Goal: Transaction & Acquisition: Purchase product/service

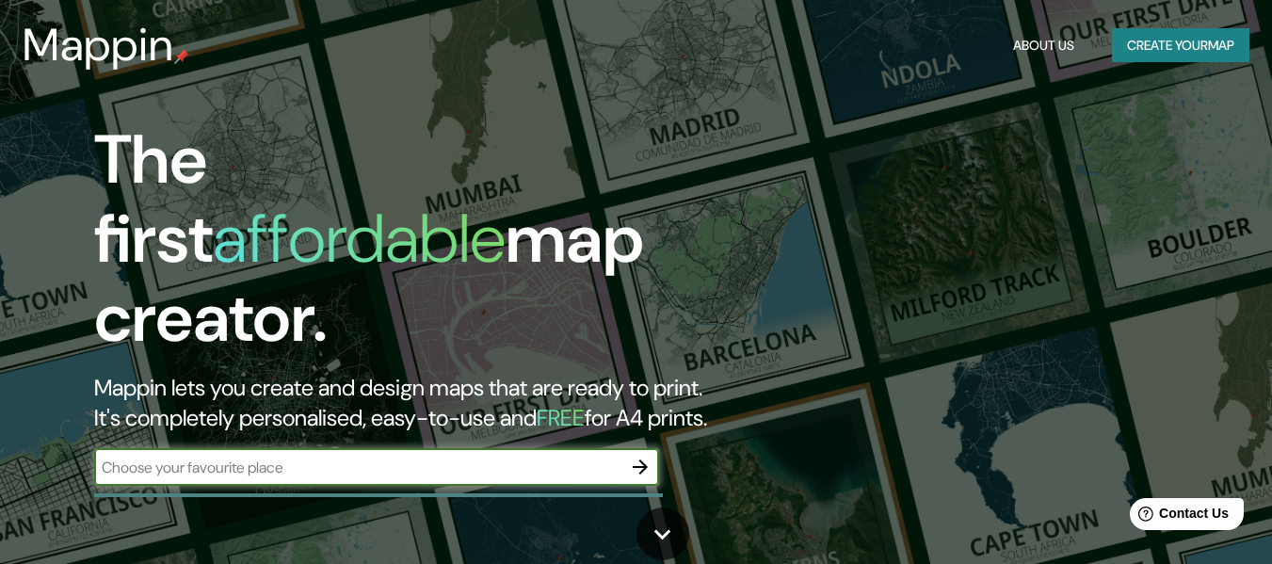
click at [393, 457] on input "text" at bounding box center [357, 468] width 527 height 22
type input "villa lelac"
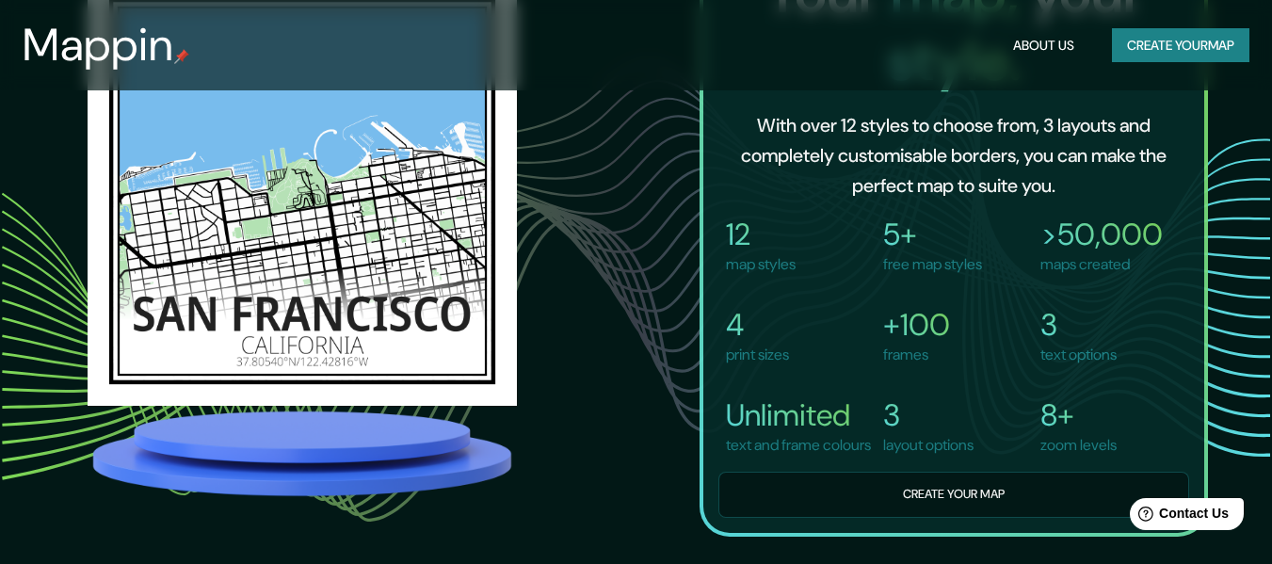
scroll to position [1224, 0]
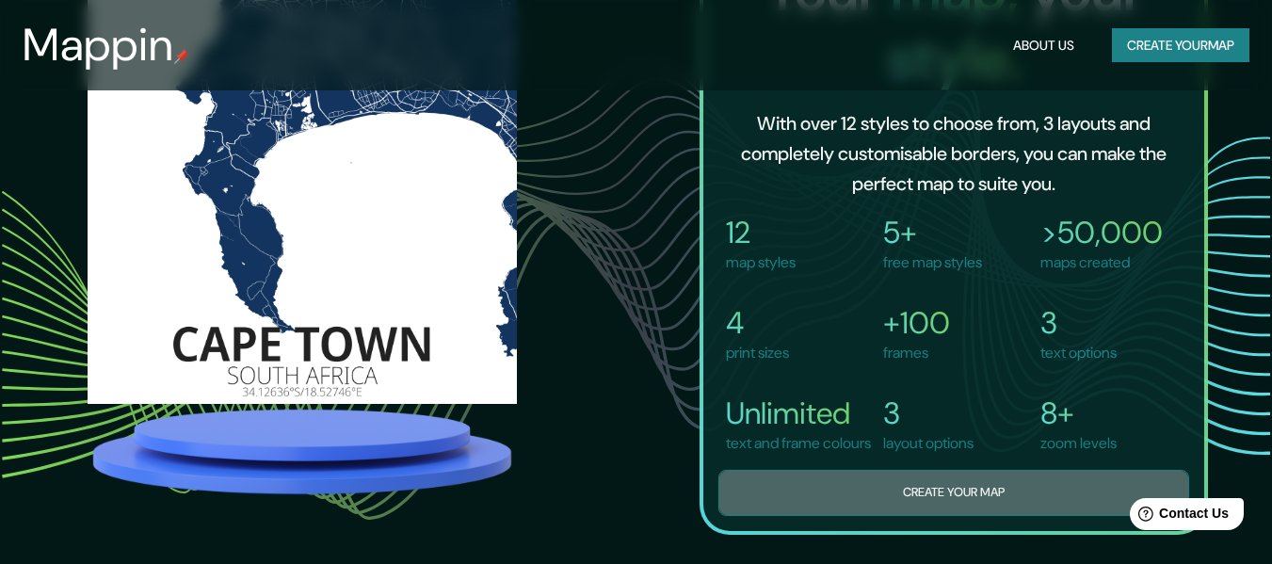
click at [827, 511] on button "Create your map" at bounding box center [954, 493] width 471 height 46
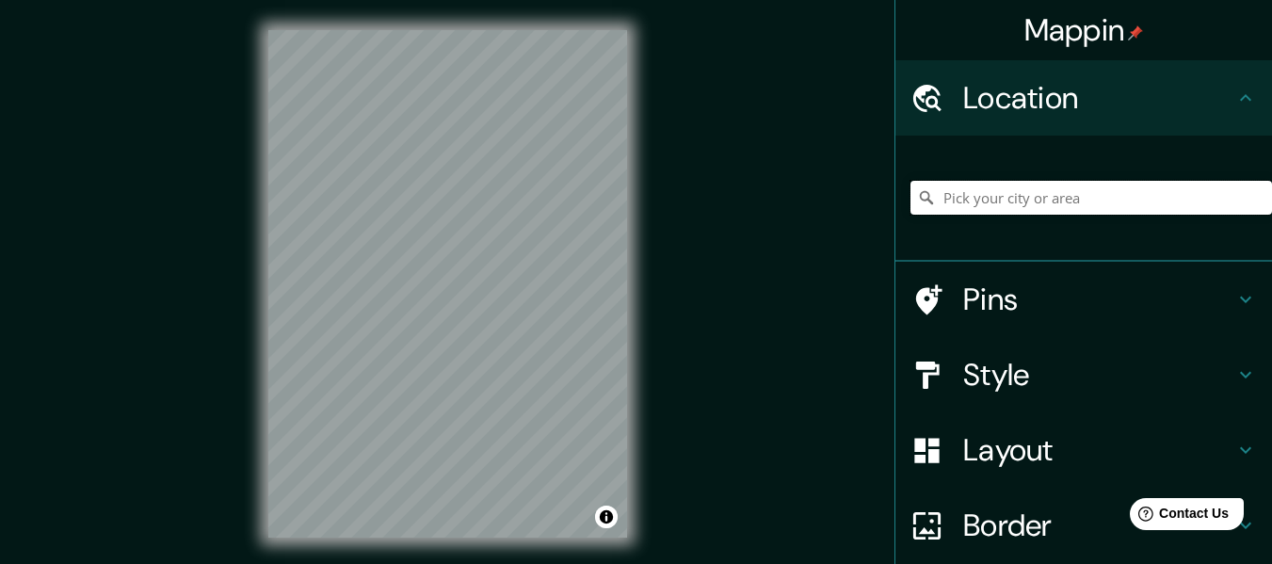
click at [1028, 198] on input "Pick your city or area" at bounding box center [1092, 198] width 362 height 34
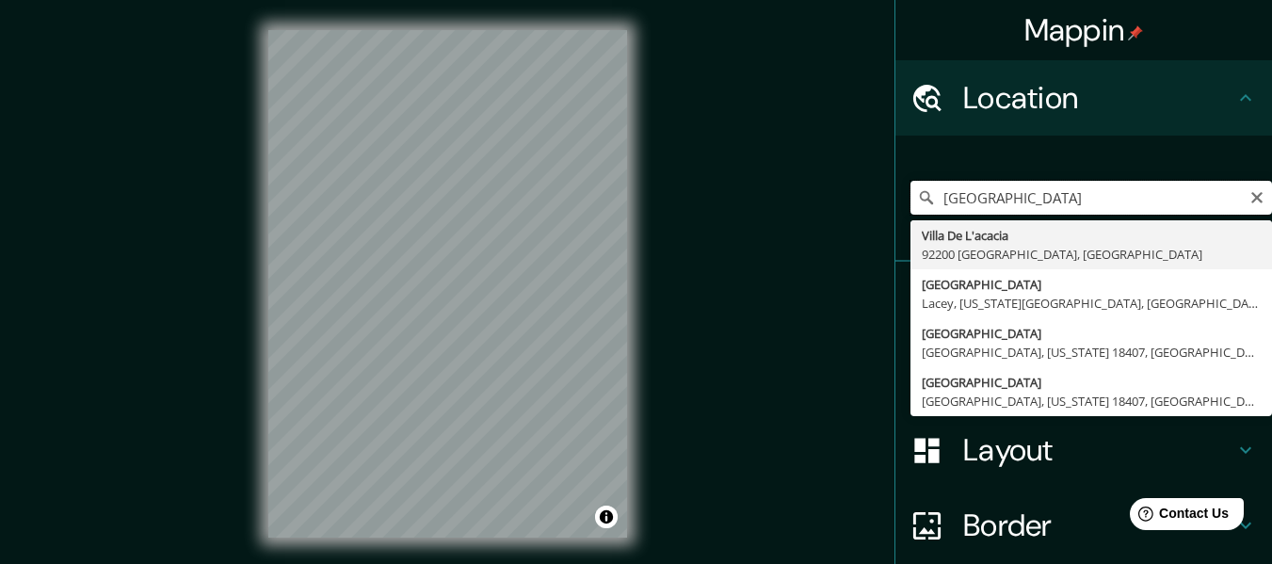
click at [978, 200] on input "[GEOGRAPHIC_DATA]" at bounding box center [1092, 198] width 362 height 34
click at [1022, 189] on input "[GEOGRAPHIC_DATA]" at bounding box center [1092, 198] width 362 height 34
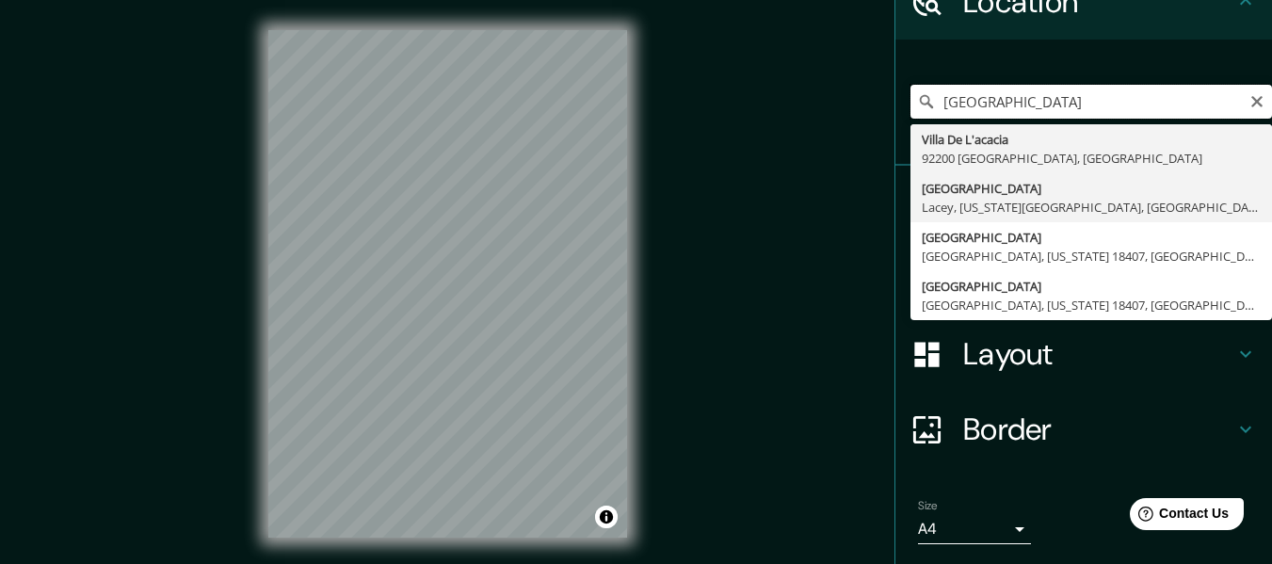
scroll to position [62, 0]
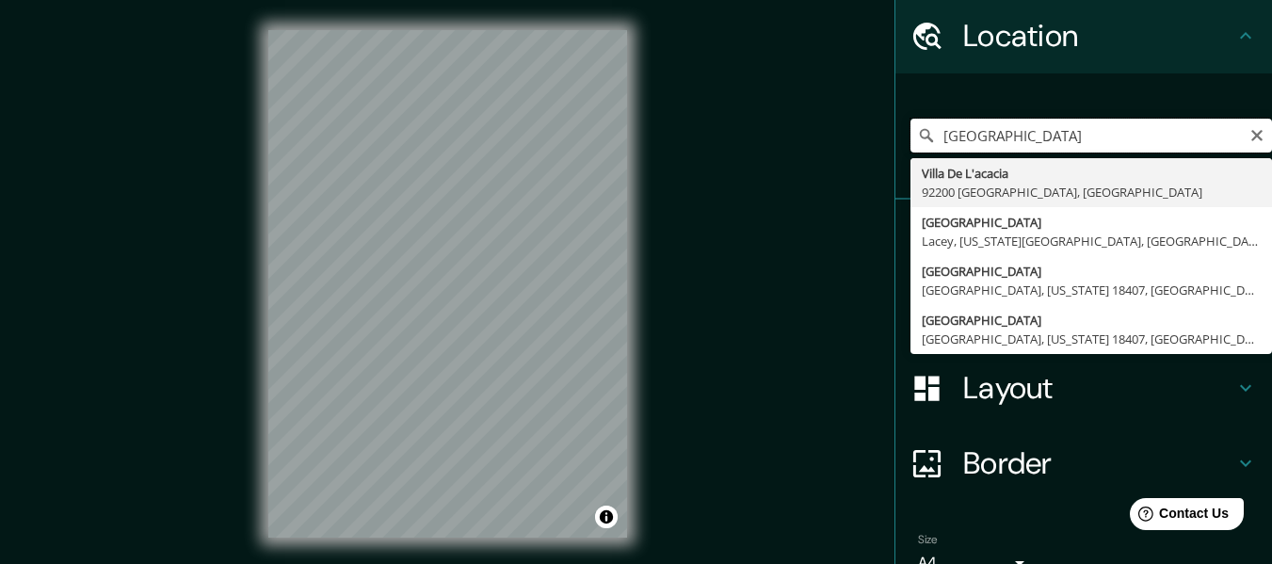
click at [1199, 138] on input "[GEOGRAPHIC_DATA]" at bounding box center [1092, 136] width 362 height 34
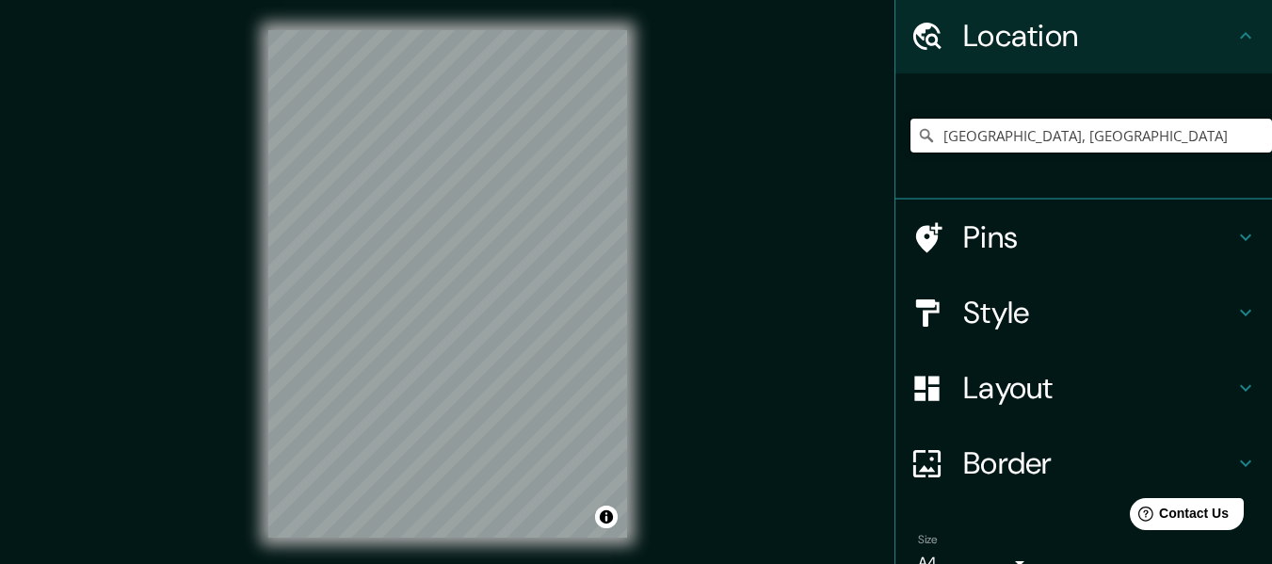
type input "[GEOGRAPHIC_DATA], [GEOGRAPHIC_DATA]"
click at [1238, 134] on div "[GEOGRAPHIC_DATA], [GEOGRAPHIC_DATA] [GEOGRAPHIC_DATA] [GEOGRAPHIC_DATA], [GEOG…" at bounding box center [1092, 136] width 362 height 34
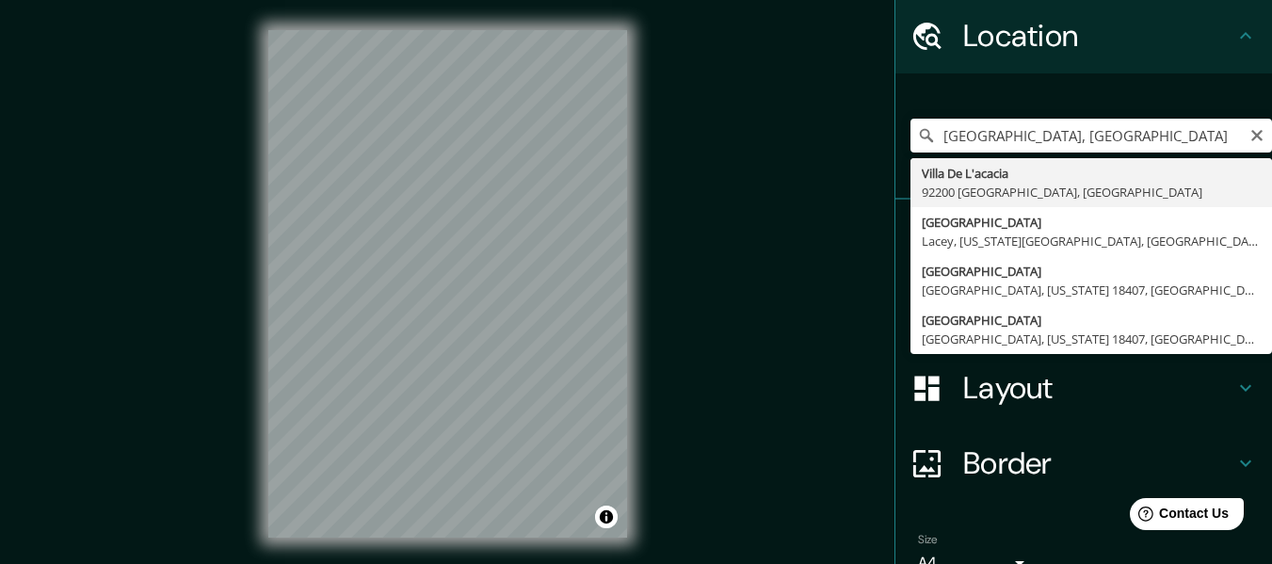
click at [1250, 137] on icon "Clear" at bounding box center [1257, 135] width 15 height 15
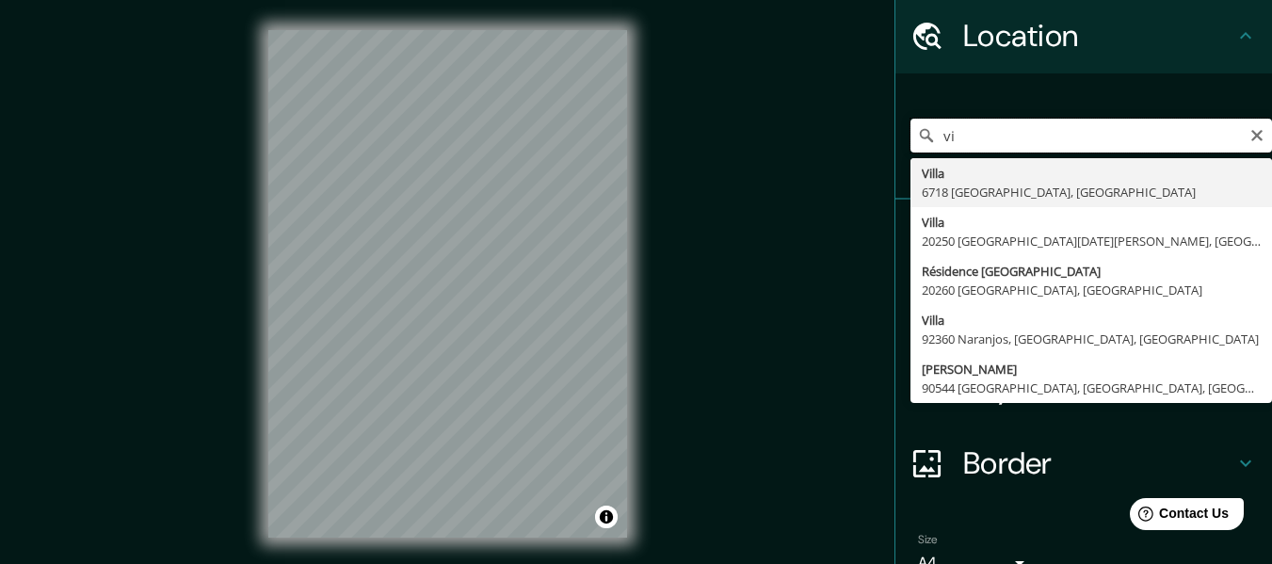
type input "v"
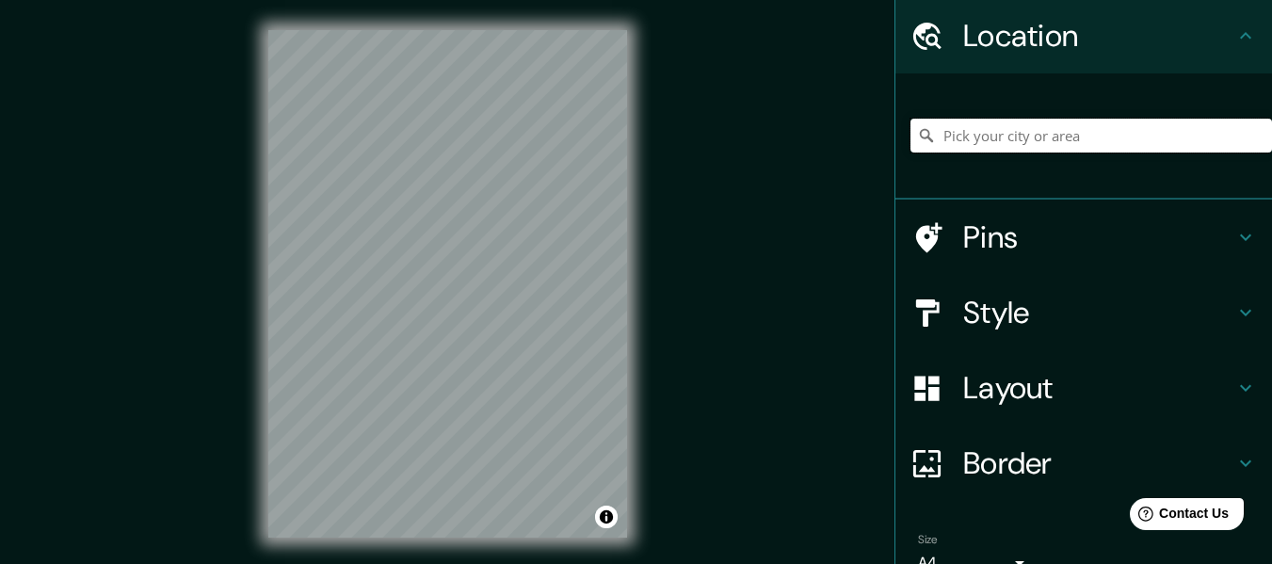
click at [1110, 124] on input "Pick your city or area" at bounding box center [1092, 136] width 362 height 34
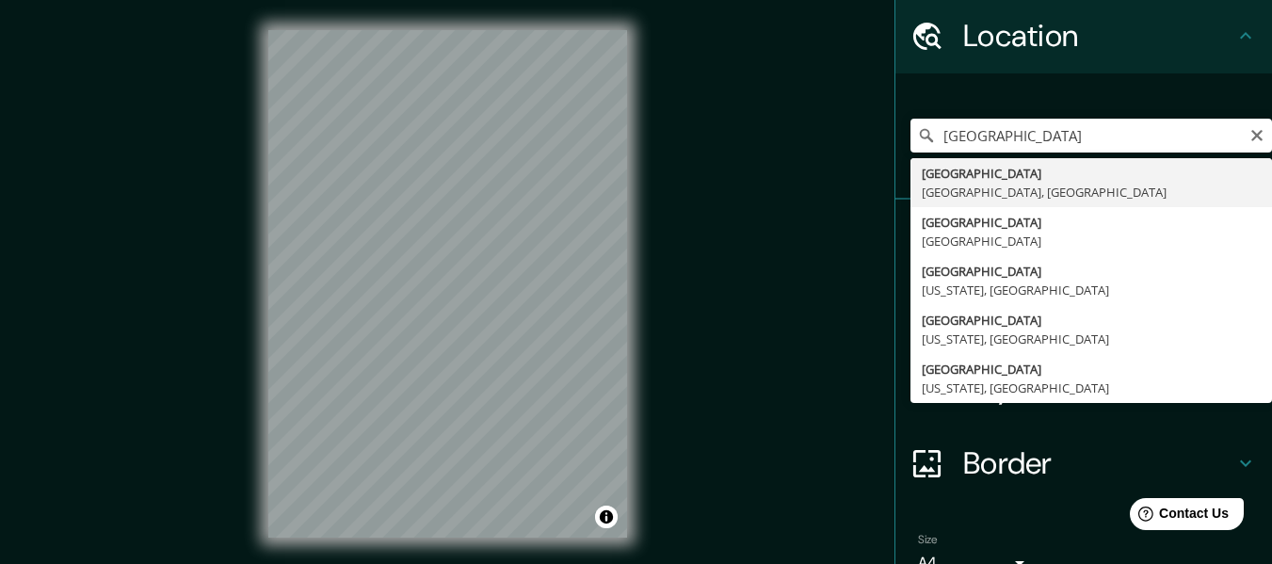
type input "[GEOGRAPHIC_DATA], [GEOGRAPHIC_DATA], [GEOGRAPHIC_DATA]"
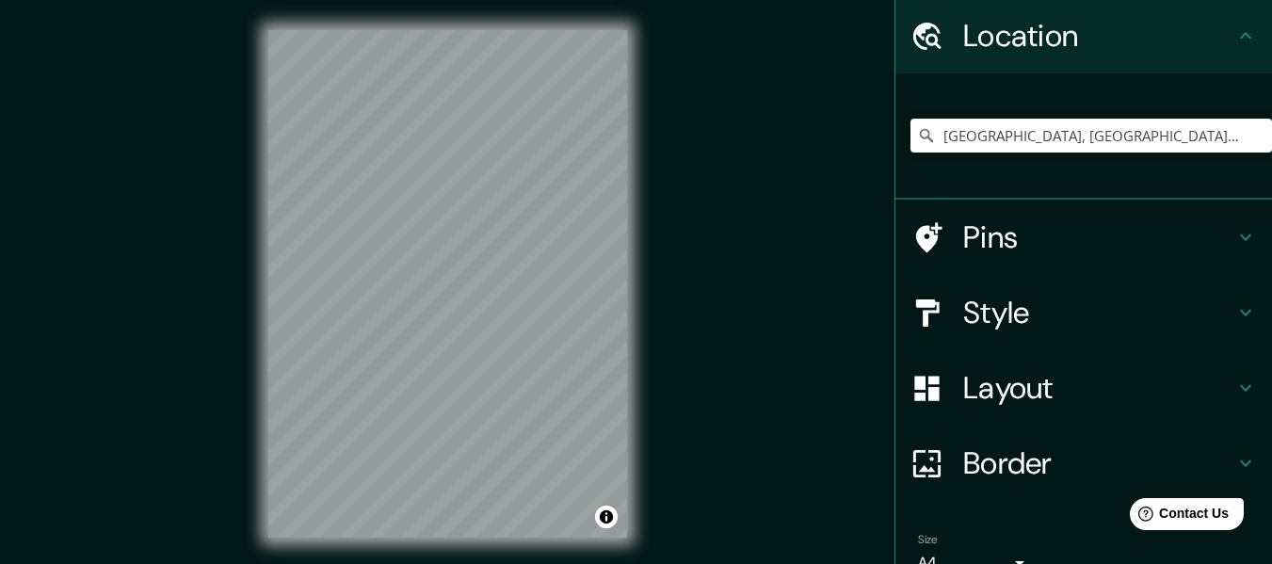
click at [235, 365] on div "Mappin Location [GEOGRAPHIC_DATA], [GEOGRAPHIC_DATA], [GEOGRAPHIC_DATA] Pins St…" at bounding box center [636, 299] width 1272 height 598
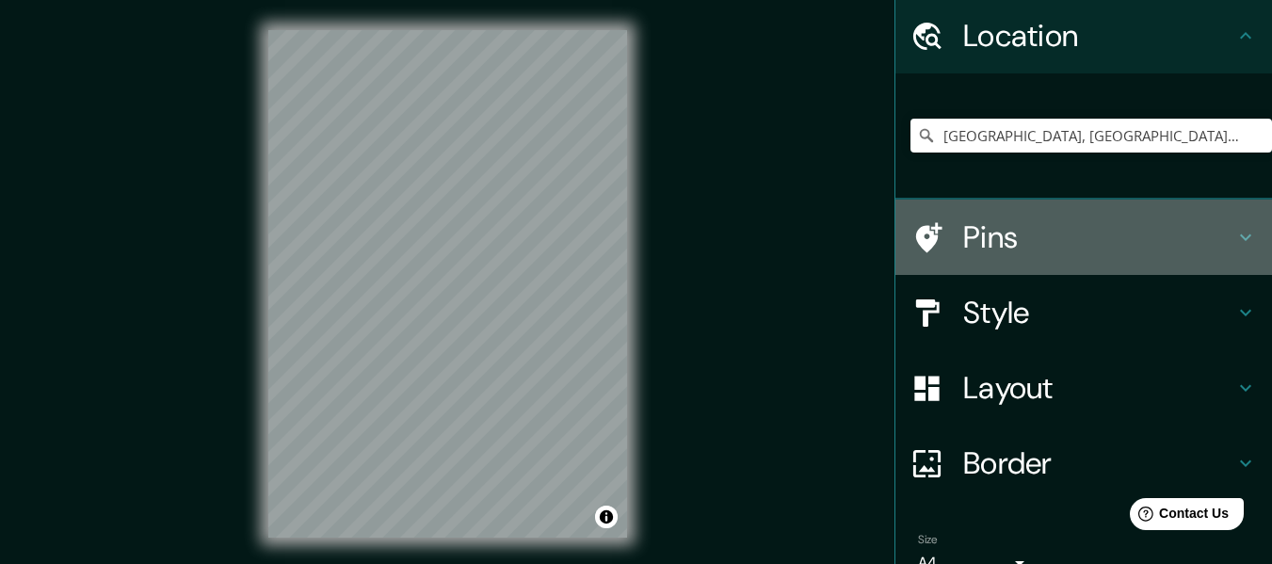
click at [1235, 235] on icon at bounding box center [1246, 237] width 23 height 23
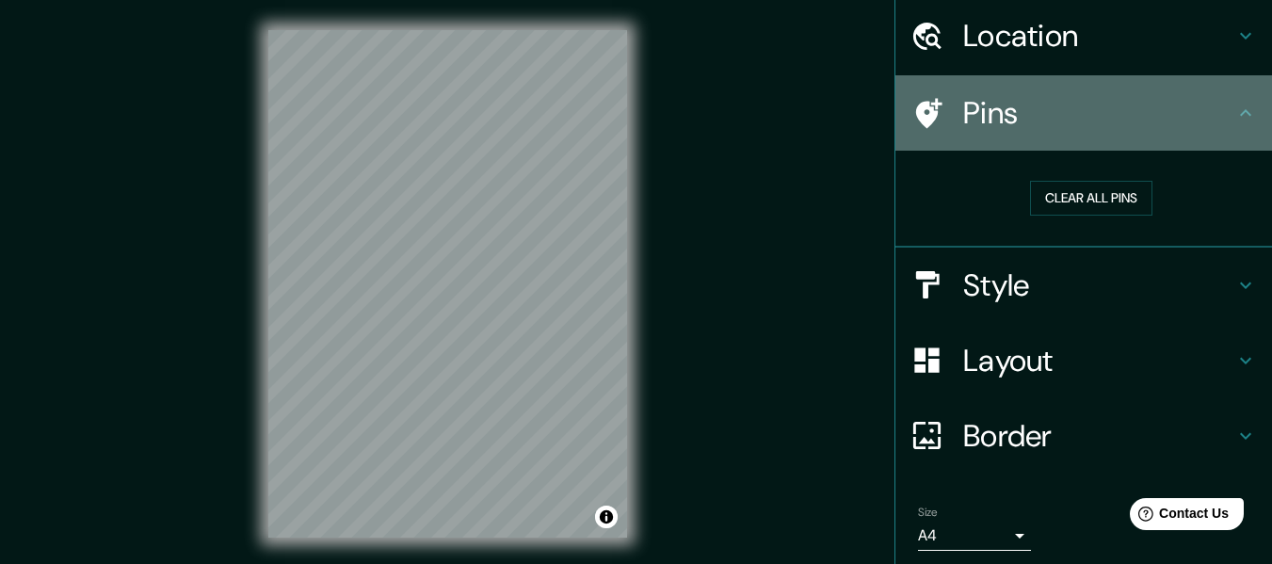
drag, startPoint x: 1215, startPoint y: 108, endPoint x: 1222, endPoint y: 136, distance: 28.1
click at [1216, 108] on h4 "Pins" at bounding box center [1098, 113] width 271 height 38
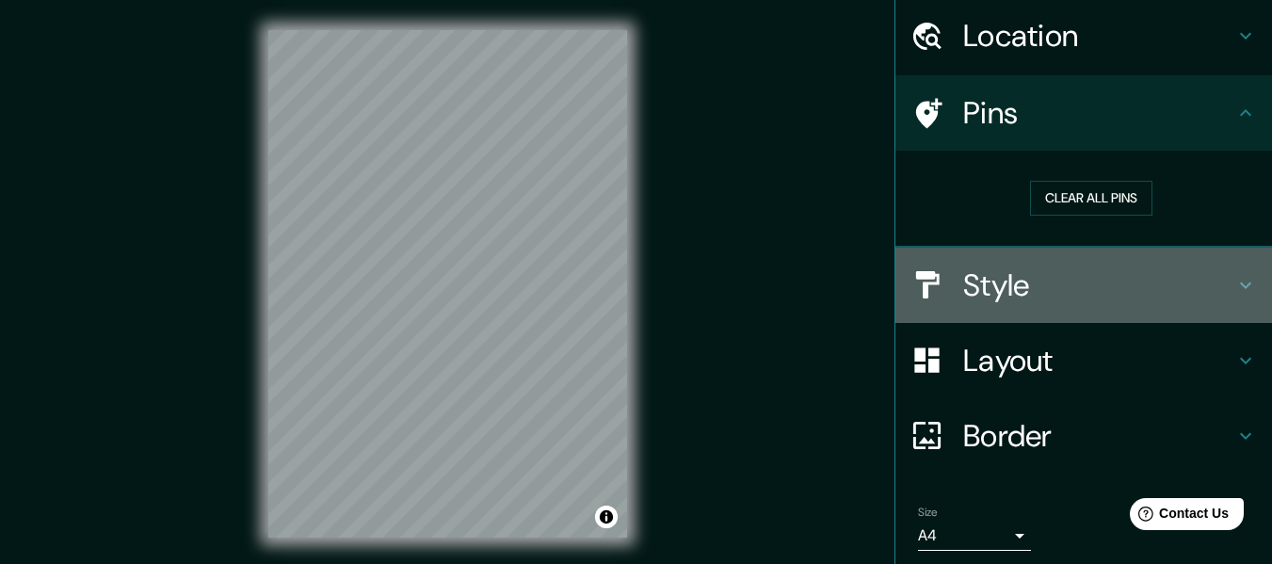
click at [1235, 285] on icon at bounding box center [1246, 285] width 23 height 23
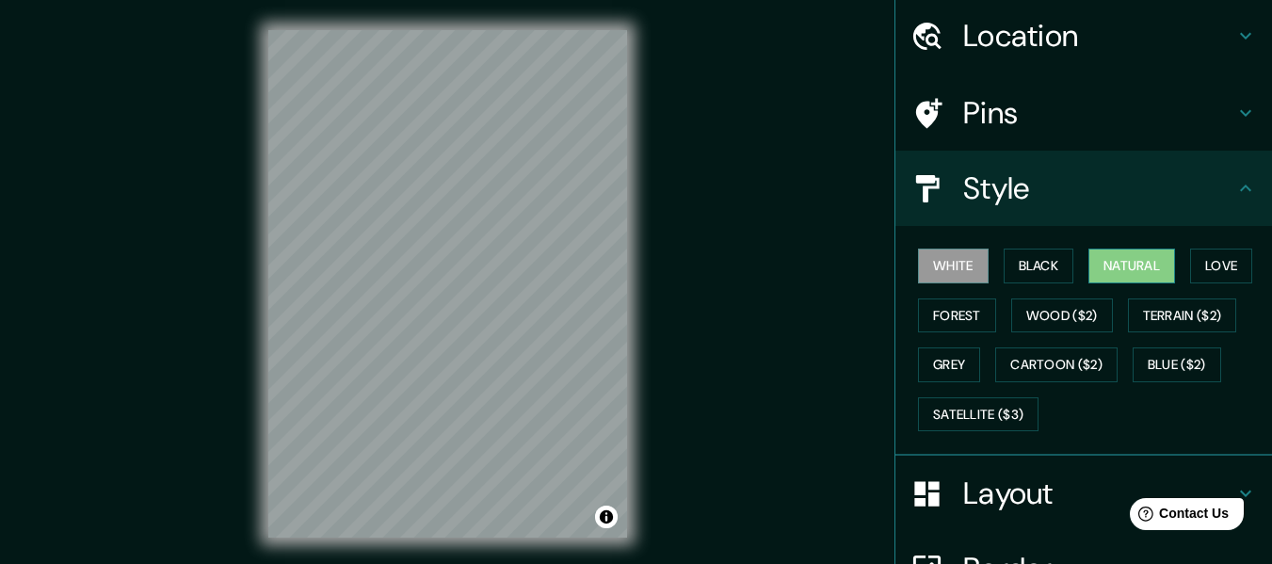
click at [1093, 267] on button "Natural" at bounding box center [1132, 266] width 87 height 35
click at [1037, 263] on button "Black" at bounding box center [1039, 266] width 71 height 35
click at [957, 265] on button "White" at bounding box center [953, 266] width 71 height 35
drag, startPoint x: 964, startPoint y: 325, endPoint x: 977, endPoint y: 324, distance: 12.3
click at [964, 324] on button "Forest" at bounding box center [957, 316] width 78 height 35
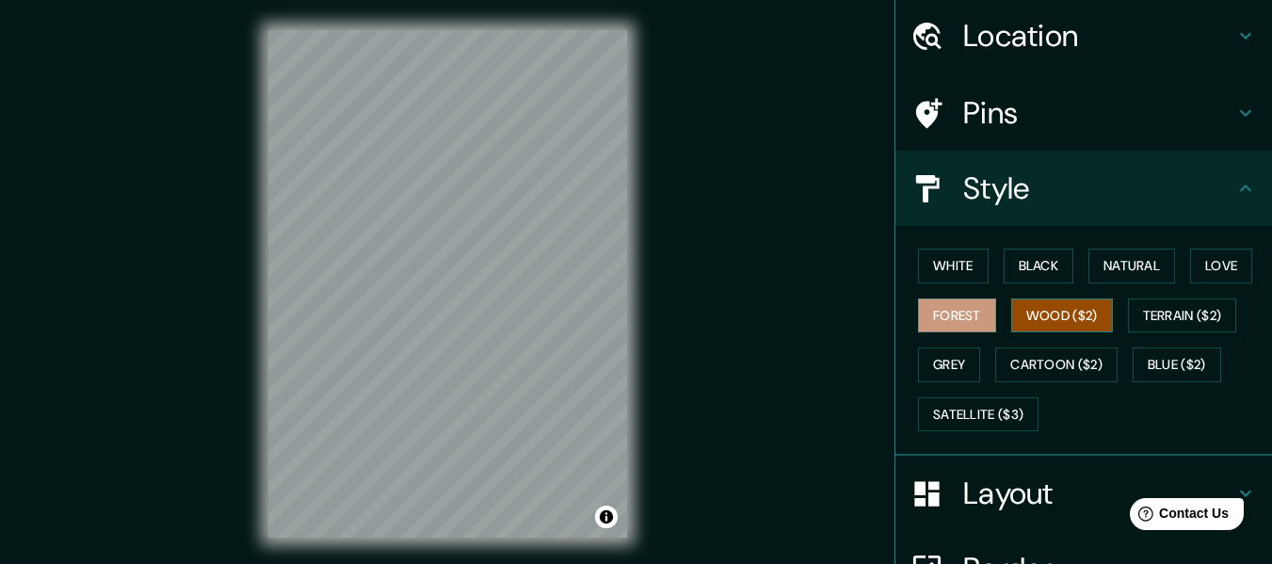
click at [1050, 317] on button "Wood ($2)" at bounding box center [1063, 316] width 102 height 35
click at [1220, 263] on button "Love" at bounding box center [1221, 266] width 62 height 35
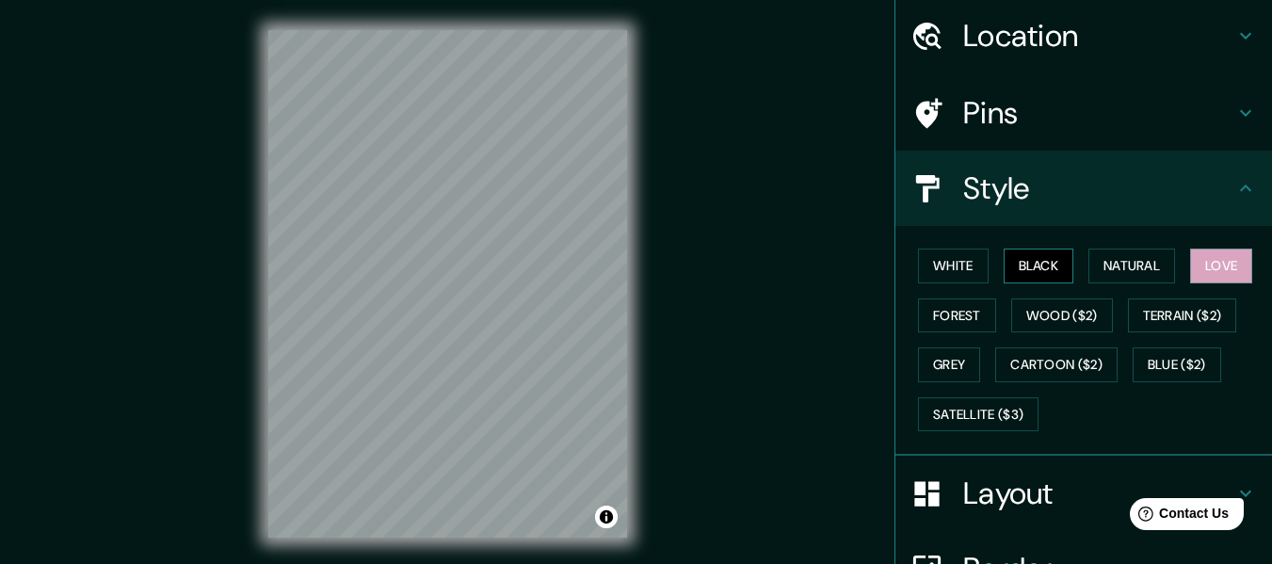
click at [1010, 266] on button "Black" at bounding box center [1039, 266] width 71 height 35
click at [1235, 177] on icon at bounding box center [1246, 188] width 23 height 23
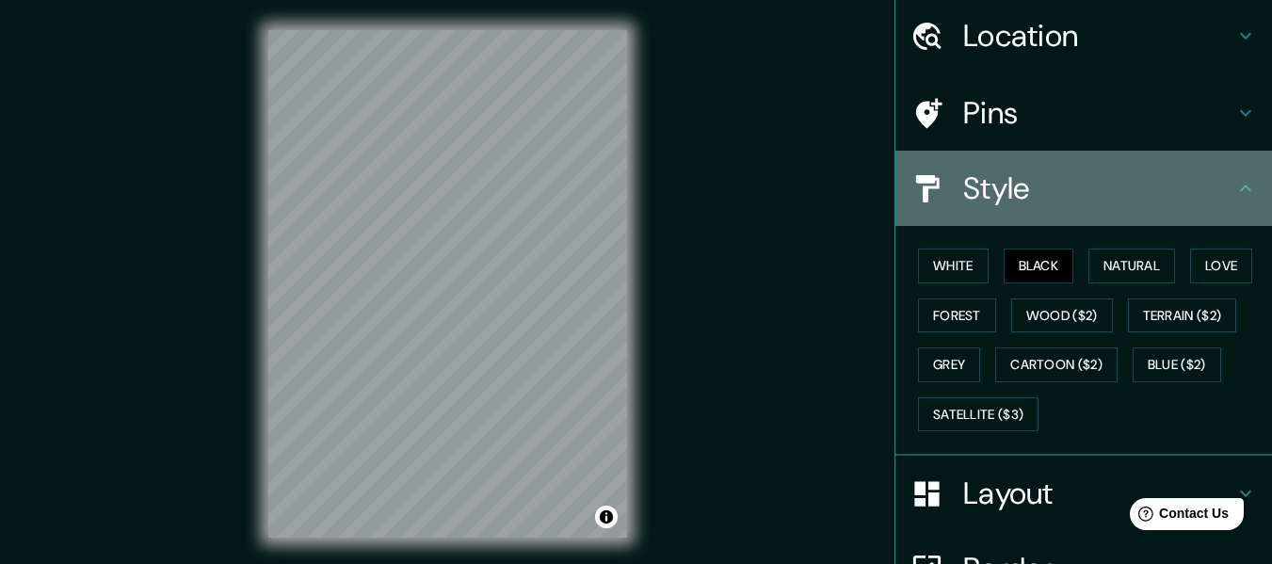
click at [1235, 193] on icon at bounding box center [1246, 188] width 23 height 23
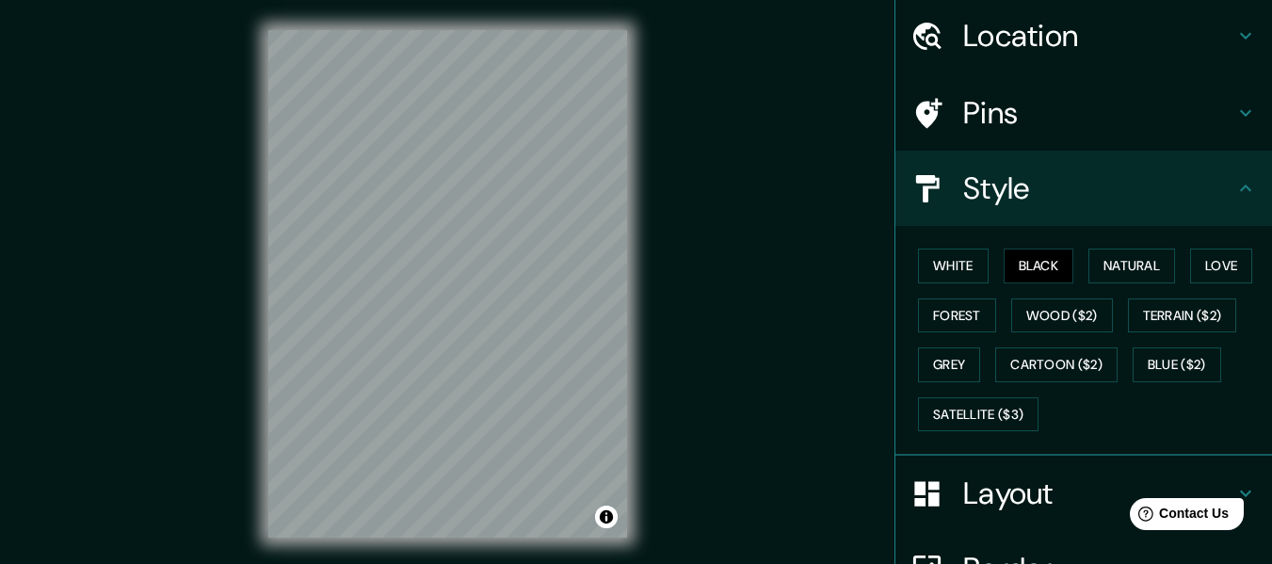
click at [1248, 477] on div "Layout" at bounding box center [1084, 493] width 377 height 75
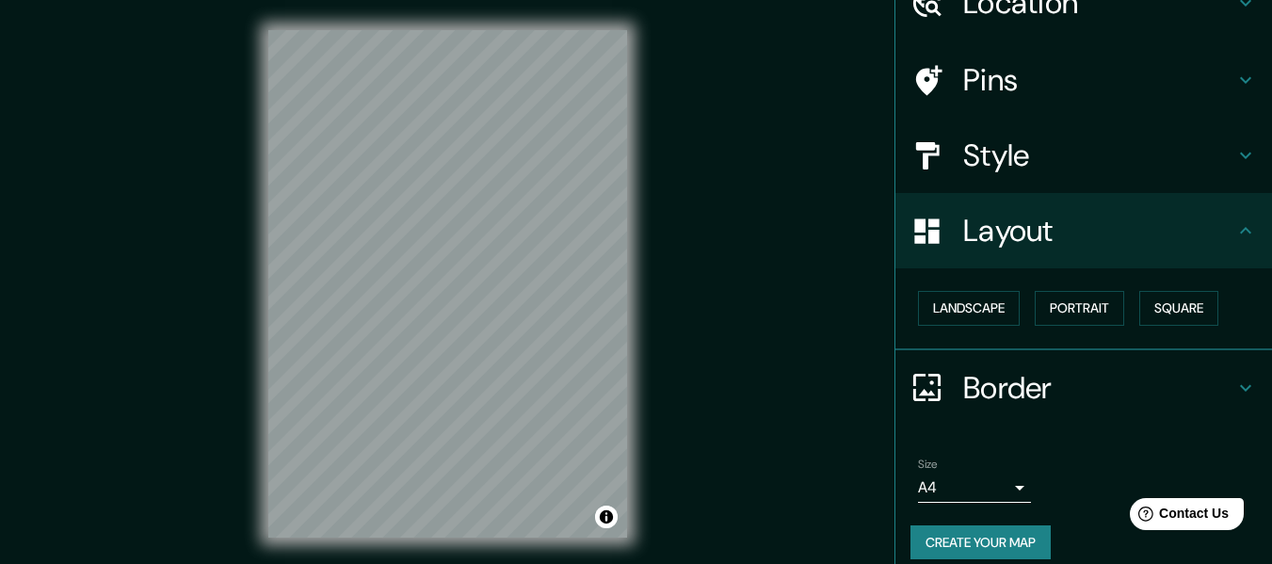
scroll to position [113, 0]
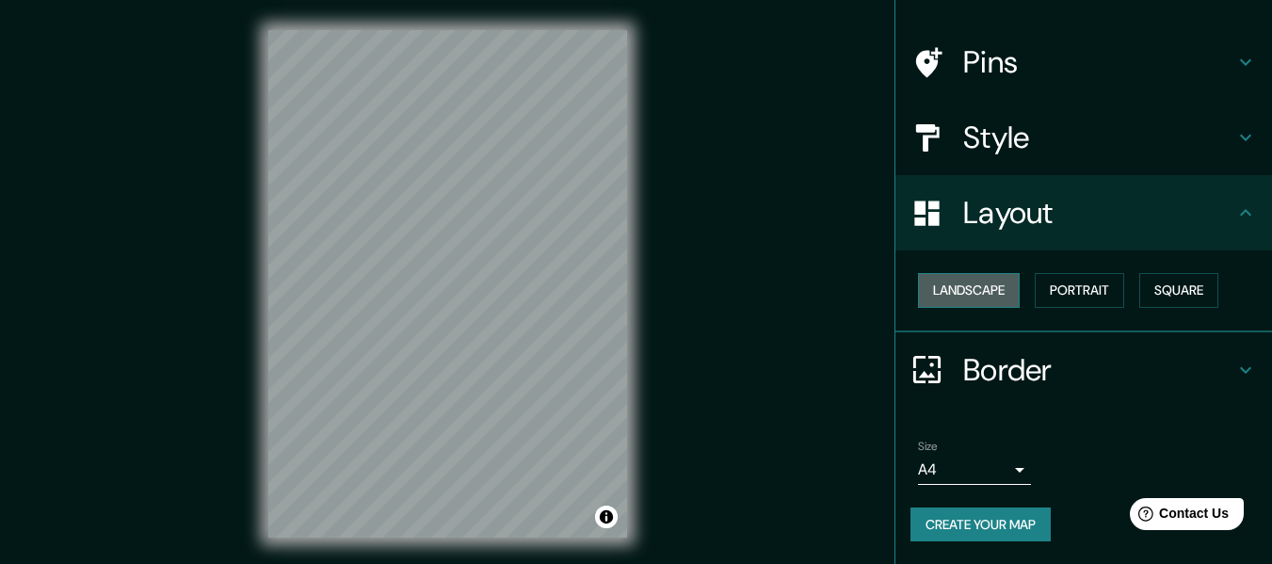
click at [961, 290] on button "Landscape" at bounding box center [969, 290] width 102 height 35
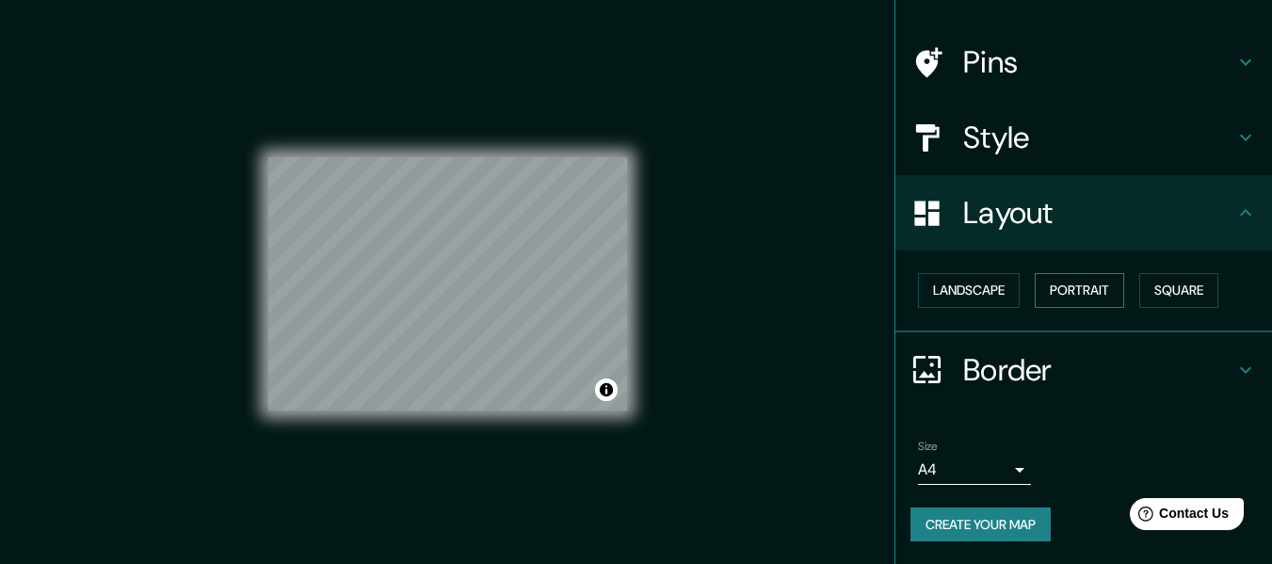
click at [1056, 298] on button "Portrait" at bounding box center [1079, 290] width 89 height 35
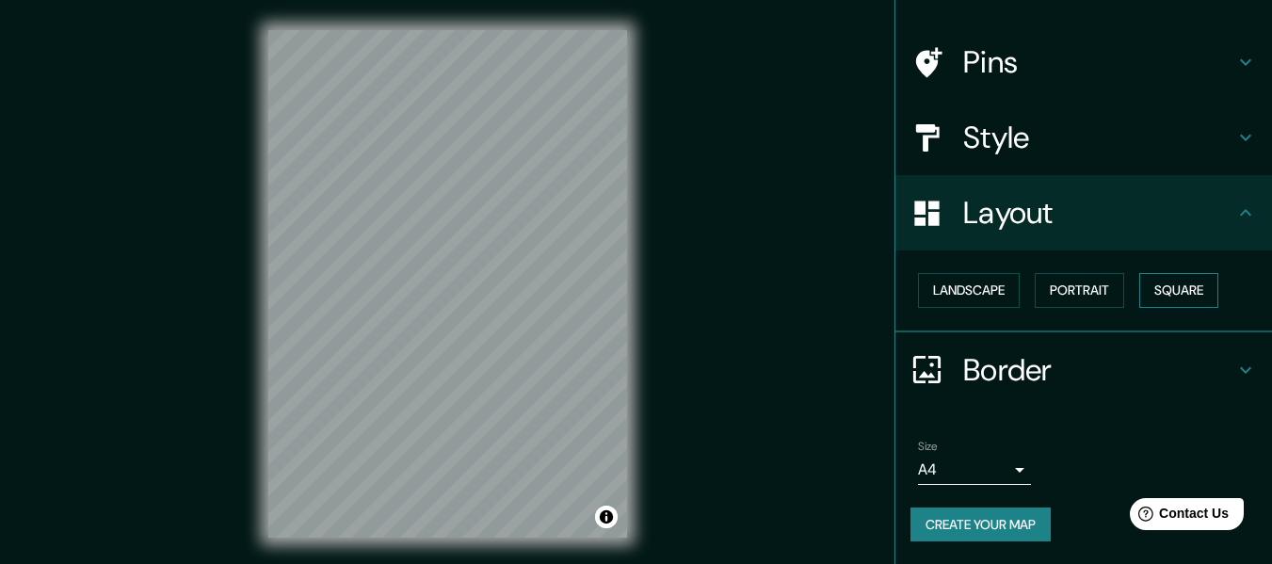
click at [1185, 295] on button "Square" at bounding box center [1179, 290] width 79 height 35
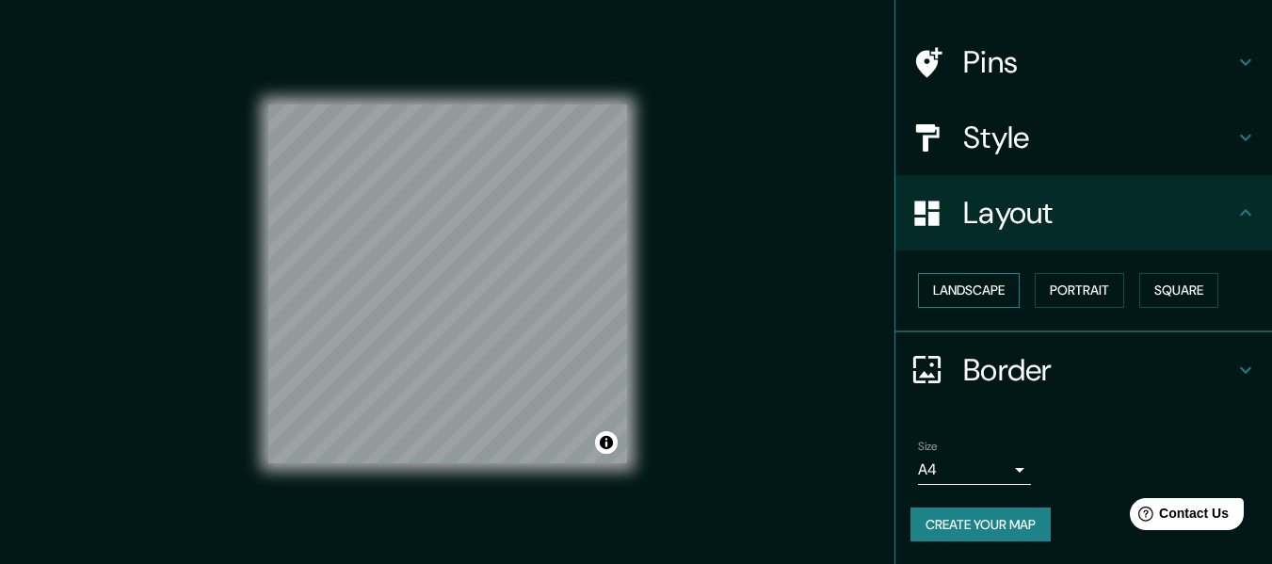
click at [998, 294] on button "Landscape" at bounding box center [969, 290] width 102 height 35
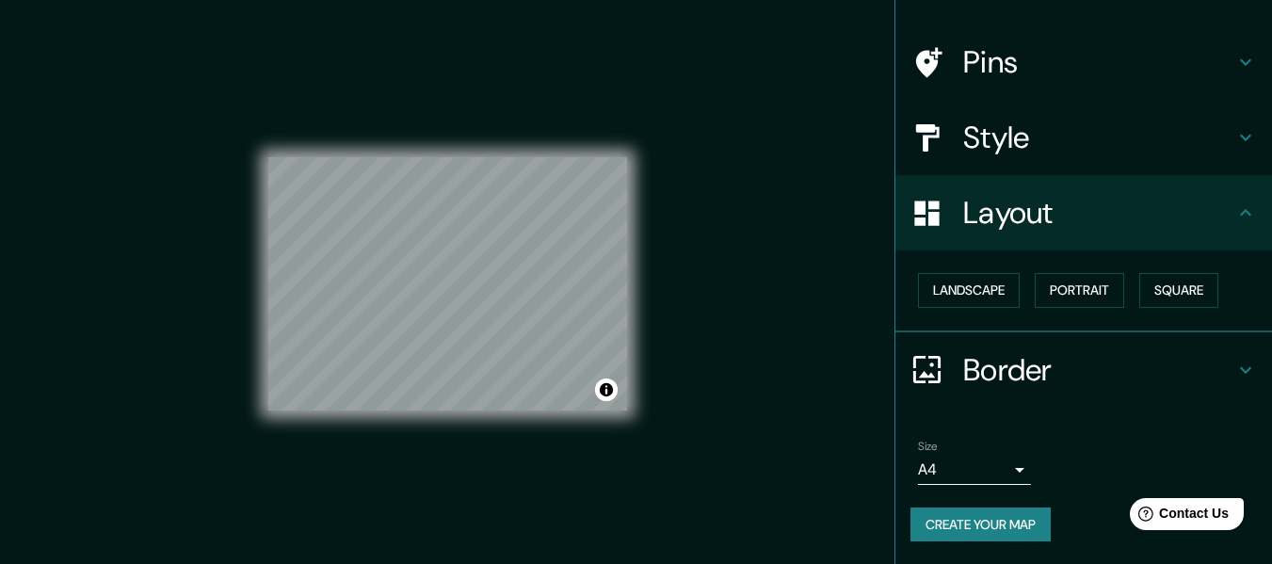
click at [987, 469] on body "Mappin Location [GEOGRAPHIC_DATA], [GEOGRAPHIC_DATA], [GEOGRAPHIC_DATA] Pins St…" at bounding box center [636, 282] width 1272 height 564
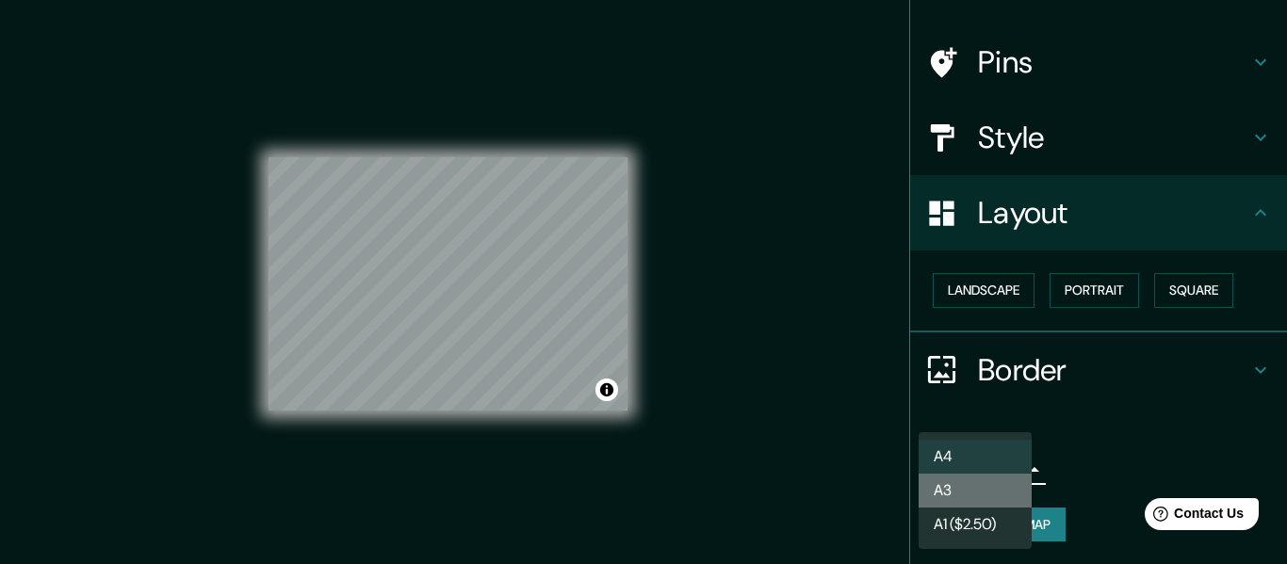
click at [1001, 494] on li "A3" at bounding box center [974, 491] width 113 height 34
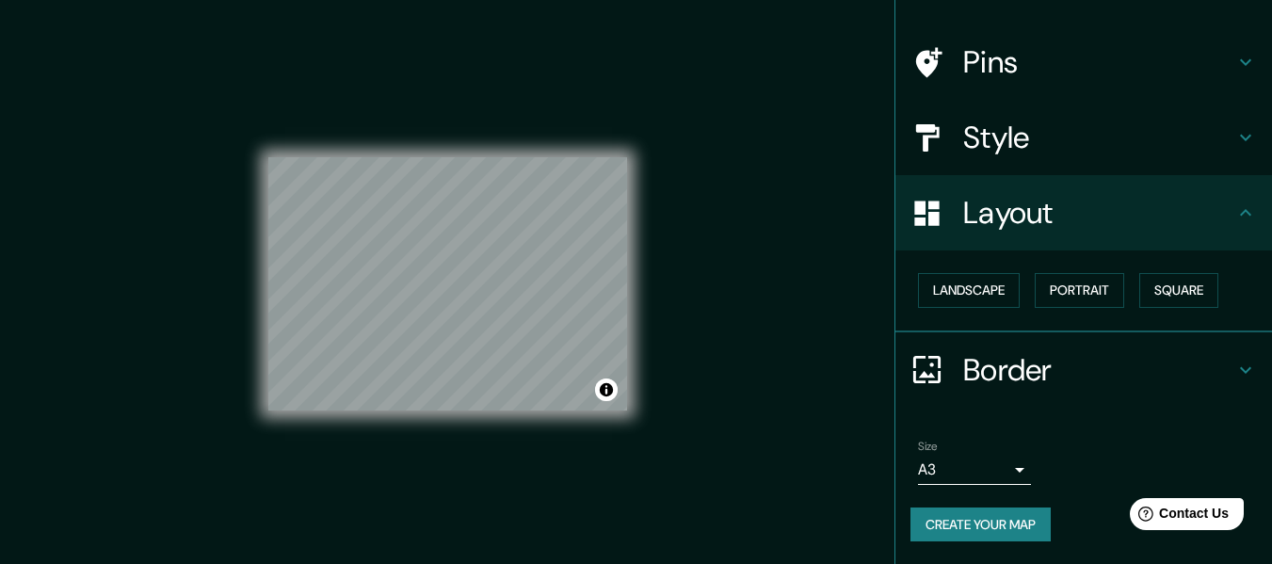
click at [1072, 452] on div "Size A3 a4" at bounding box center [1084, 462] width 347 height 60
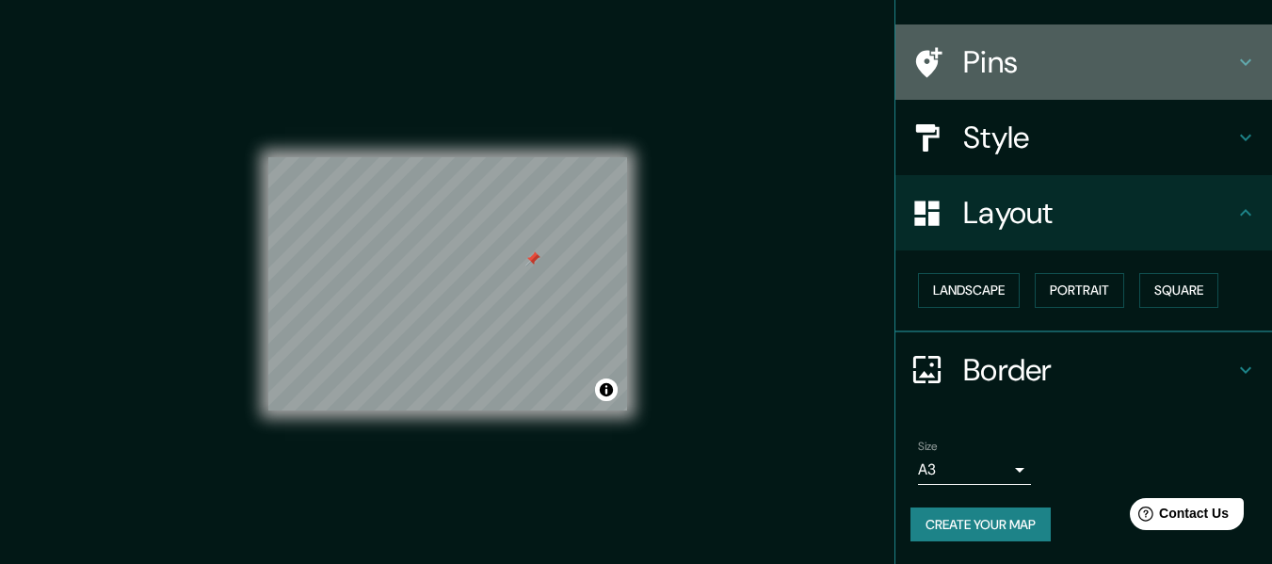
click at [1101, 61] on h4 "Pins" at bounding box center [1098, 62] width 271 height 38
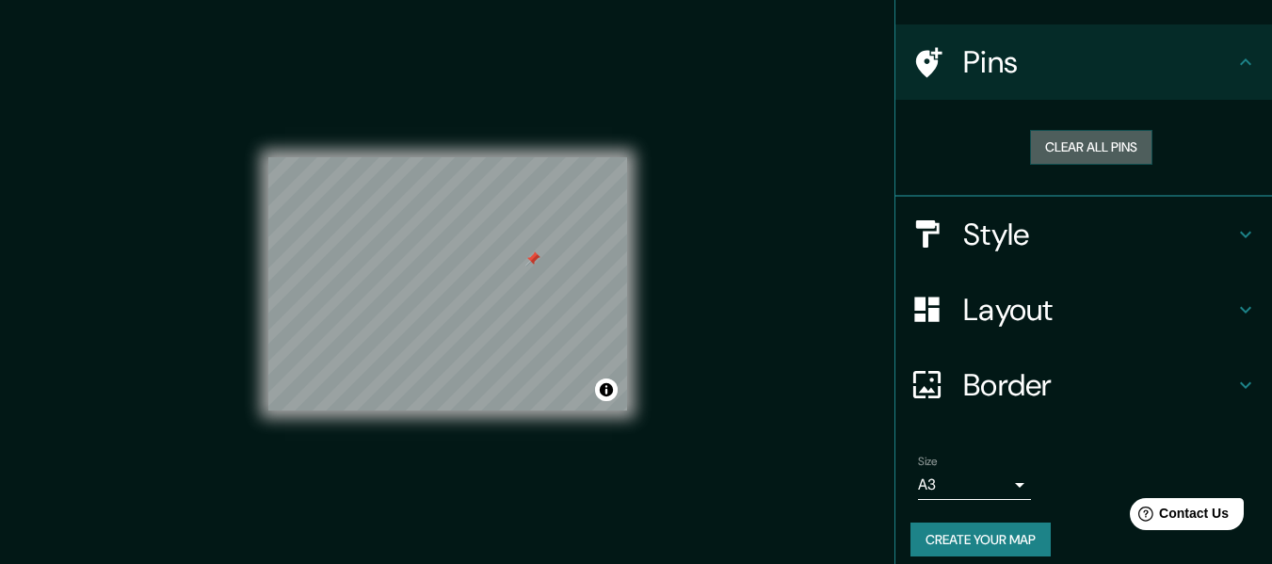
drag, startPoint x: 1093, startPoint y: 148, endPoint x: 947, endPoint y: 201, distance: 155.2
click at [1093, 148] on button "Clear all pins" at bounding box center [1091, 147] width 122 height 35
click at [605, 394] on button "Toggle attribution" at bounding box center [606, 390] width 23 height 23
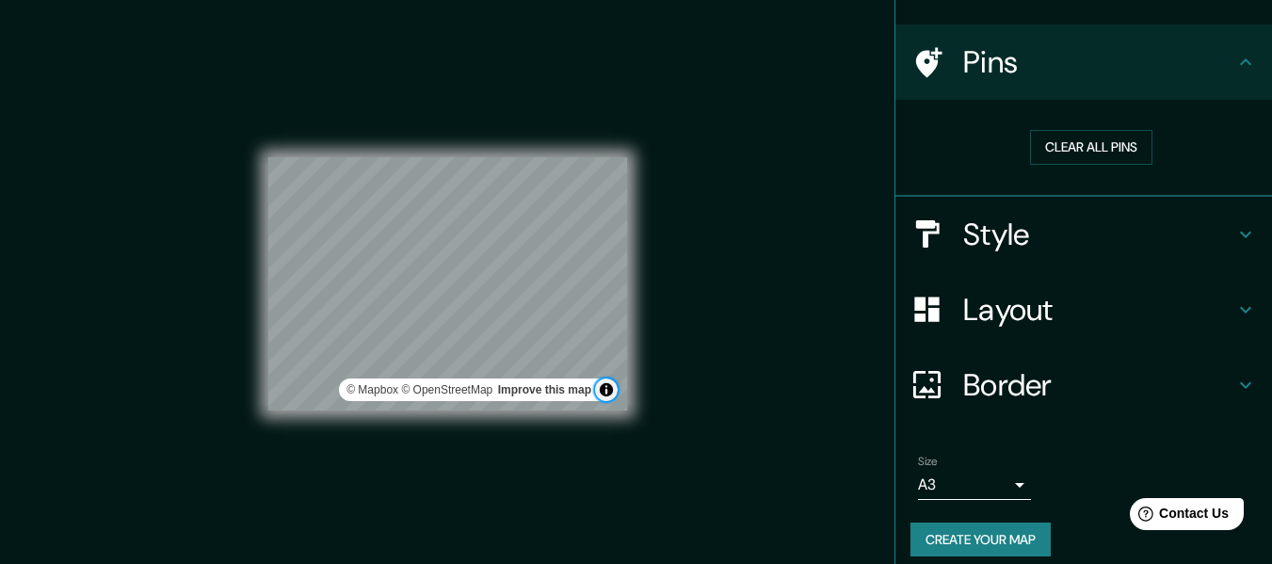
click at [606, 394] on button "Toggle attribution" at bounding box center [606, 390] width 23 height 23
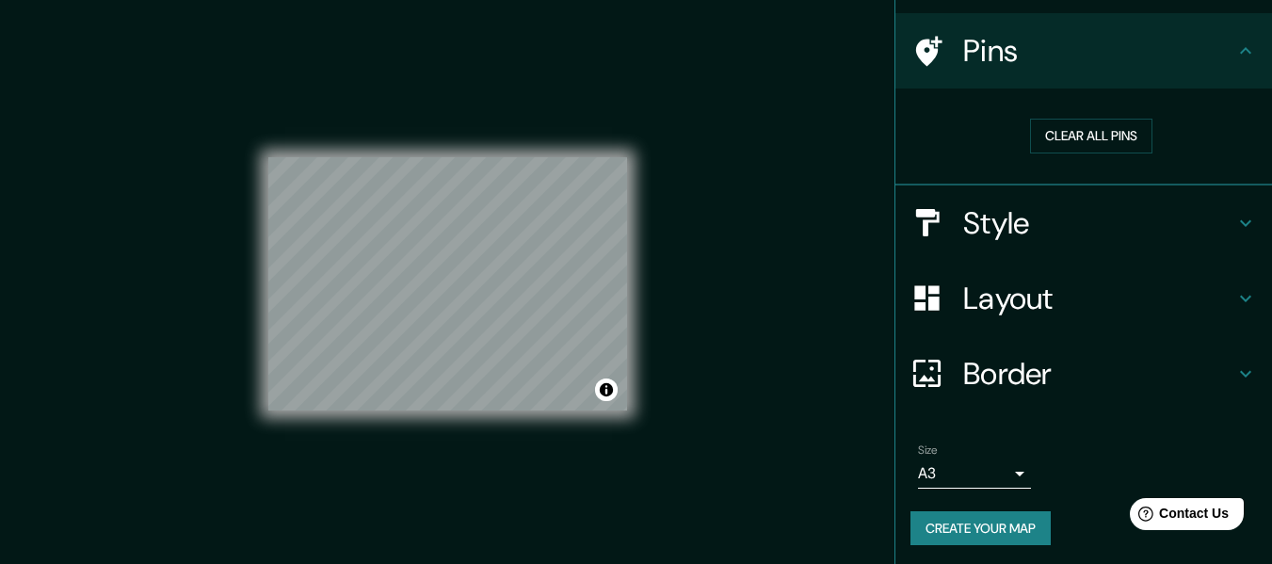
scroll to position [128, 0]
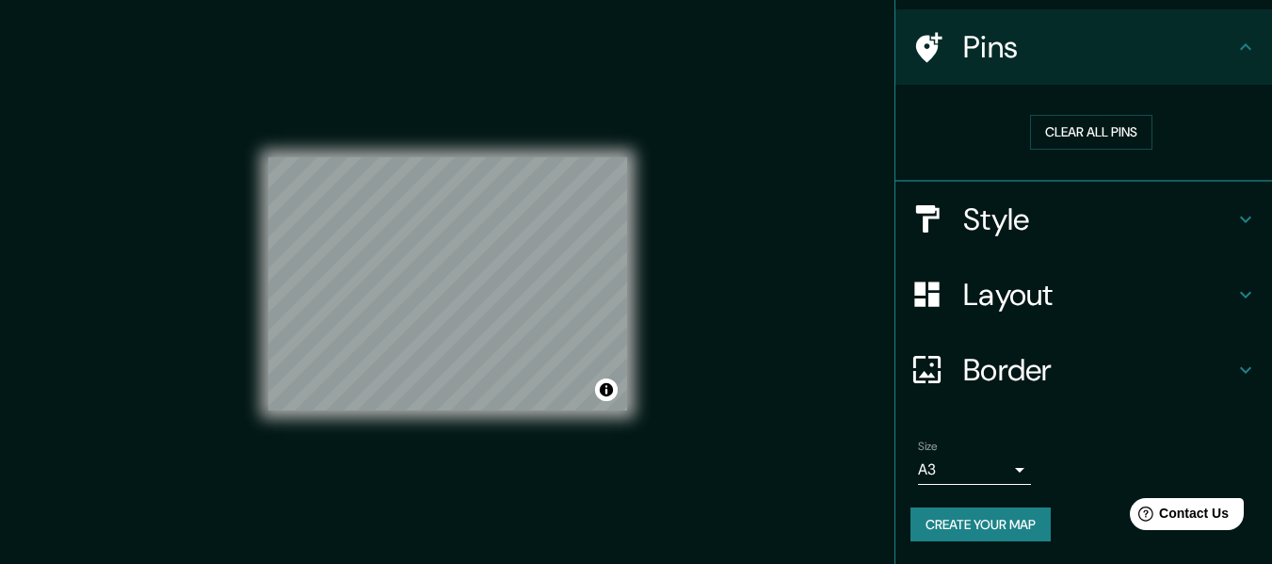
click at [996, 527] on button "Create your map" at bounding box center [981, 525] width 140 height 35
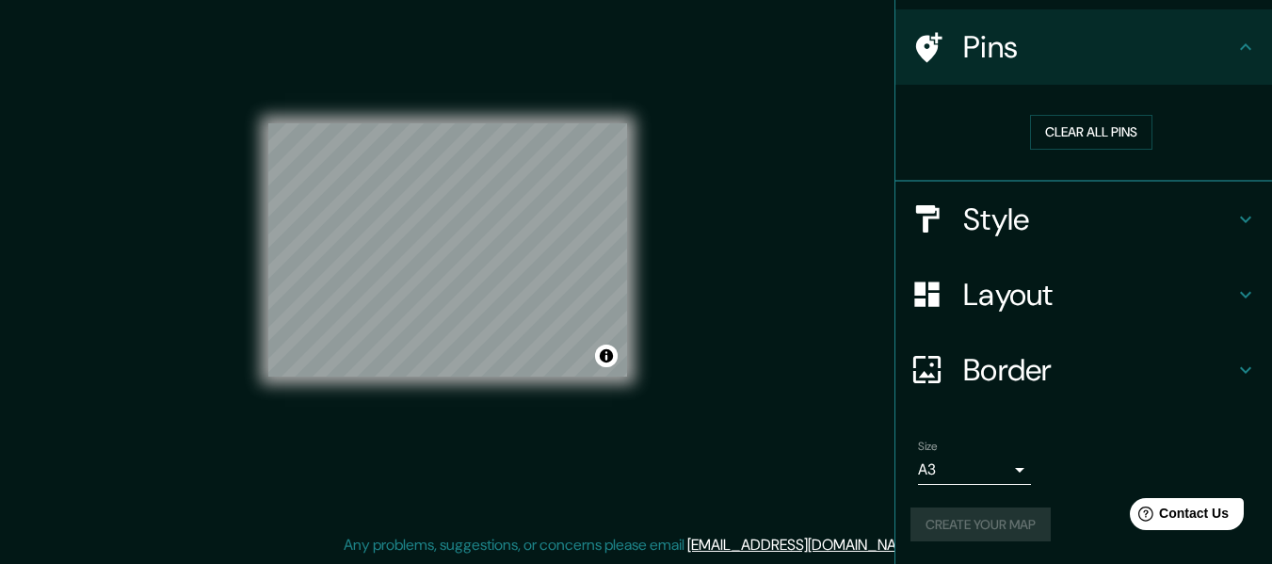
click at [981, 526] on div "Create your map" at bounding box center [1084, 525] width 347 height 35
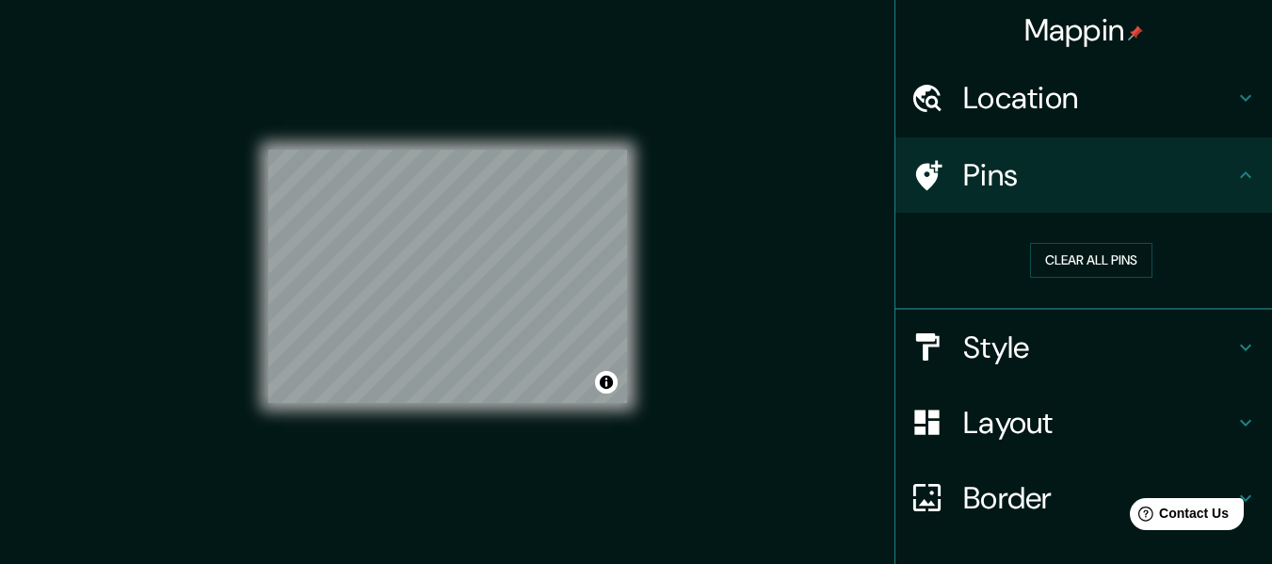
scroll to position [0, 0]
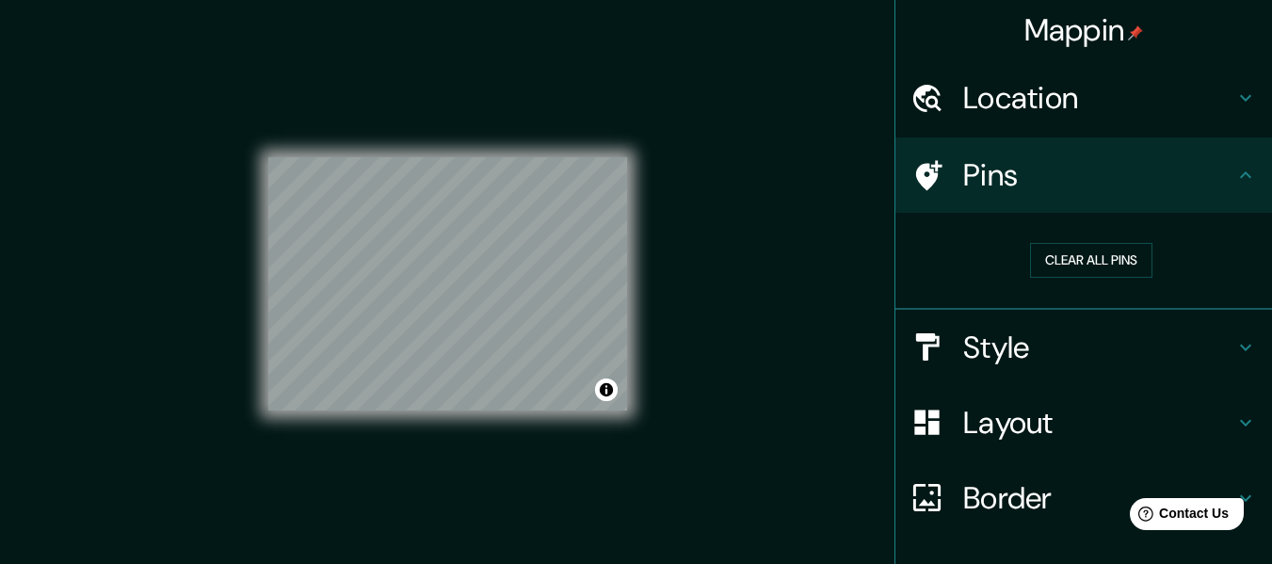
click at [1235, 166] on icon at bounding box center [1246, 175] width 23 height 23
click at [1235, 105] on icon at bounding box center [1246, 98] width 23 height 23
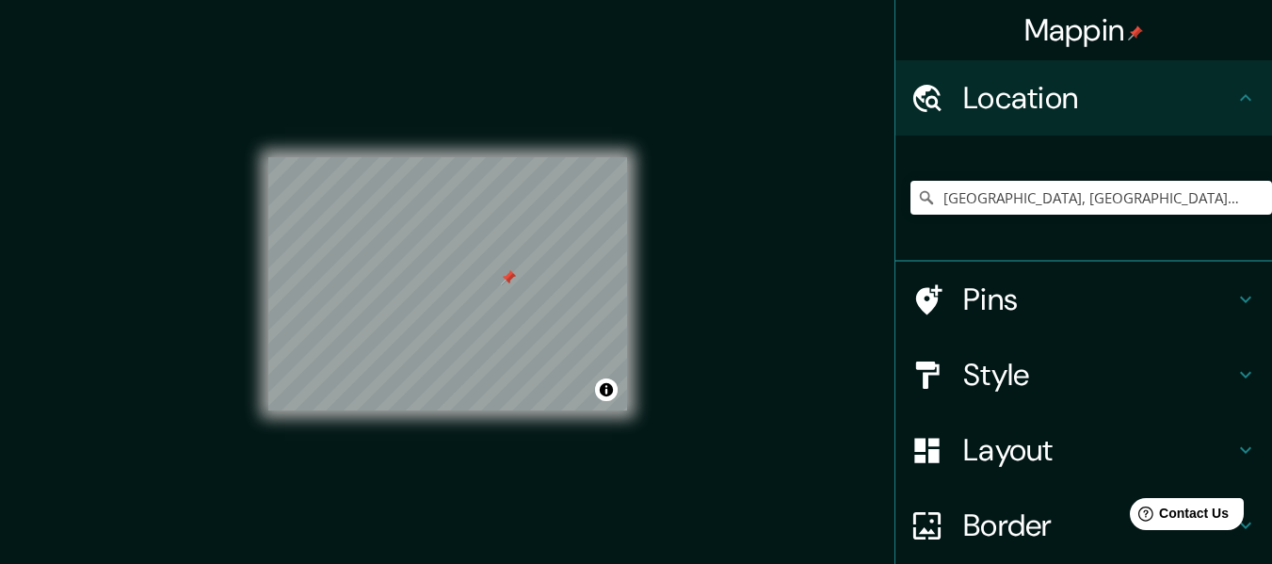
click at [507, 284] on div at bounding box center [508, 277] width 15 height 15
click at [519, 300] on div at bounding box center [526, 293] width 15 height 15
click at [522, 297] on div at bounding box center [525, 290] width 15 height 15
click at [524, 157] on div at bounding box center [447, 157] width 359 height 0
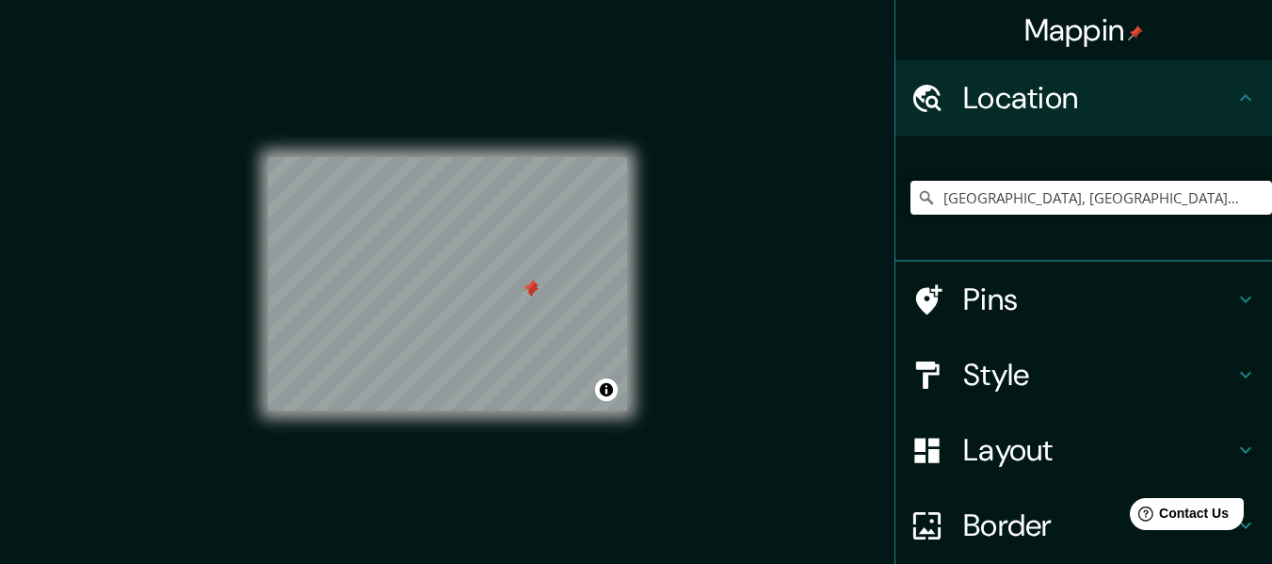
click at [526, 294] on div at bounding box center [531, 287] width 15 height 15
click at [528, 294] on div at bounding box center [530, 288] width 15 height 15
click at [529, 294] on div at bounding box center [531, 290] width 15 height 15
click at [529, 292] on div at bounding box center [531, 290] width 15 height 15
click at [1190, 99] on h4 "Location" at bounding box center [1098, 98] width 271 height 38
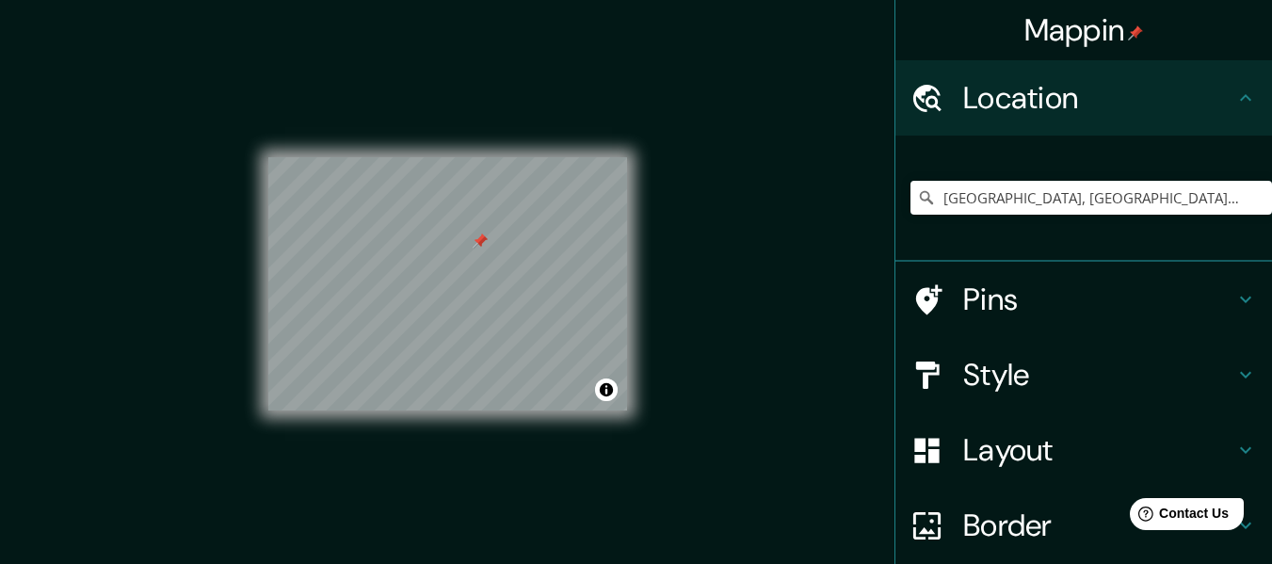
scroll to position [156, 0]
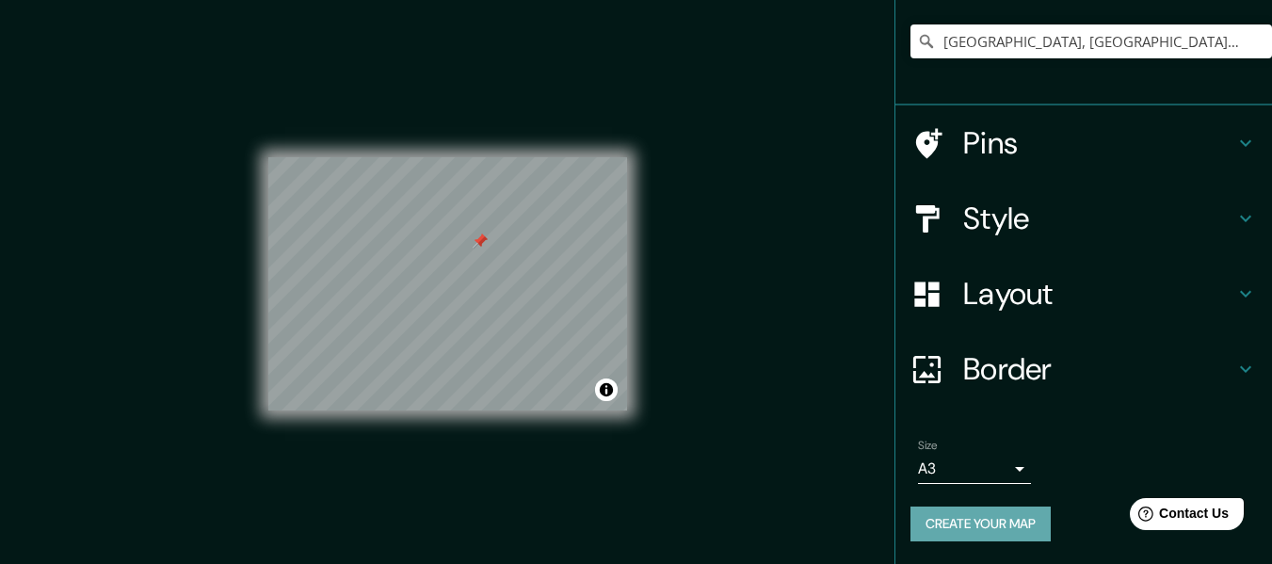
click at [998, 523] on button "Create your map" at bounding box center [981, 524] width 140 height 35
click at [998, 523] on div "Create your map" at bounding box center [1084, 524] width 347 height 35
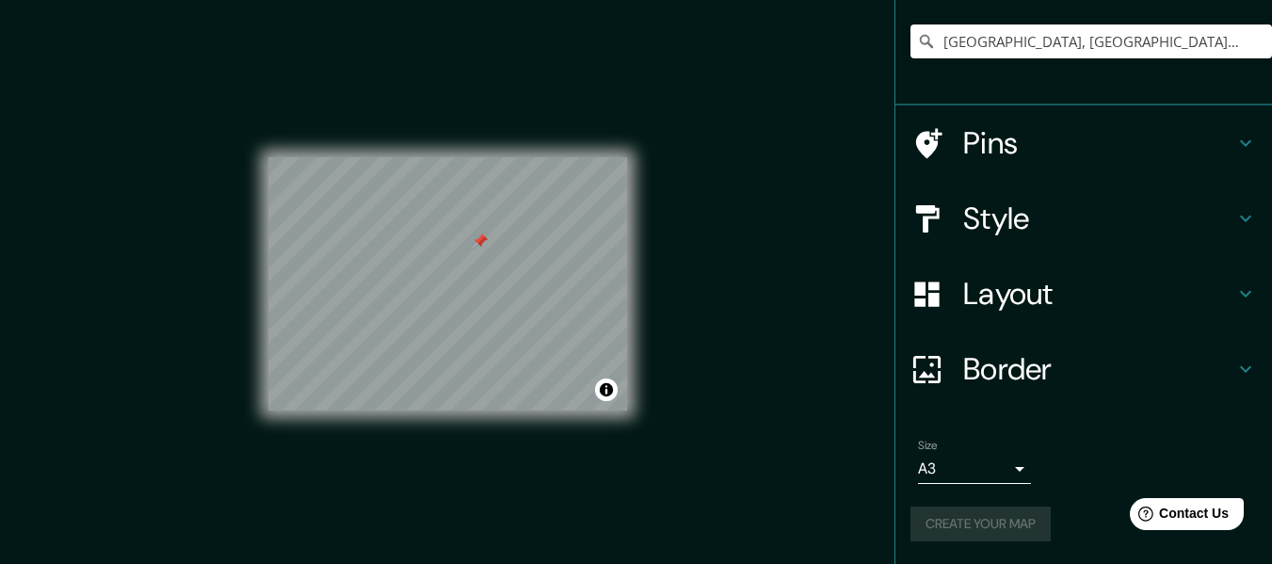
click at [998, 523] on div "Create your map" at bounding box center [1084, 524] width 347 height 35
click at [999, 523] on div "Create your map" at bounding box center [1084, 524] width 347 height 35
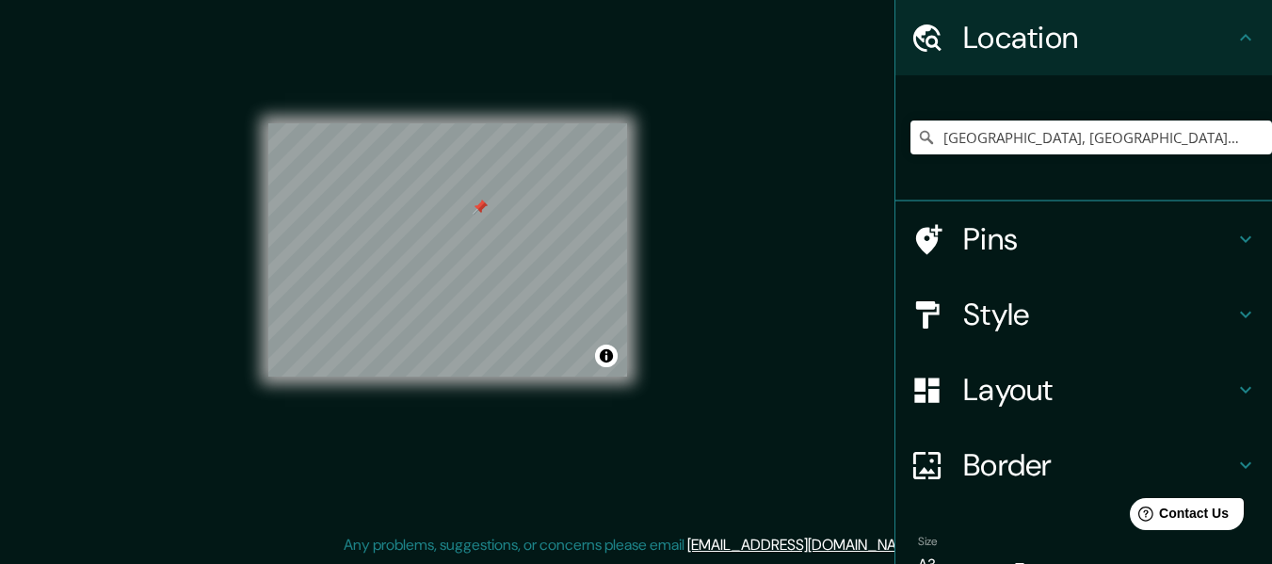
scroll to position [94, 0]
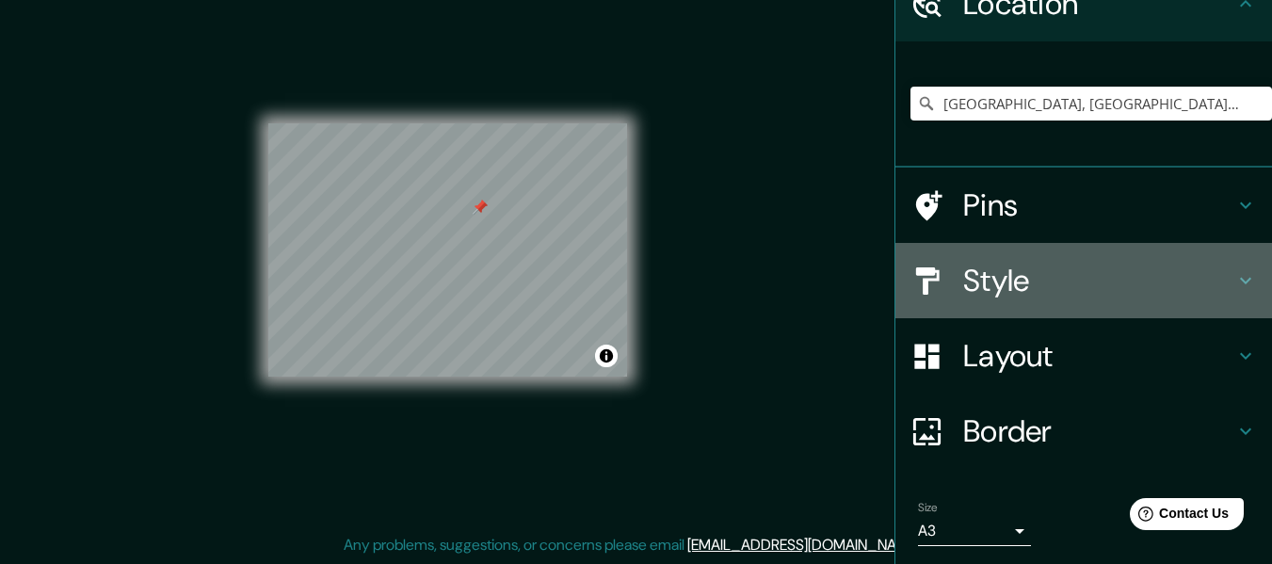
click at [1091, 281] on h4 "Style" at bounding box center [1098, 281] width 271 height 38
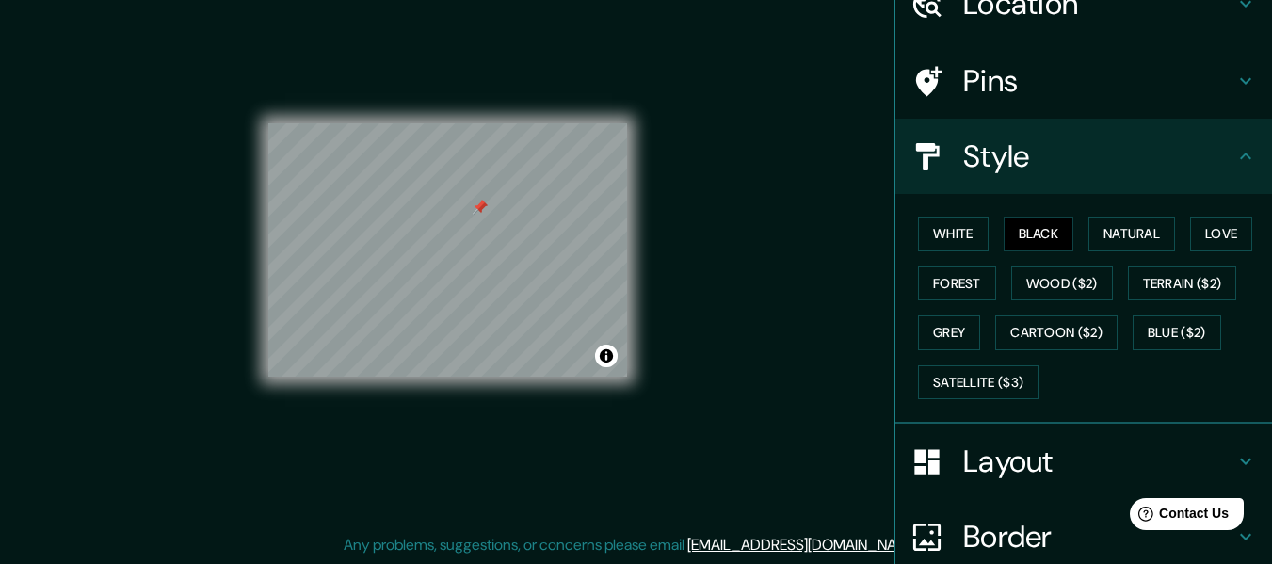
click at [1081, 172] on h4 "Style" at bounding box center [1098, 157] width 271 height 38
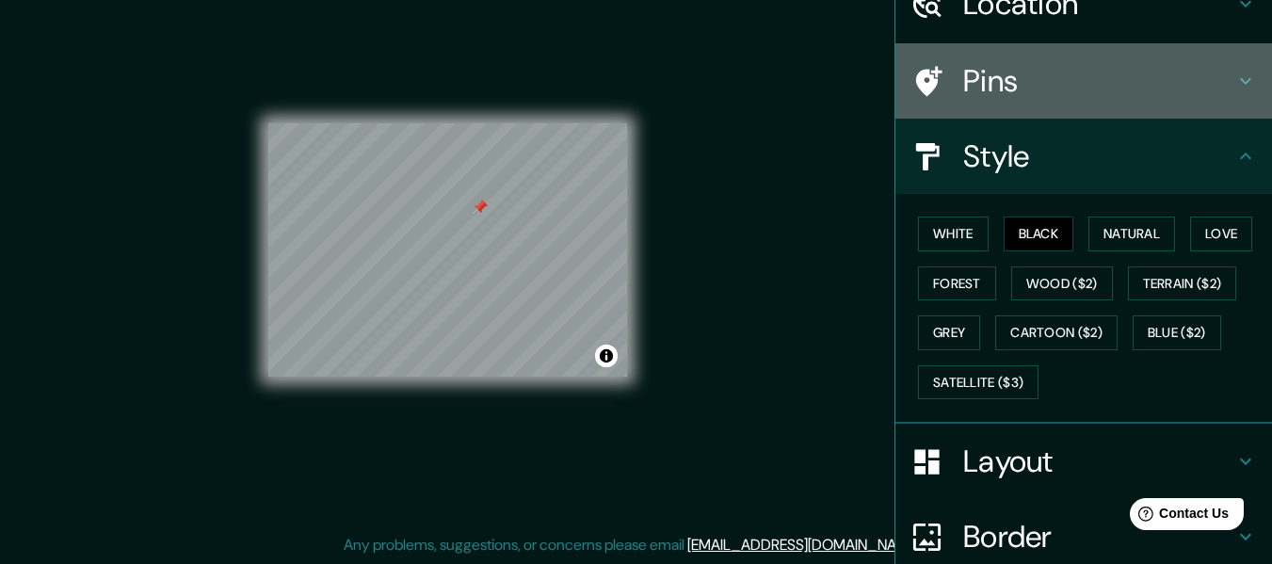
click at [1067, 76] on h4 "Pins" at bounding box center [1098, 81] width 271 height 38
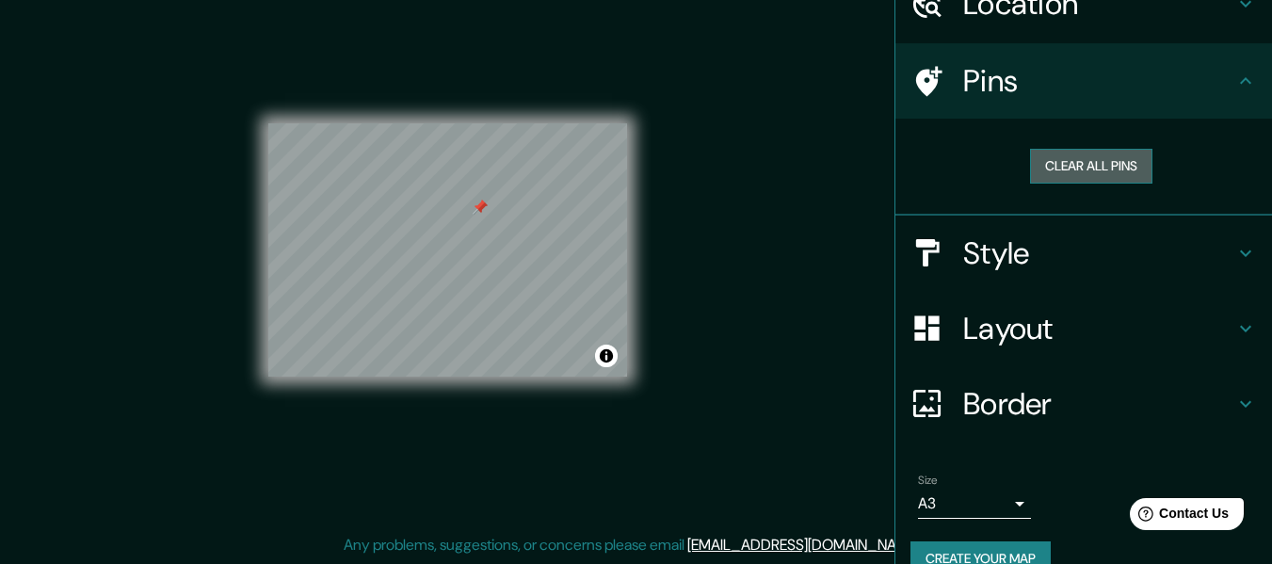
click at [1087, 165] on button "Clear all pins" at bounding box center [1091, 166] width 122 height 35
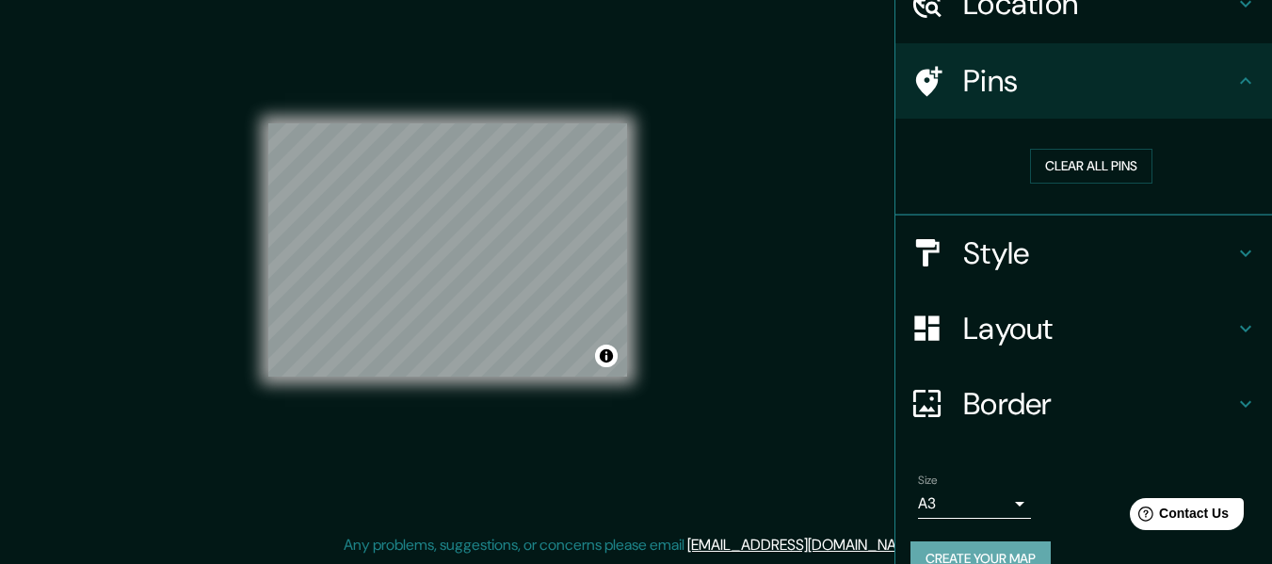
click at [990, 545] on button "Create your map" at bounding box center [981, 559] width 140 height 35
click at [1003, 514] on body "Mappin Location [GEOGRAPHIC_DATA], [GEOGRAPHIC_DATA], [GEOGRAPHIC_DATA] Pins Cl…" at bounding box center [636, 248] width 1272 height 564
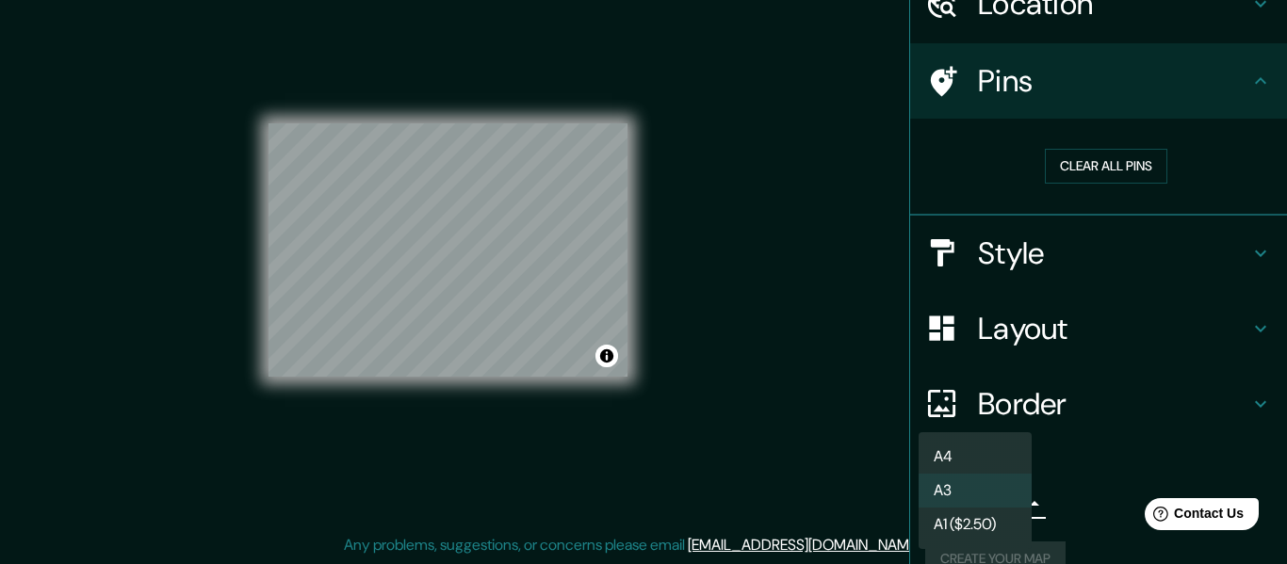
click at [971, 456] on li "A4" at bounding box center [974, 457] width 113 height 34
type input "single"
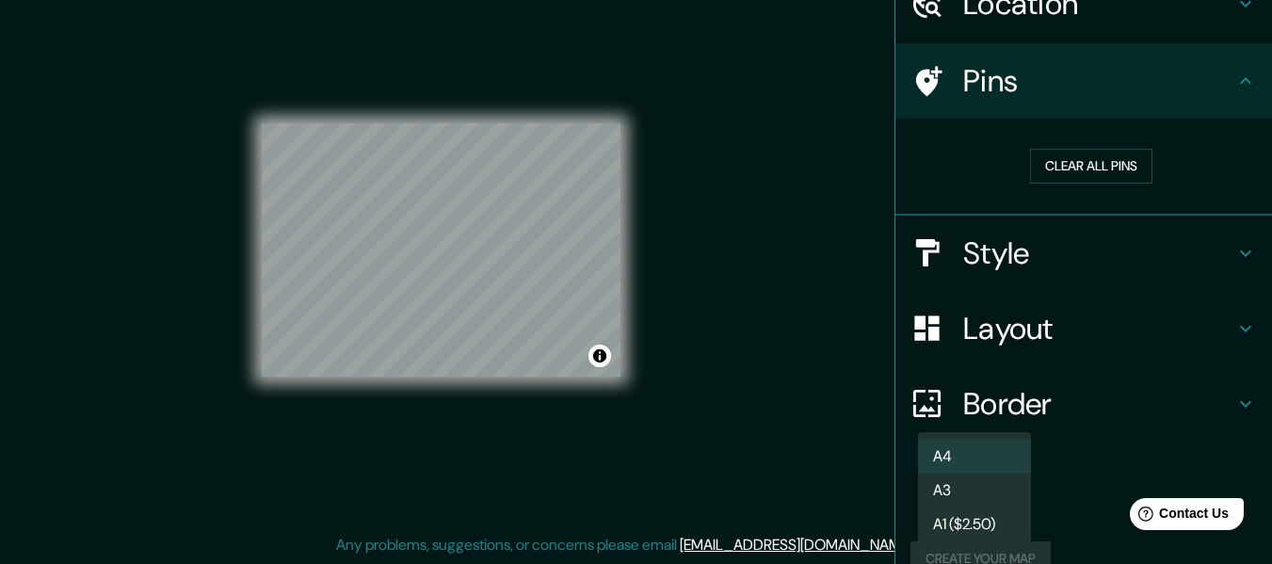
drag, startPoint x: 1006, startPoint y: 495, endPoint x: 1028, endPoint y: 490, distance: 22.4
click at [1007, 495] on body "Mappin Location [GEOGRAPHIC_DATA], [GEOGRAPHIC_DATA], [GEOGRAPHIC_DATA] Pins Cl…" at bounding box center [636, 248] width 1272 height 564
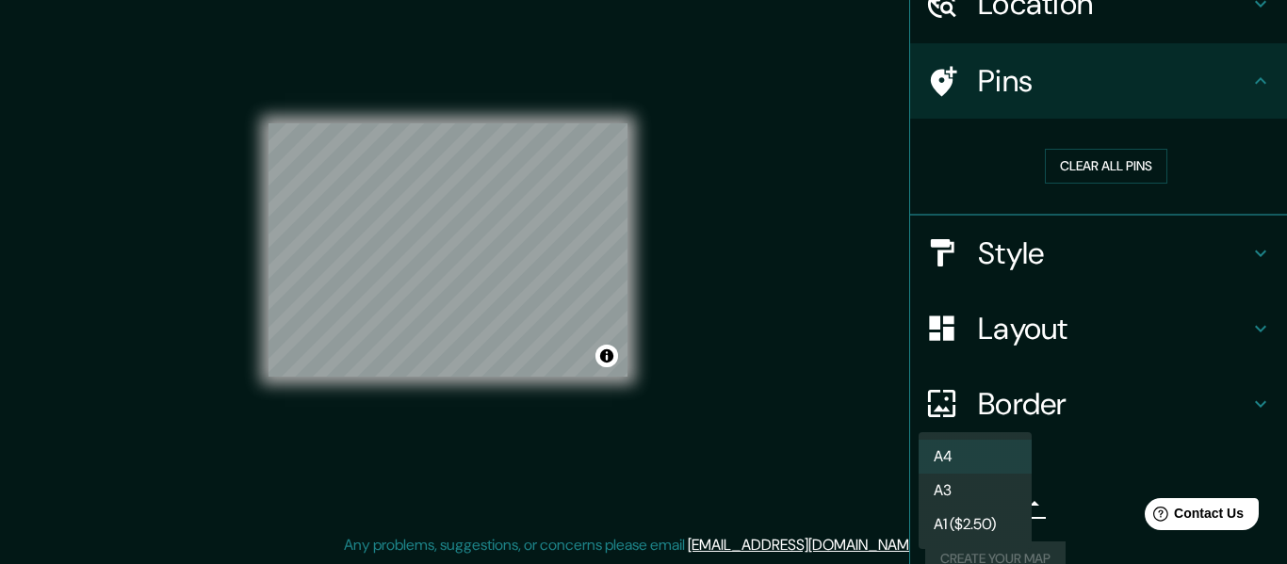
click at [1061, 512] on div at bounding box center [643, 282] width 1287 height 564
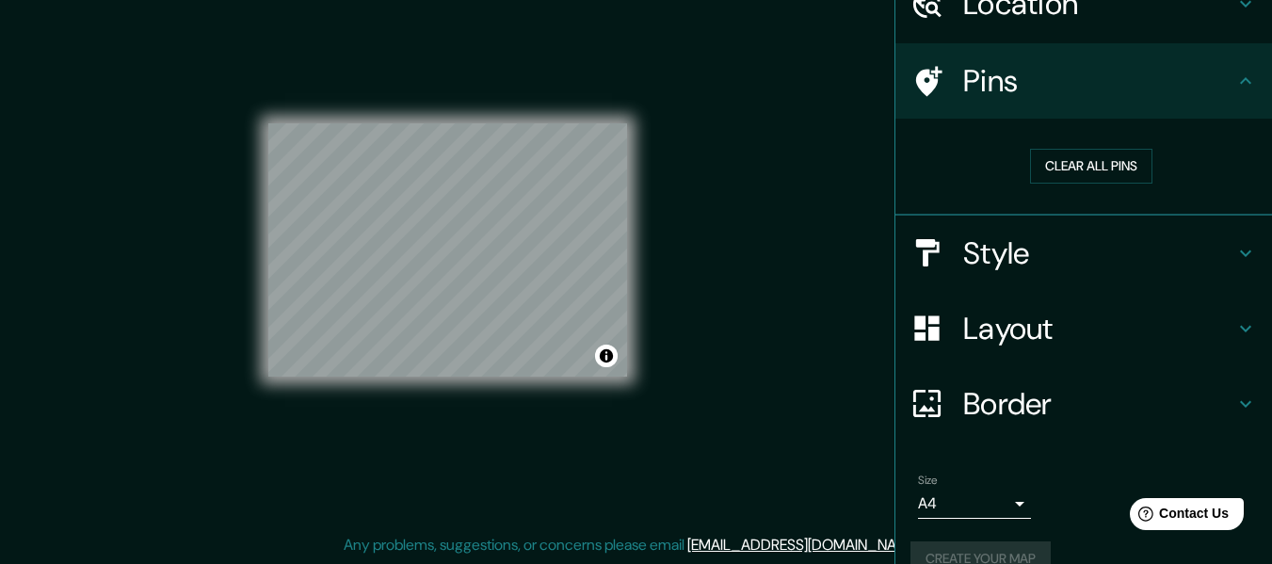
click at [1054, 516] on div "Size A4 single" at bounding box center [1084, 496] width 347 height 60
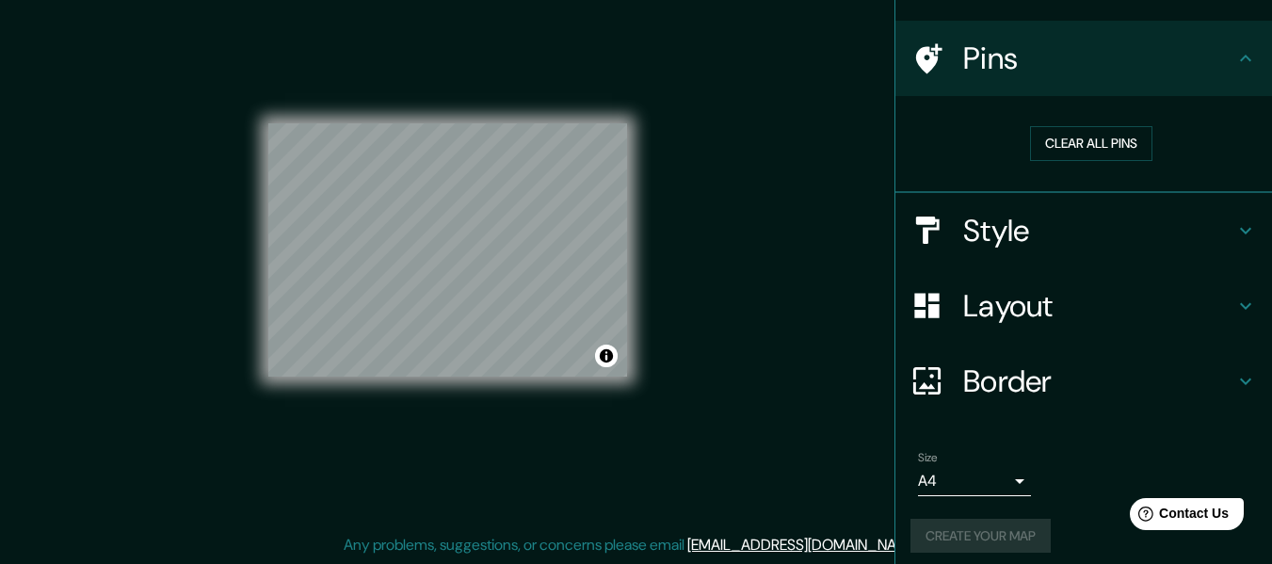
scroll to position [128, 0]
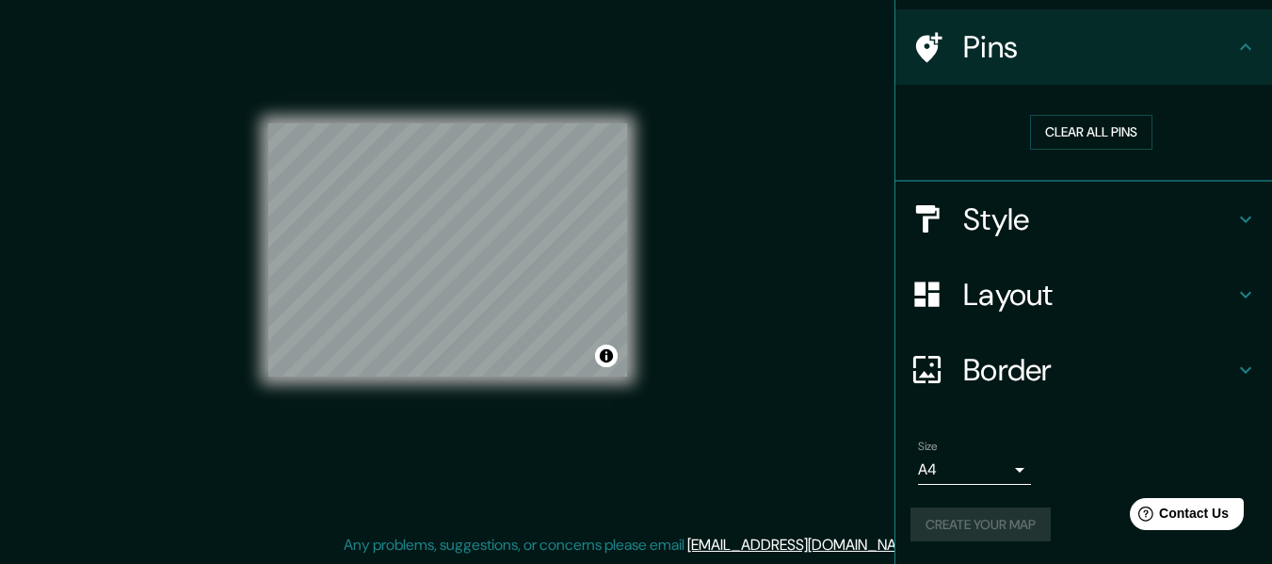
click at [992, 510] on div "Create your map" at bounding box center [1084, 525] width 347 height 35
click at [993, 510] on div "Create your map" at bounding box center [1084, 525] width 347 height 35
click at [995, 506] on div "Size A4 single Create your map" at bounding box center [1084, 494] width 347 height 125
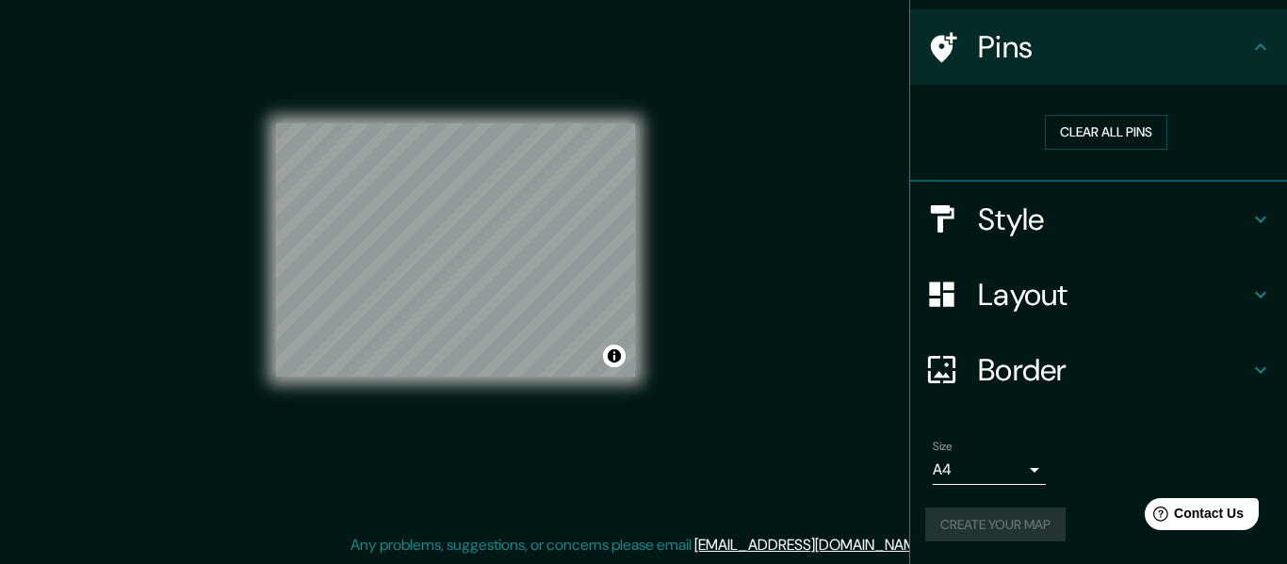
click at [992, 473] on body "Mappin Location [GEOGRAPHIC_DATA], [GEOGRAPHIC_DATA], [GEOGRAPHIC_DATA] Pins Cl…" at bounding box center [643, 248] width 1287 height 564
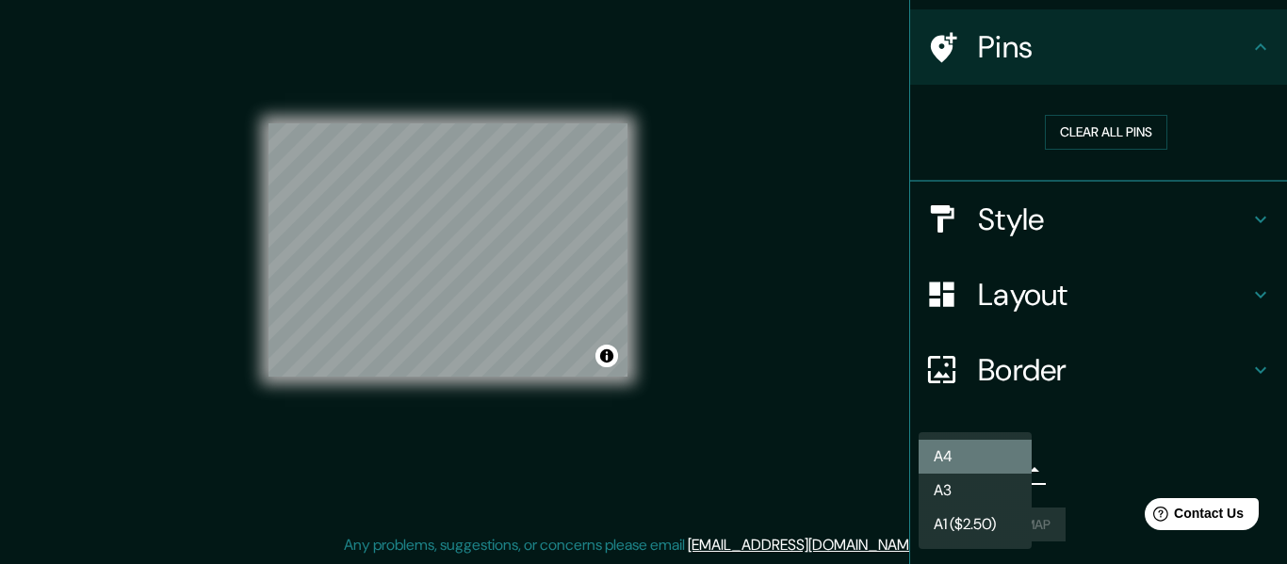
click at [974, 448] on li "A4" at bounding box center [974, 457] width 113 height 34
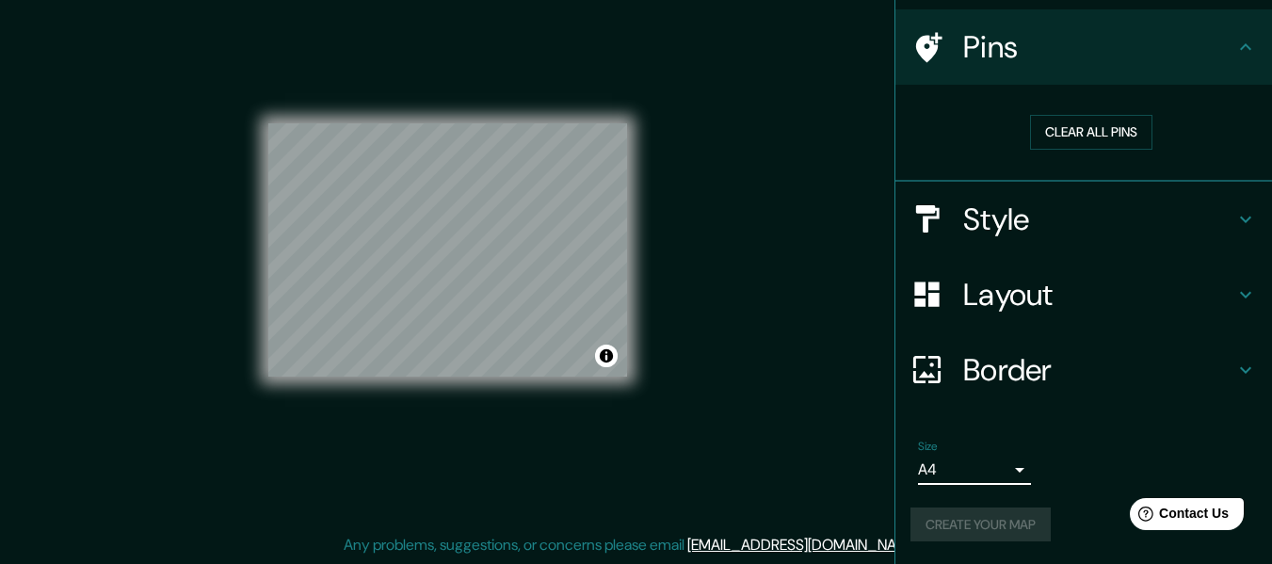
click at [997, 526] on div "Create your map" at bounding box center [1084, 525] width 347 height 35
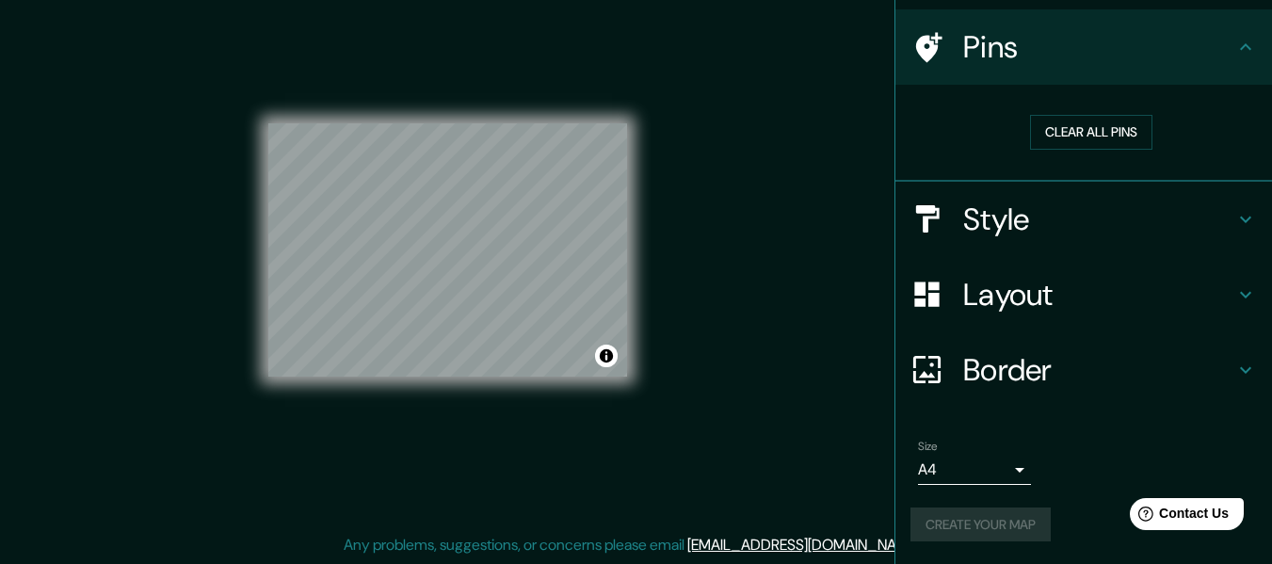
click at [997, 526] on div "Create your map" at bounding box center [1084, 525] width 347 height 35
click at [996, 526] on div "Create your map" at bounding box center [1084, 525] width 347 height 35
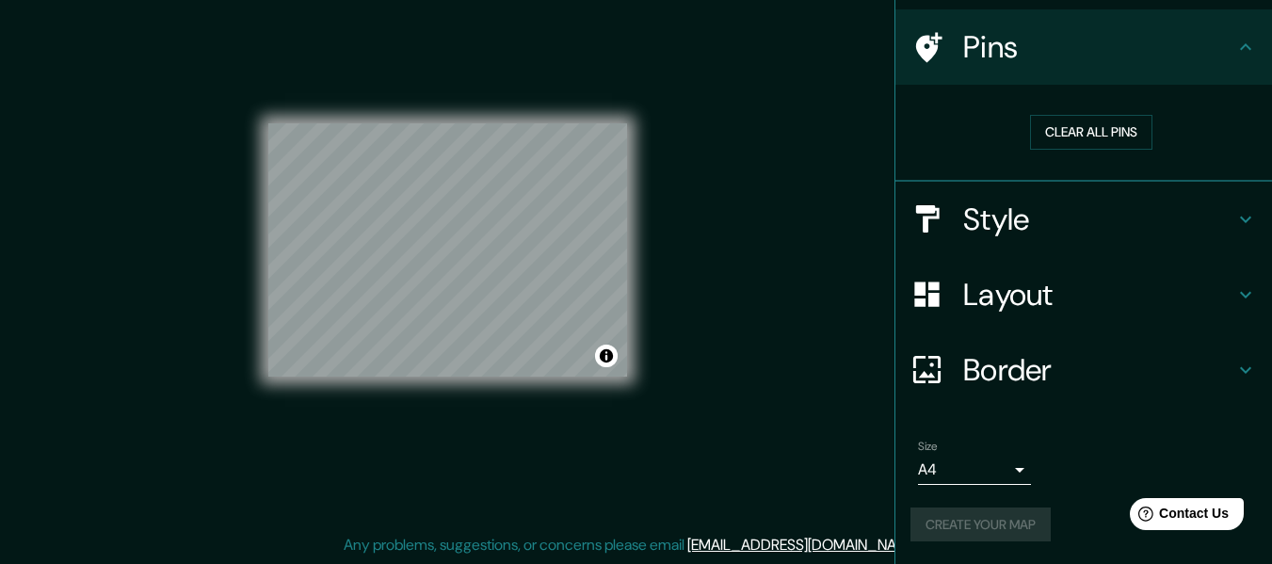
click at [996, 525] on div "Create your map" at bounding box center [1084, 525] width 347 height 35
drag, startPoint x: 996, startPoint y: 525, endPoint x: 976, endPoint y: 337, distance: 188.5
click at [995, 519] on div "Create your map" at bounding box center [1084, 525] width 347 height 35
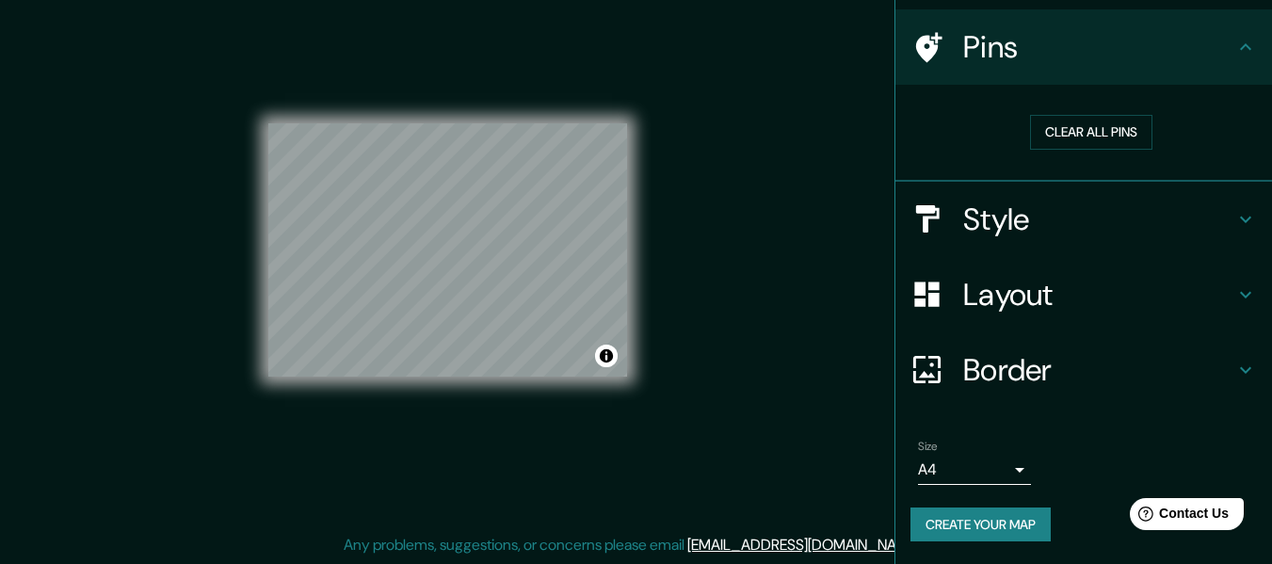
click at [1110, 56] on h4 "Pins" at bounding box center [1098, 47] width 271 height 38
click at [1239, 46] on icon at bounding box center [1246, 47] width 23 height 23
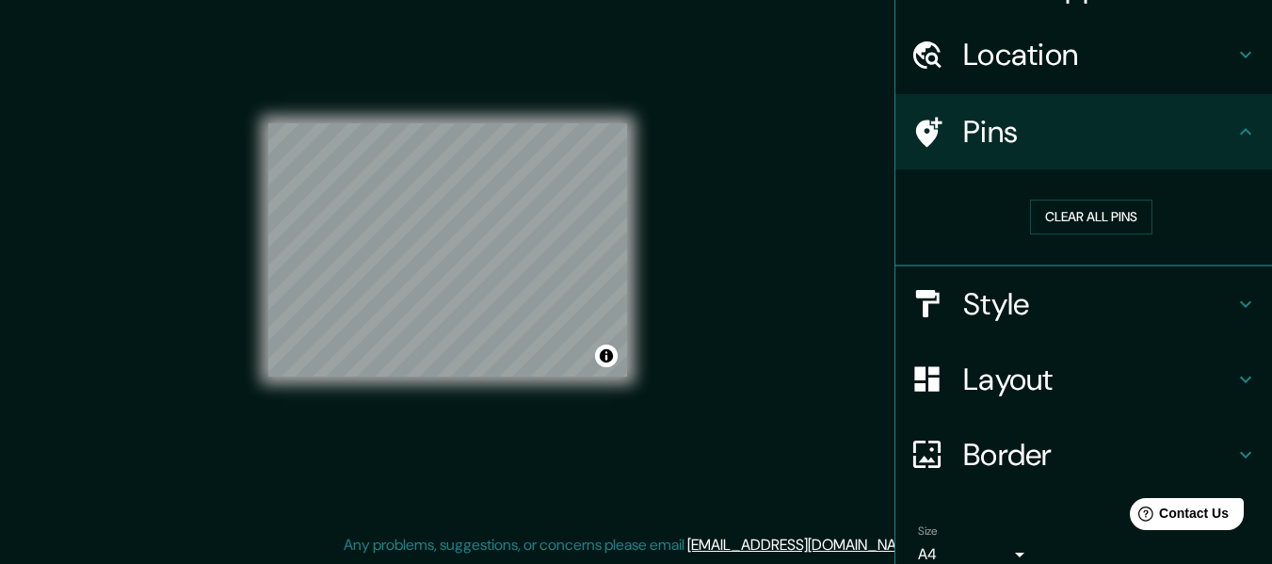
scroll to position [0, 0]
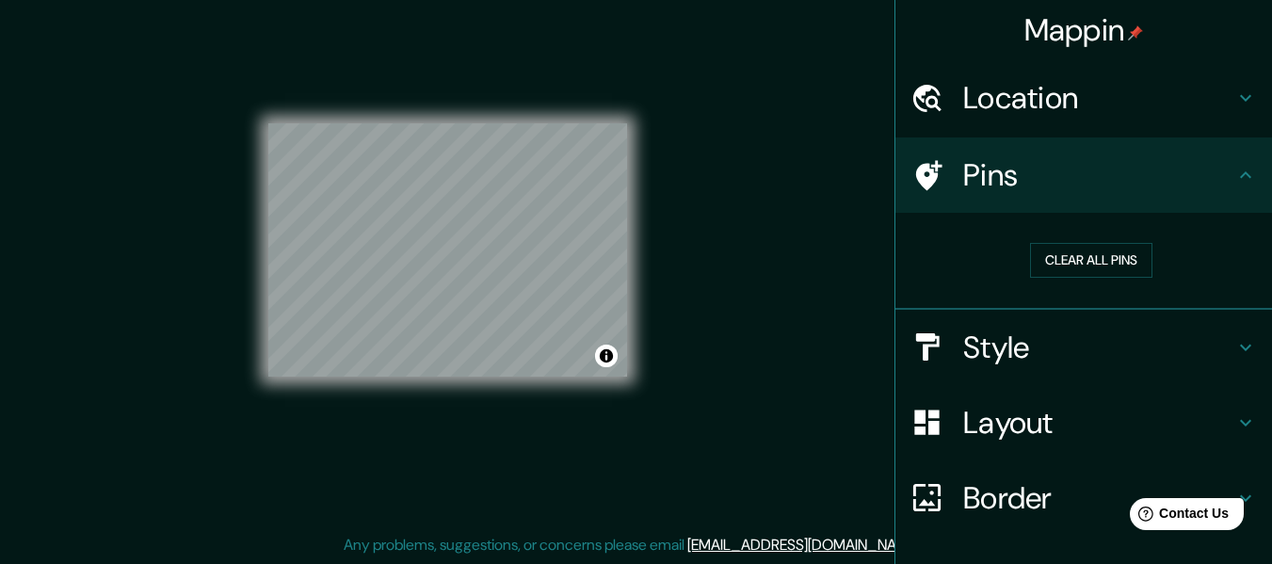
click at [1066, 19] on h4 "Mappin" at bounding box center [1085, 30] width 120 height 38
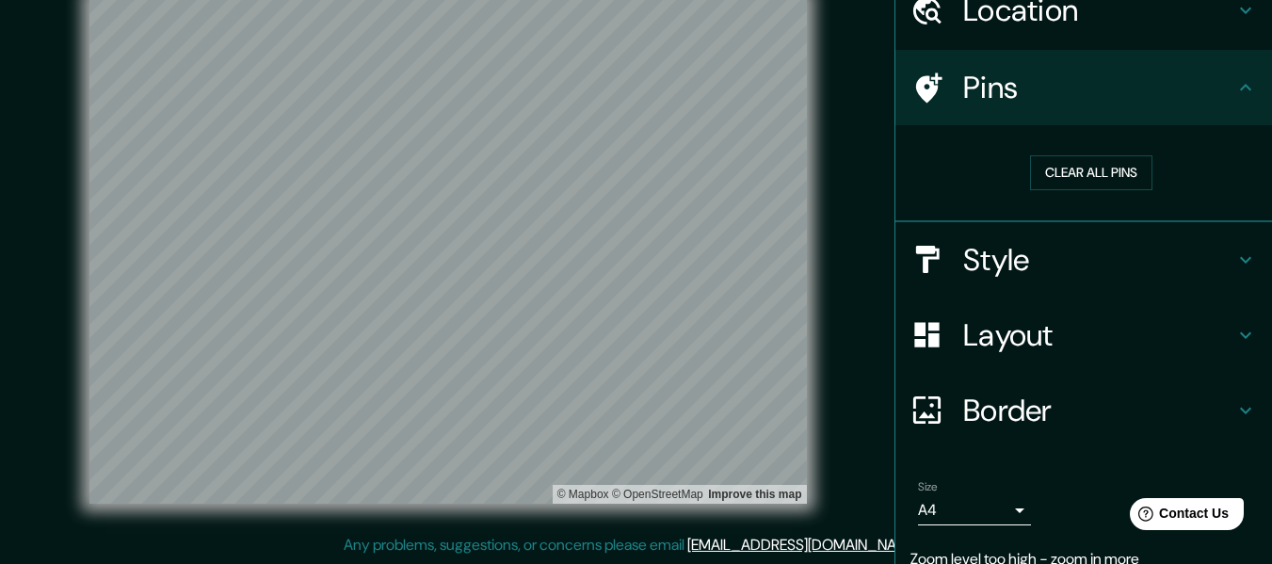
scroll to position [166, 0]
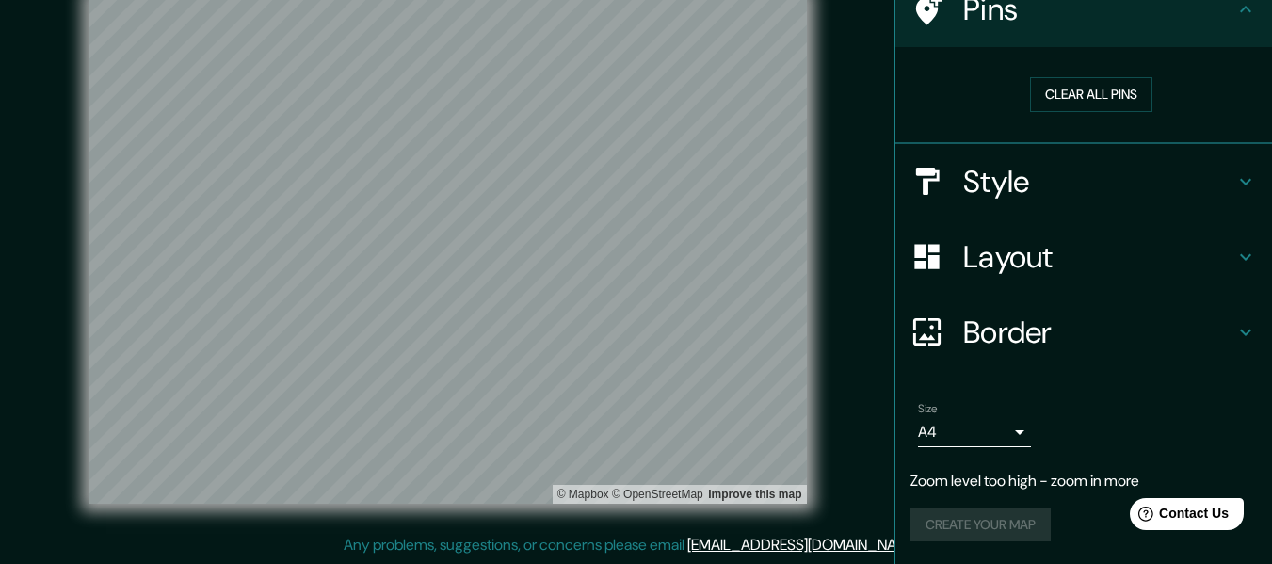
drag, startPoint x: 853, startPoint y: 421, endPoint x: 852, endPoint y: 483, distance: 62.2
click at [854, 486] on div "Mappin Location Pins Clear all pins Style Layout Border Choose a border. Hint :…" at bounding box center [636, 265] width 1272 height 598
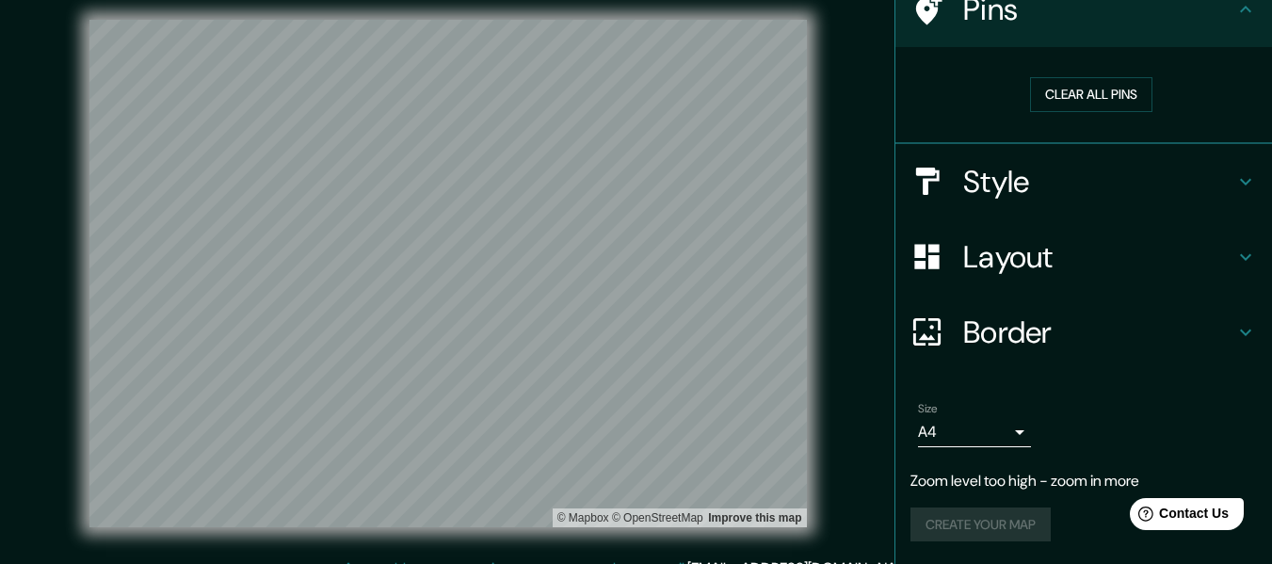
scroll to position [0, 0]
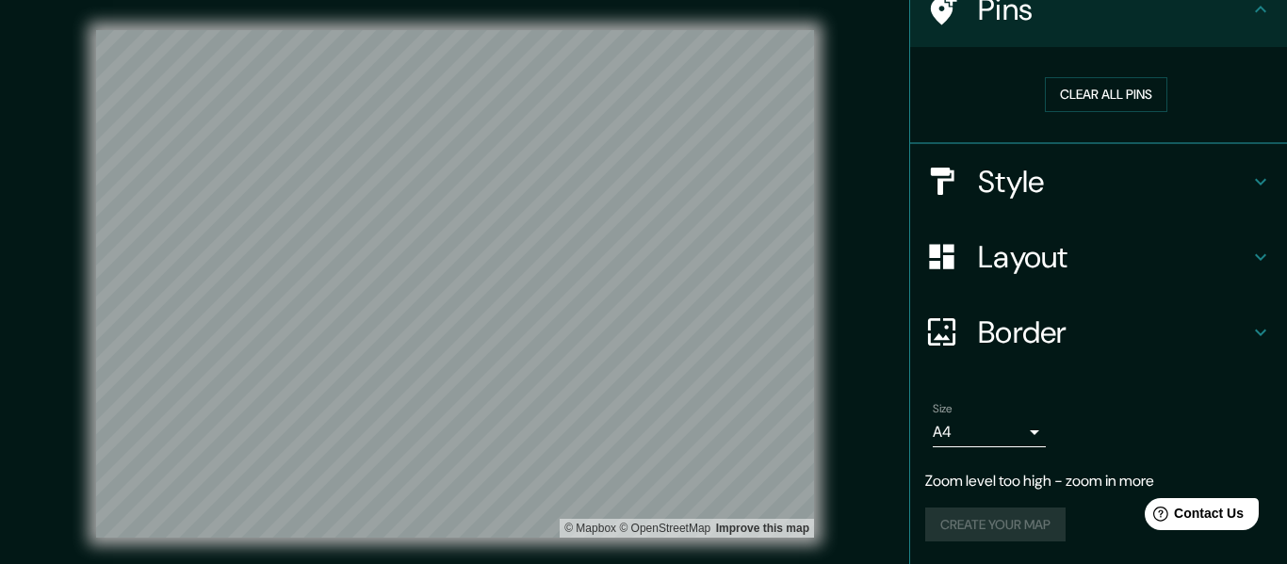
click at [1014, 437] on body "Mappin Location Pins Clear all pins Style Layout Border Choose a border. Hint :…" at bounding box center [643, 282] width 1287 height 564
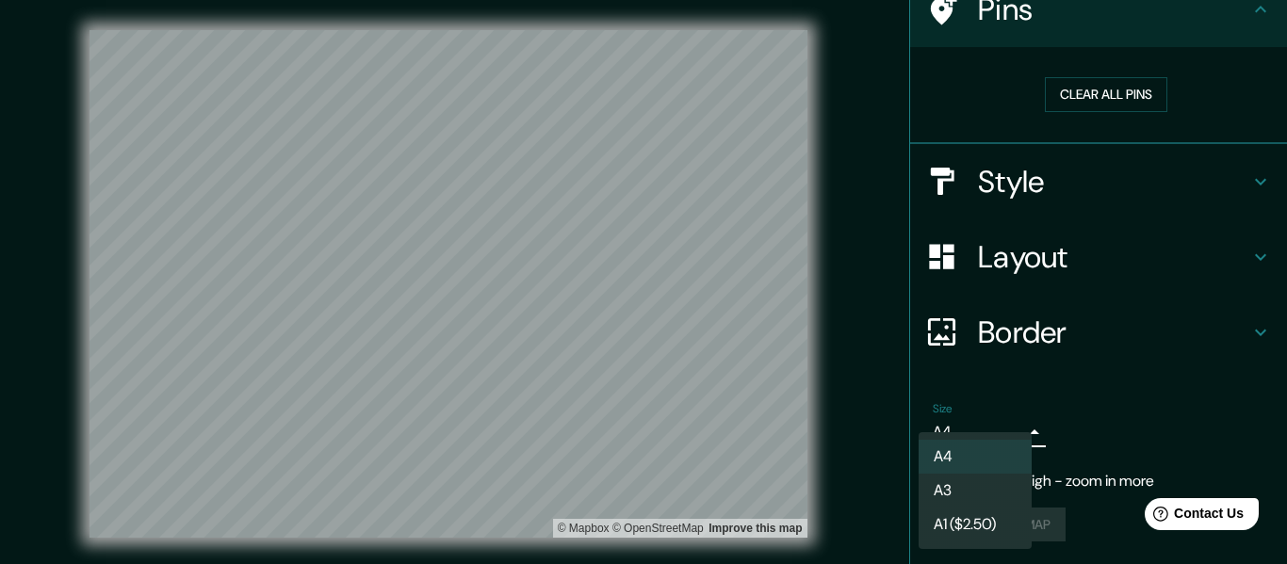
click at [979, 486] on li "A3" at bounding box center [974, 491] width 113 height 34
type input "a4"
click at [961, 434] on body "Mappin Location Pins Clear all pins Style Layout Border Choose a border. Hint :…" at bounding box center [643, 282] width 1287 height 564
click at [976, 498] on li "A3" at bounding box center [974, 491] width 113 height 34
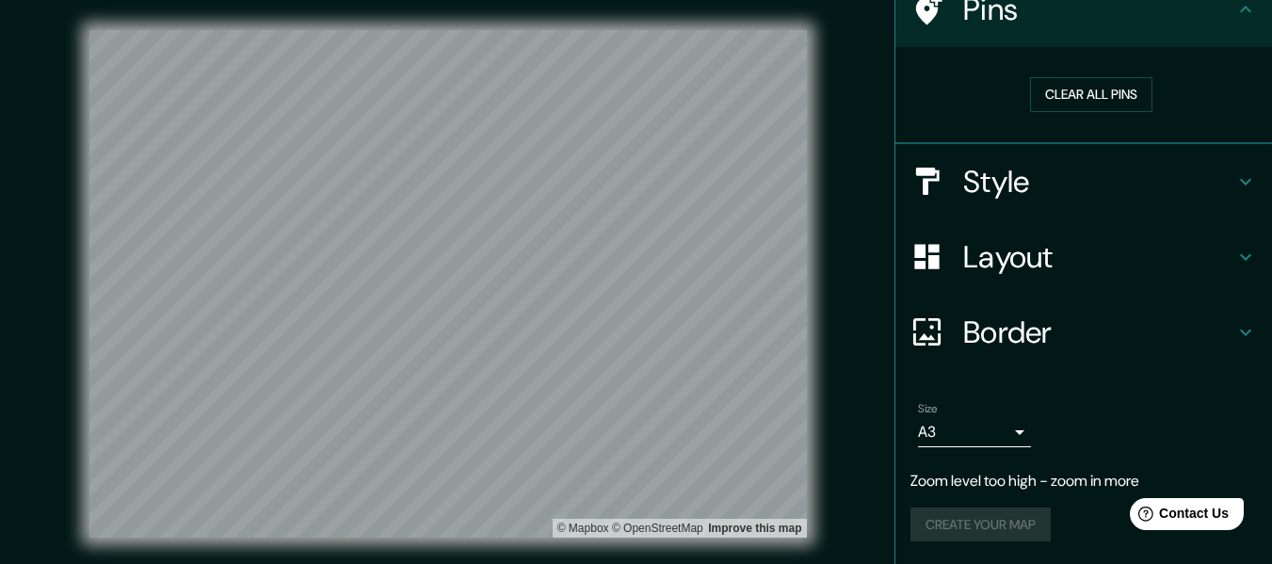
click at [985, 522] on div "Create your map" at bounding box center [1084, 525] width 347 height 35
drag, startPoint x: 2088, startPoint y: 1013, endPoint x: 1119, endPoint y: 497, distance: 1098.0
click at [1119, 497] on html "Help Contact Us" at bounding box center [1178, 511] width 147 height 40
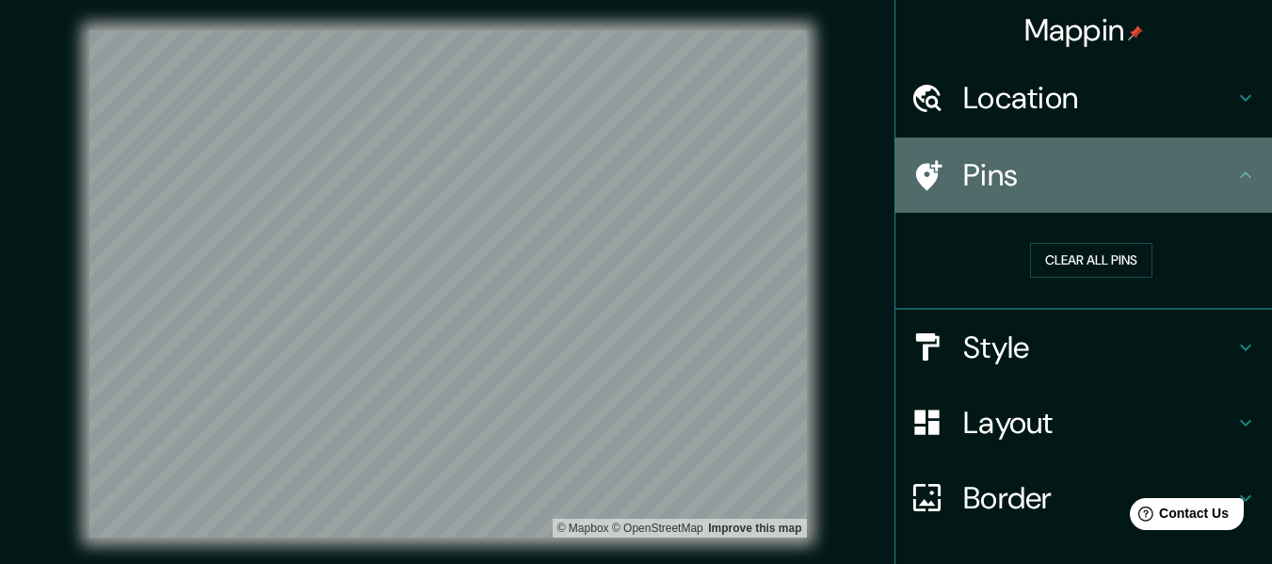
click at [1235, 184] on icon at bounding box center [1246, 175] width 23 height 23
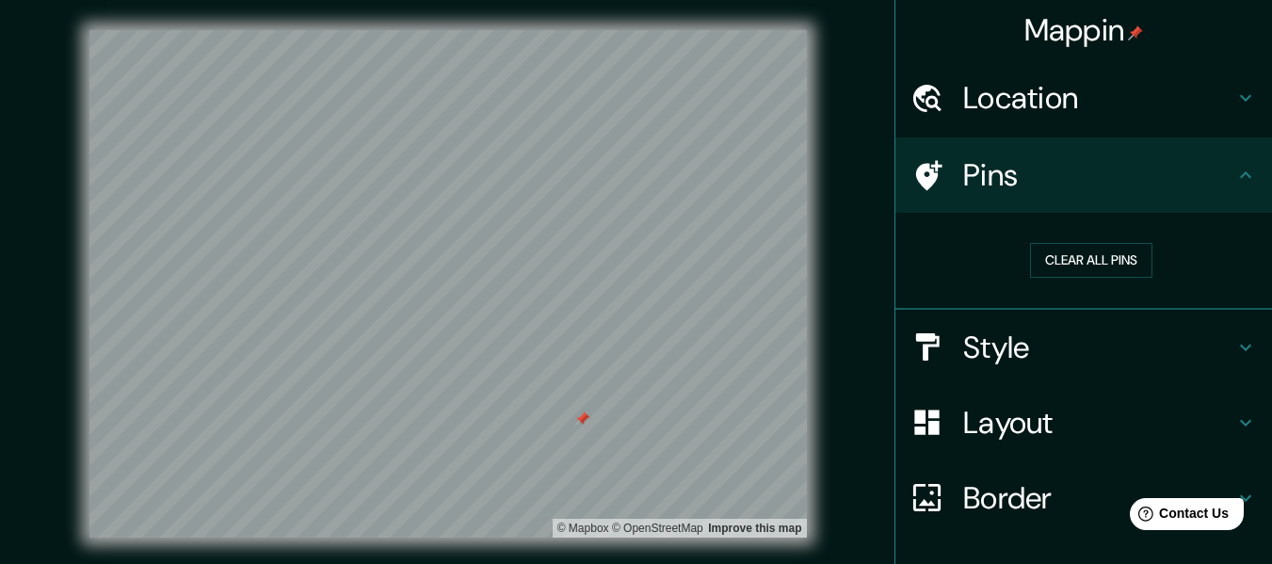
click at [675, 528] on div "© Mapbox © OpenStreetMap Improve this map" at bounding box center [448, 284] width 718 height 508
drag, startPoint x: 688, startPoint y: 541, endPoint x: 700, endPoint y: 538, distance: 12.6
click at [698, 539] on div "© Mapbox © OpenStreetMap Improve this map" at bounding box center [448, 284] width 778 height 568
click at [750, 526] on link "Improve this map" at bounding box center [754, 528] width 93 height 13
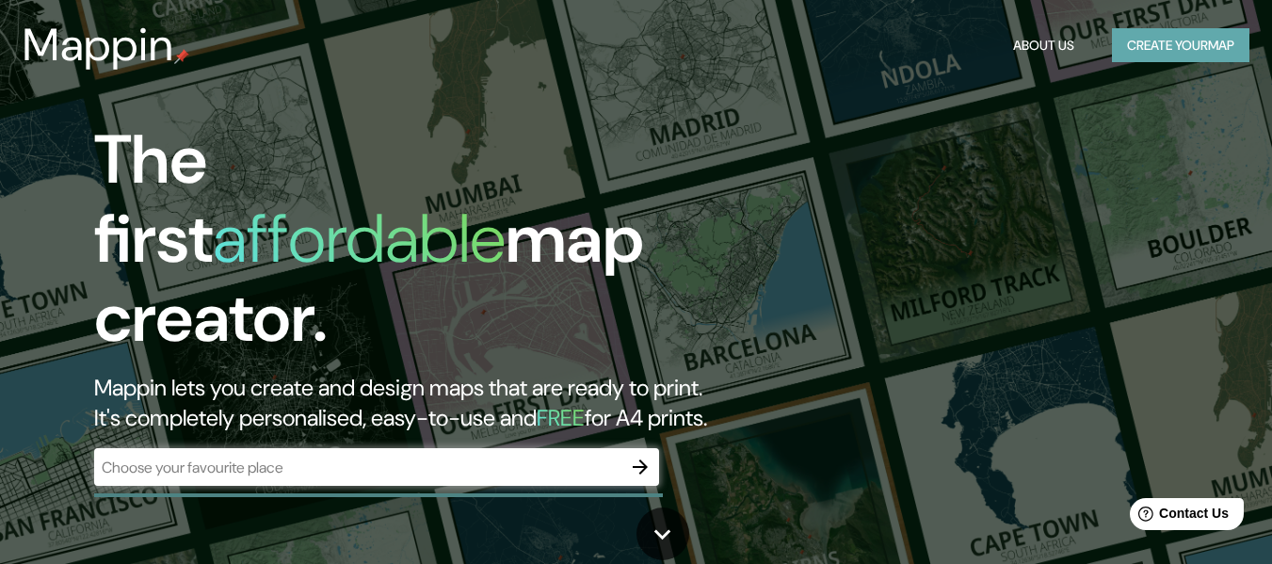
click at [1149, 48] on button "Create your map" at bounding box center [1181, 45] width 138 height 35
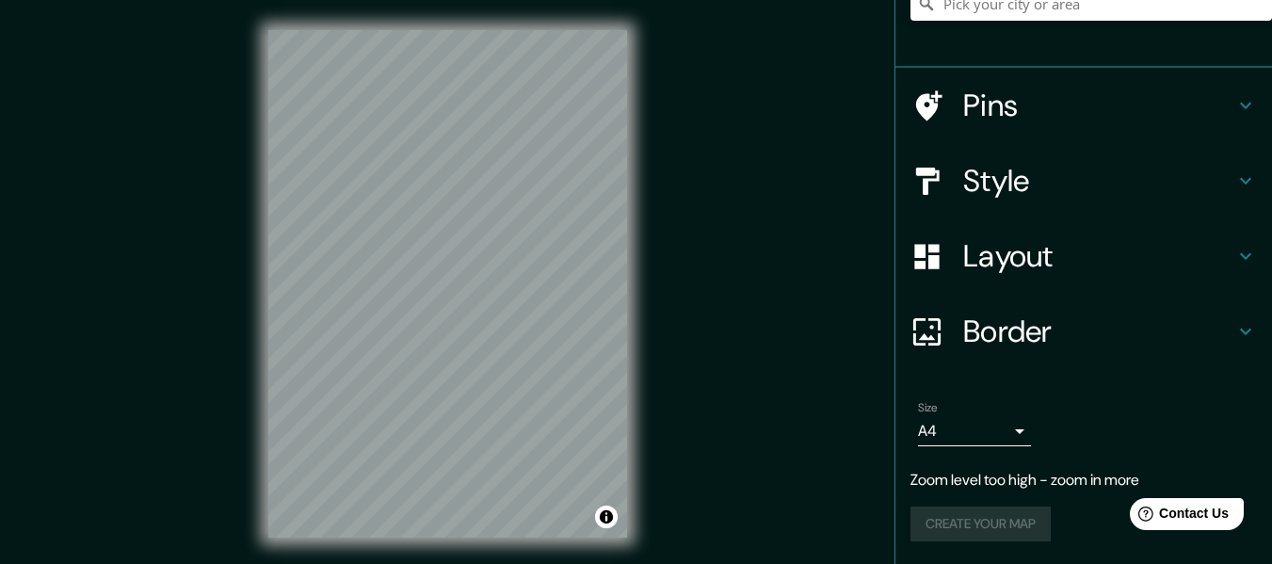
scroll to position [34, 0]
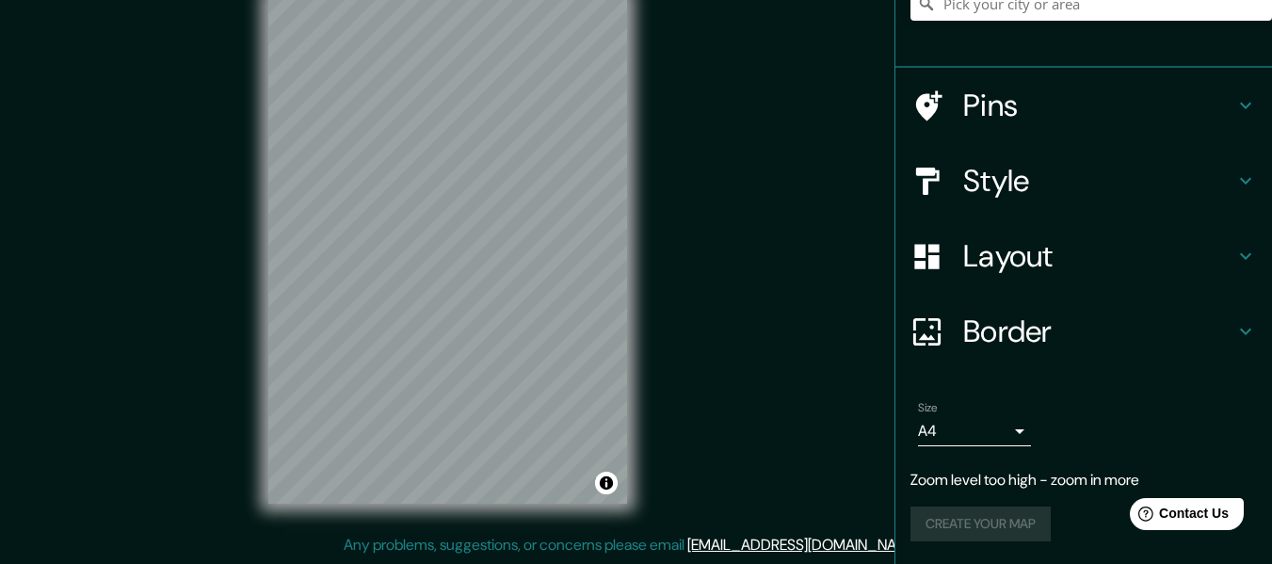
drag, startPoint x: 998, startPoint y: 516, endPoint x: 1054, endPoint y: 499, distance: 58.1
click at [1054, 499] on div "Size A4 single Zoom level too high - zoom in more Create your map" at bounding box center [1084, 475] width 347 height 163
click at [1005, 485] on p "Zoom level too high - zoom in more" at bounding box center [1084, 480] width 347 height 23
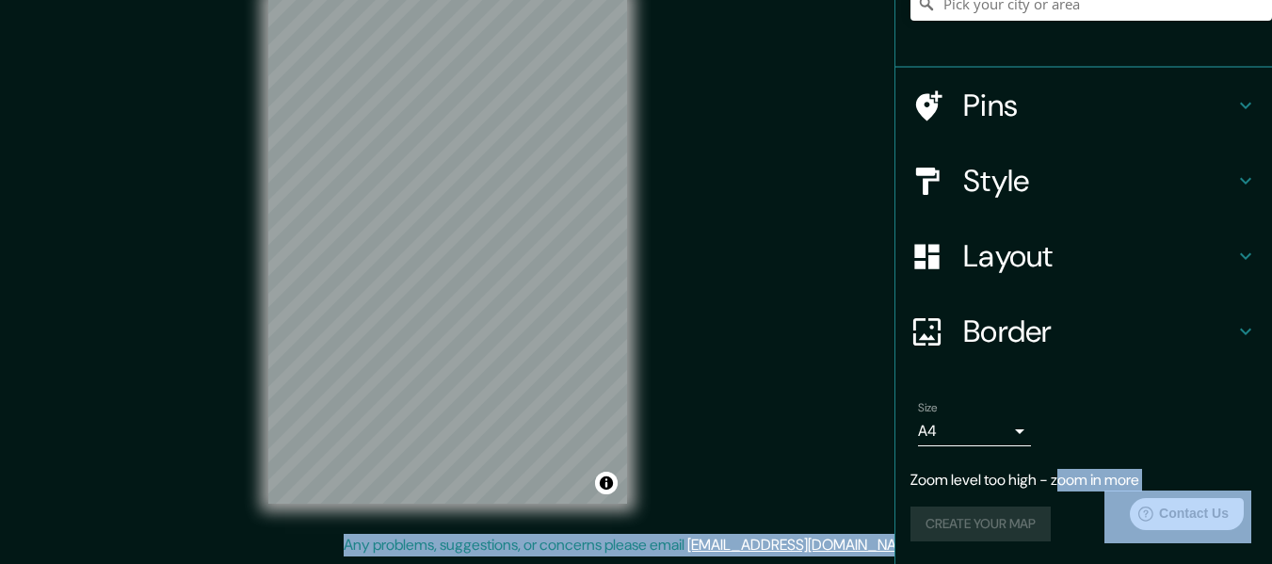
drag, startPoint x: 2163, startPoint y: 966, endPoint x: 1166, endPoint y: 492, distance: 1104.6
click at [1157, 461] on div "Size A4 single Zoom level too high - zoom in more Create your map" at bounding box center [1084, 475] width 347 height 163
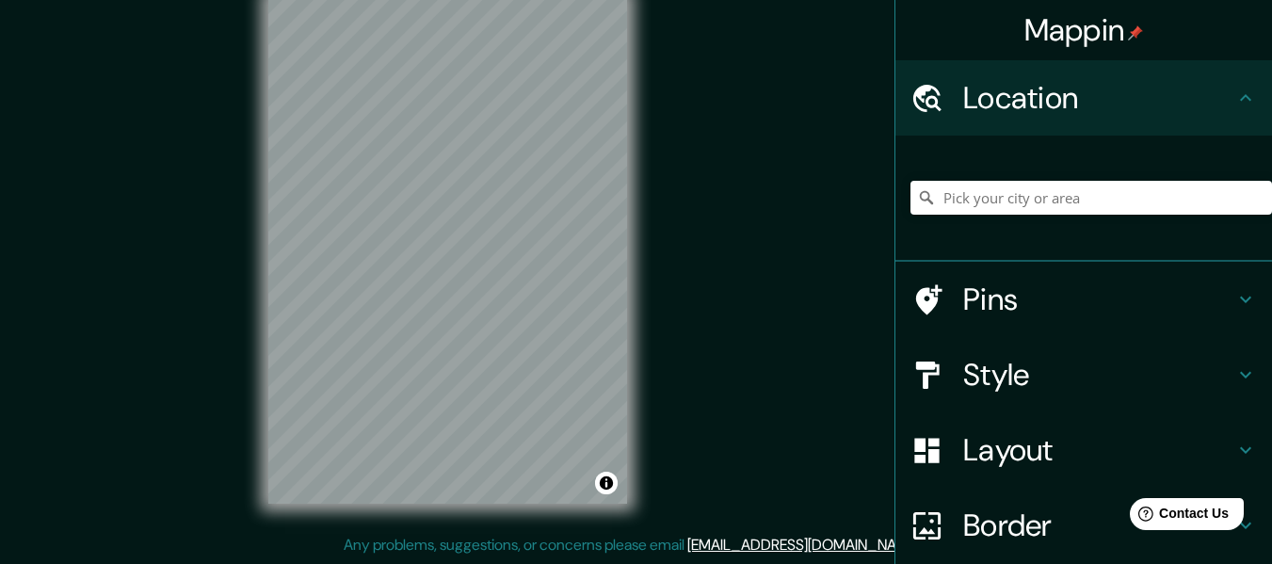
scroll to position [94, 0]
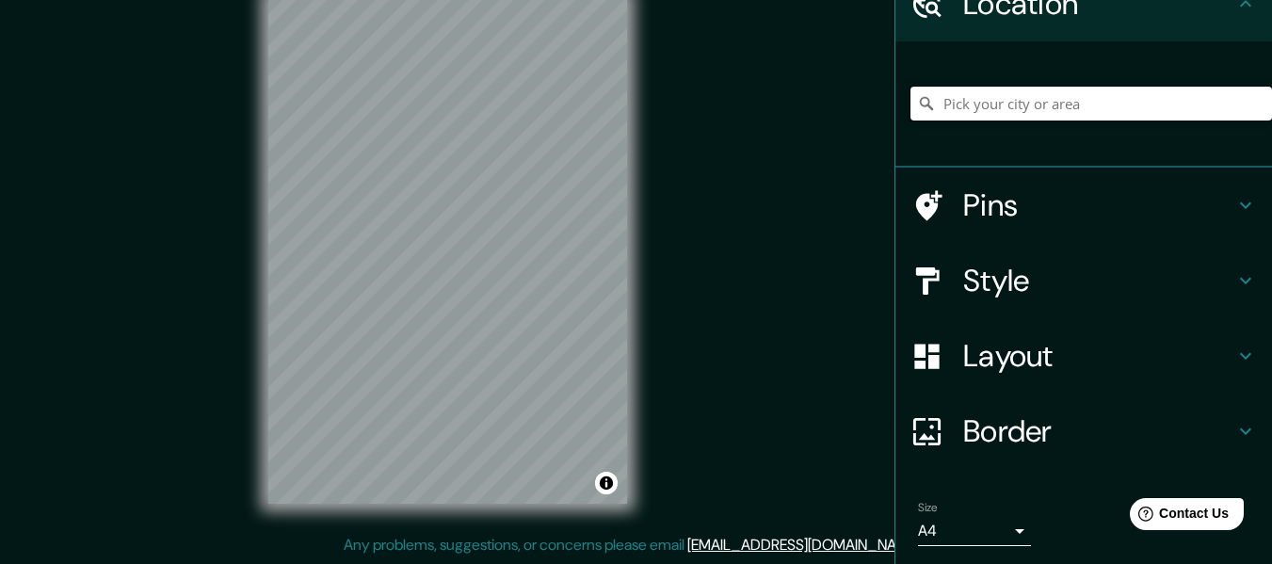
click at [1043, 112] on input "Pick your city or area" at bounding box center [1092, 104] width 362 height 34
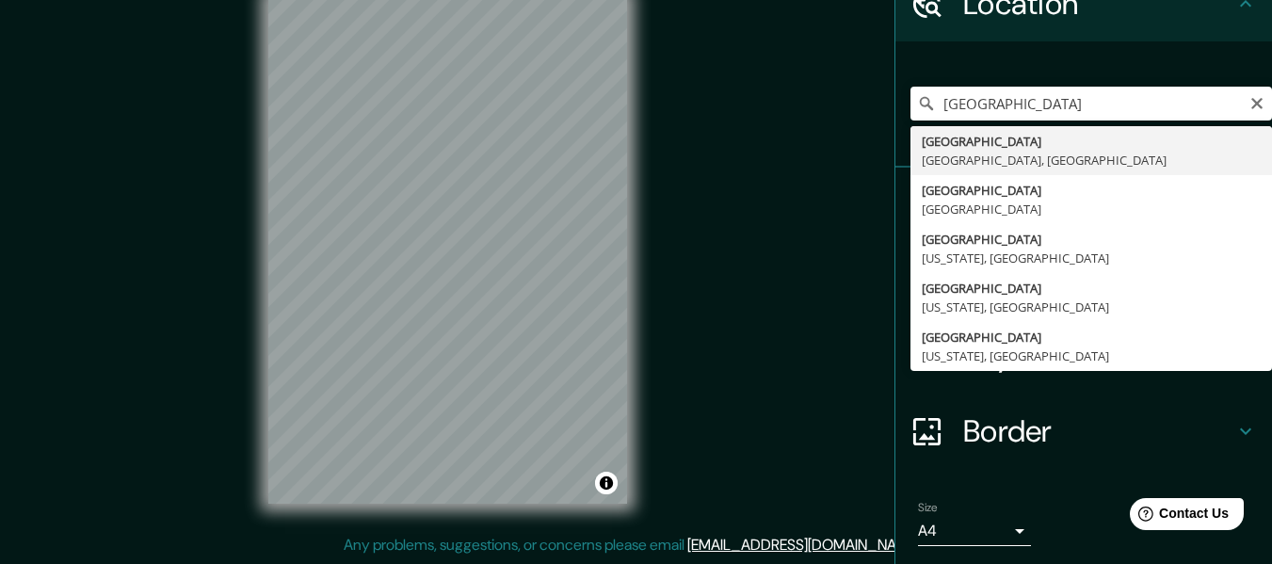
type input "[GEOGRAPHIC_DATA], [GEOGRAPHIC_DATA], [GEOGRAPHIC_DATA]"
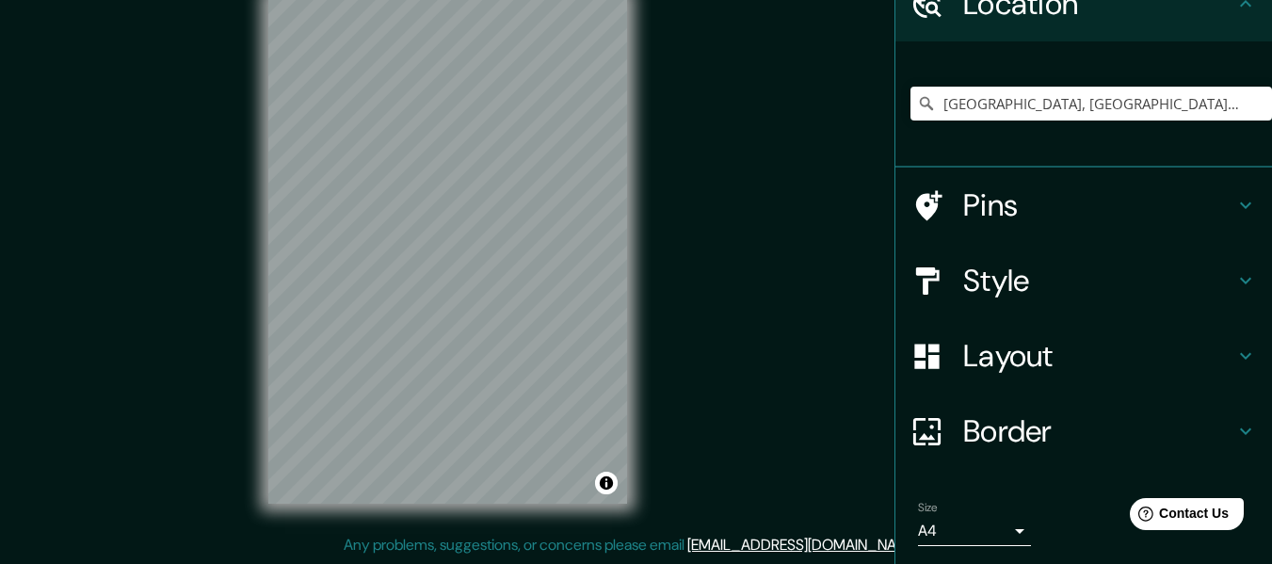
click at [219, 485] on div "Mappin Location [GEOGRAPHIC_DATA], [GEOGRAPHIC_DATA], [GEOGRAPHIC_DATA] Pins St…" at bounding box center [636, 265] width 1272 height 598
click at [245, 197] on div "© Mapbox © OpenStreetMap Improve this map" at bounding box center [447, 250] width 419 height 568
click at [713, 426] on div "Mappin Location [GEOGRAPHIC_DATA], [GEOGRAPHIC_DATA], [GEOGRAPHIC_DATA] Pins St…" at bounding box center [636, 265] width 1272 height 598
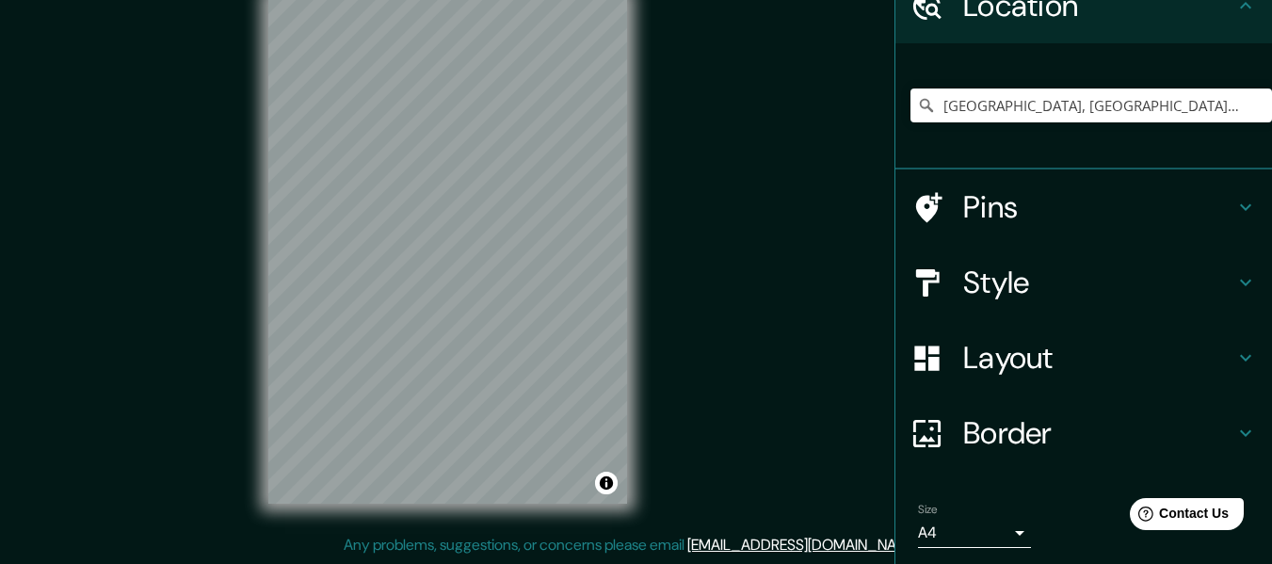
scroll to position [156, 0]
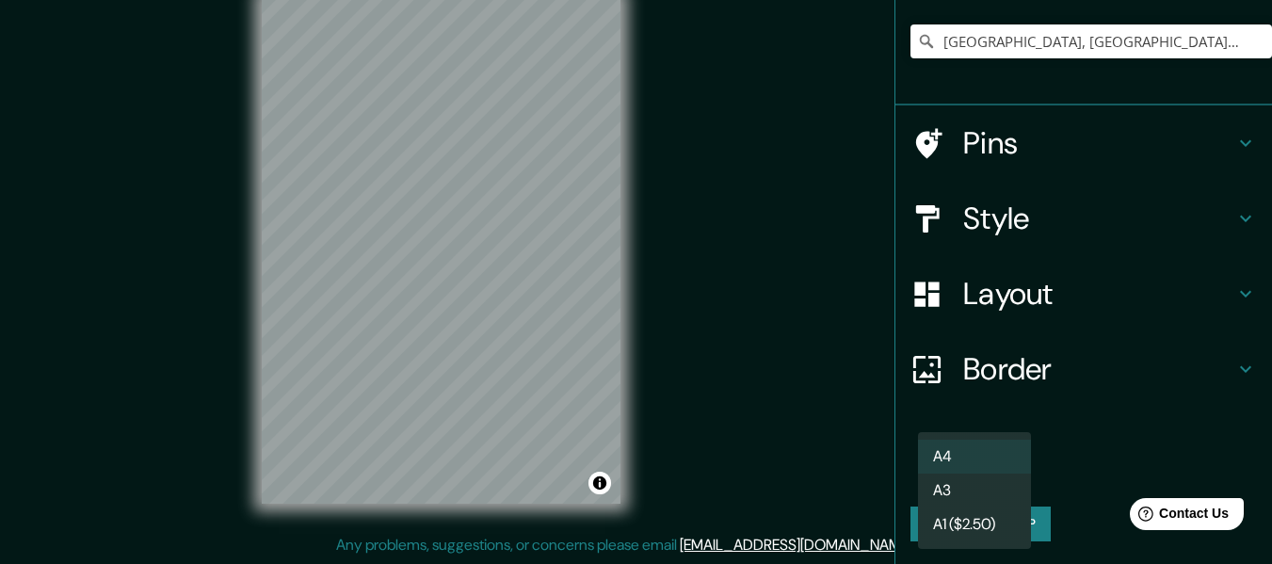
click at [972, 472] on body "Mappin Location Geneva, Geneva, Switzerland Pins Style Layout Border Choose a b…" at bounding box center [636, 248] width 1272 height 564
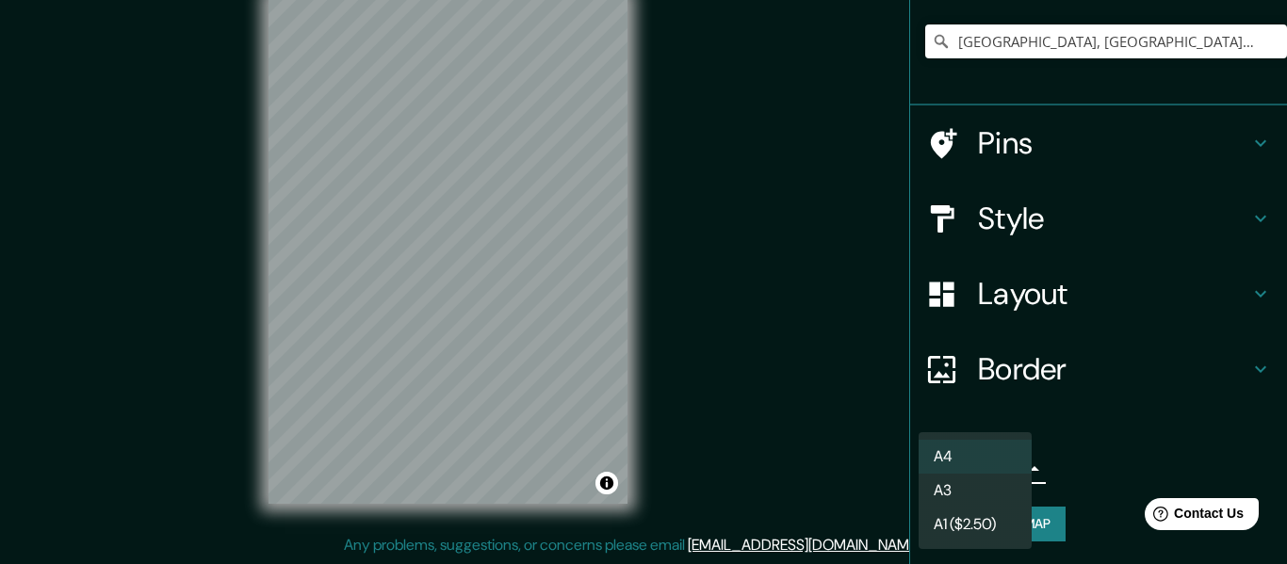
click at [995, 490] on li "A3" at bounding box center [974, 491] width 113 height 34
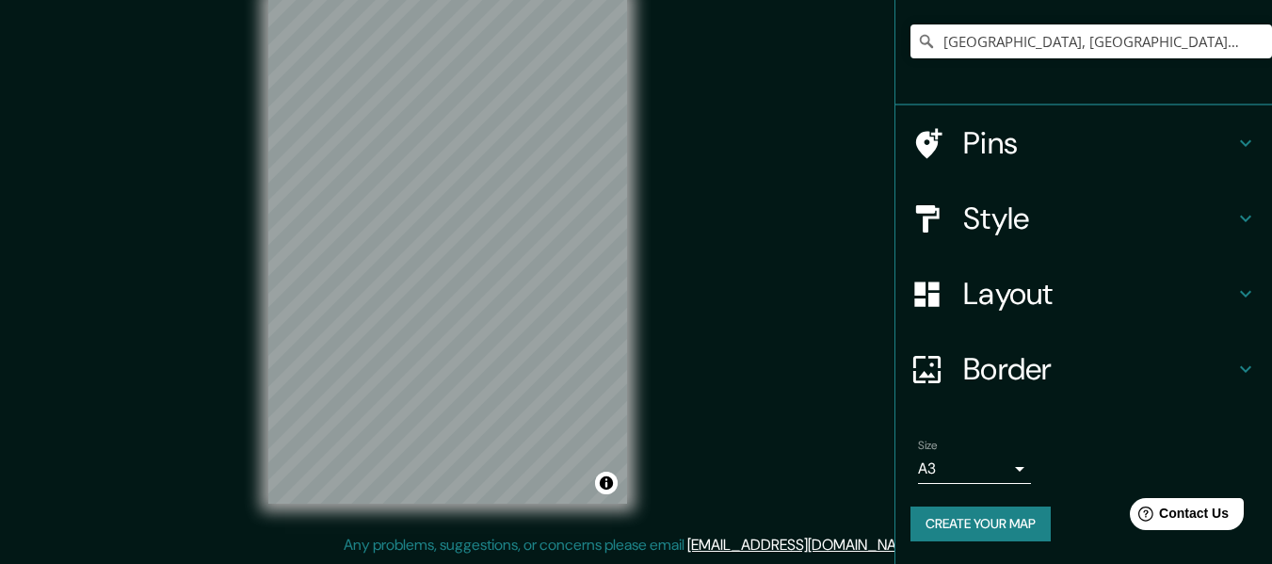
click at [641, 322] on div "© Mapbox © OpenStreetMap Improve this map" at bounding box center [447, 250] width 419 height 568
click at [242, 154] on div "© Mapbox © OpenStreetMap Improve this map" at bounding box center [447, 250] width 419 height 568
click at [664, 339] on div "Mappin Location Geneva, Geneva, Switzerland Pins Style Layout Border Choose a b…" at bounding box center [636, 265] width 1272 height 598
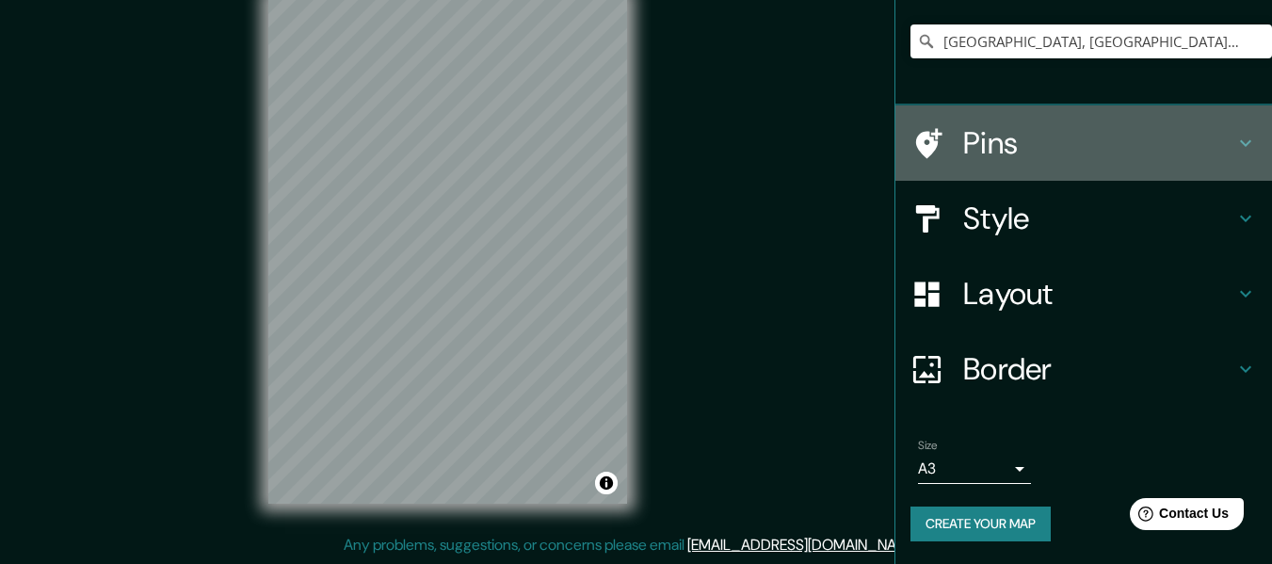
click at [916, 152] on icon at bounding box center [929, 143] width 26 height 30
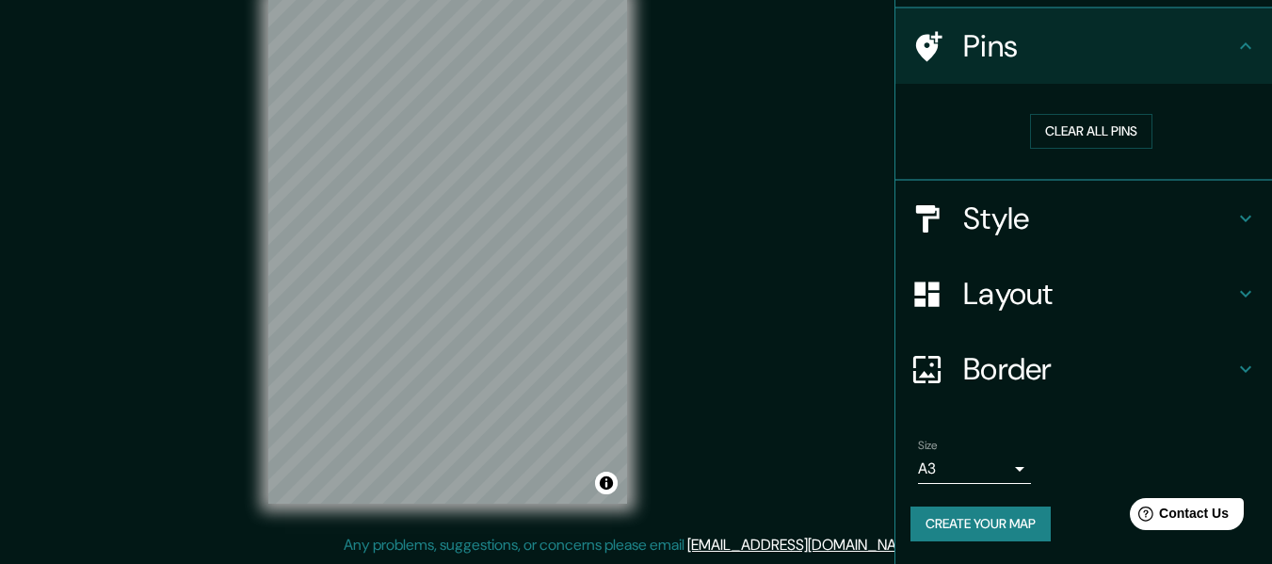
scroll to position [128, 0]
click at [454, 200] on div at bounding box center [457, 193] width 15 height 15
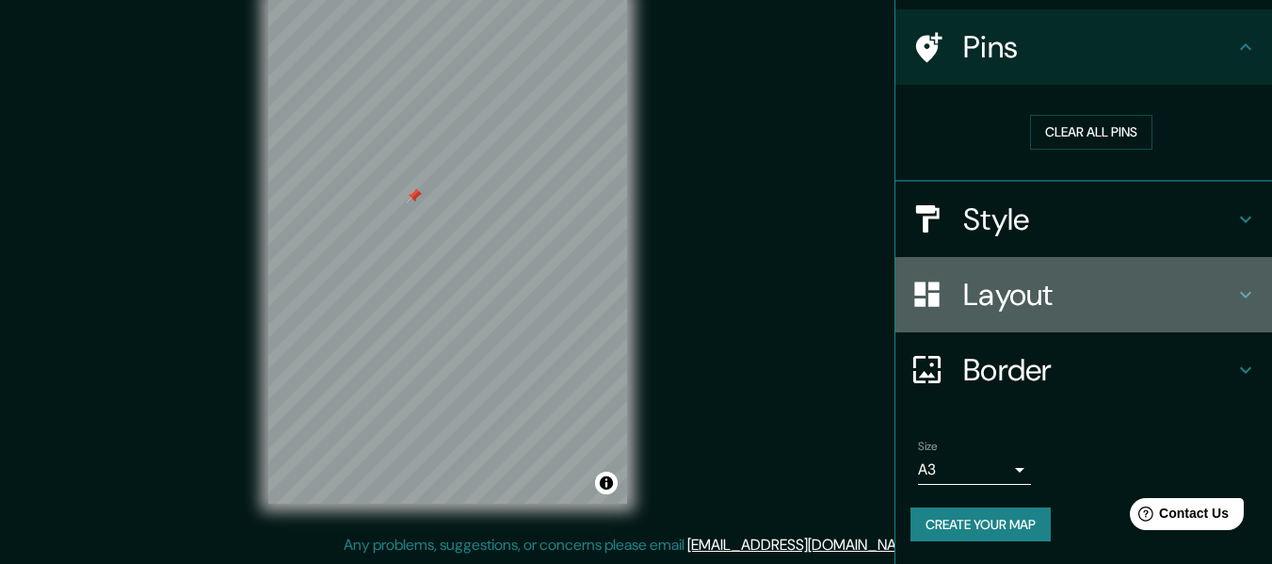
click at [1061, 306] on h4 "Layout" at bounding box center [1098, 295] width 271 height 38
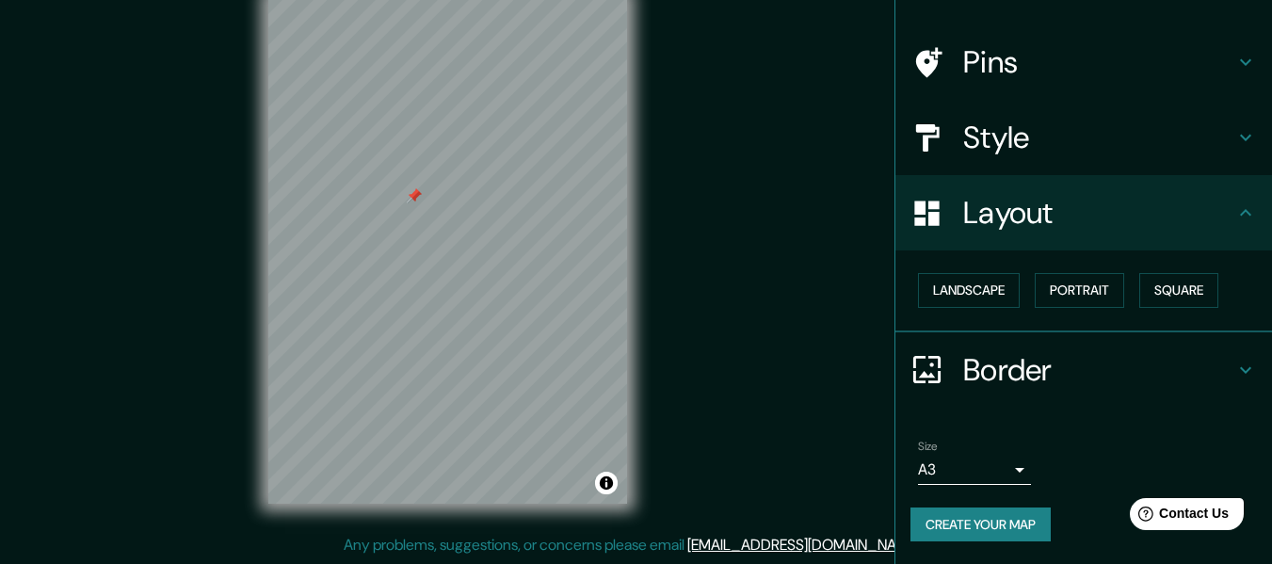
scroll to position [113, 0]
click at [985, 283] on button "Landscape" at bounding box center [969, 290] width 102 height 35
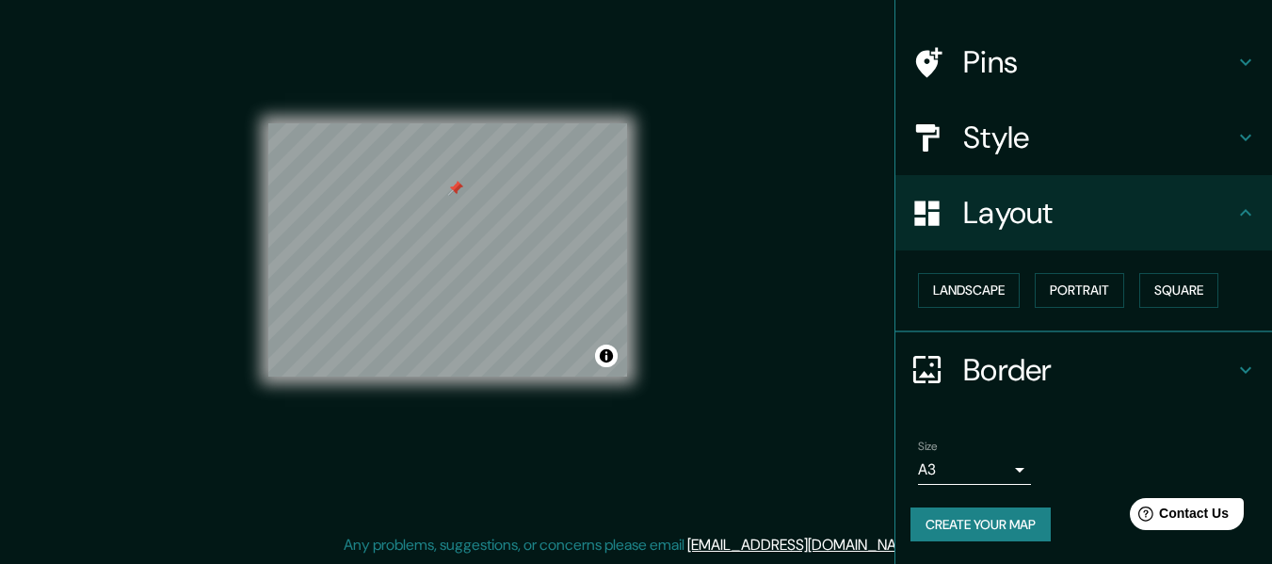
click at [656, 300] on div "© Mapbox © OpenStreetMap Improve this map" at bounding box center [447, 250] width 419 height 568
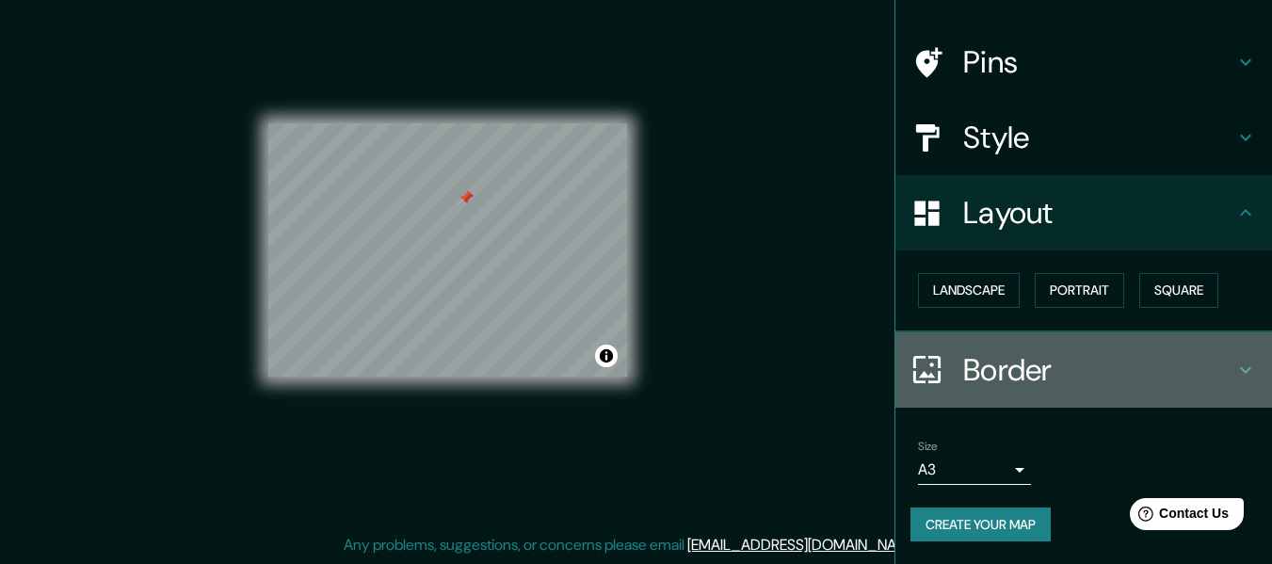
click at [1217, 379] on h4 "Border" at bounding box center [1098, 370] width 271 height 38
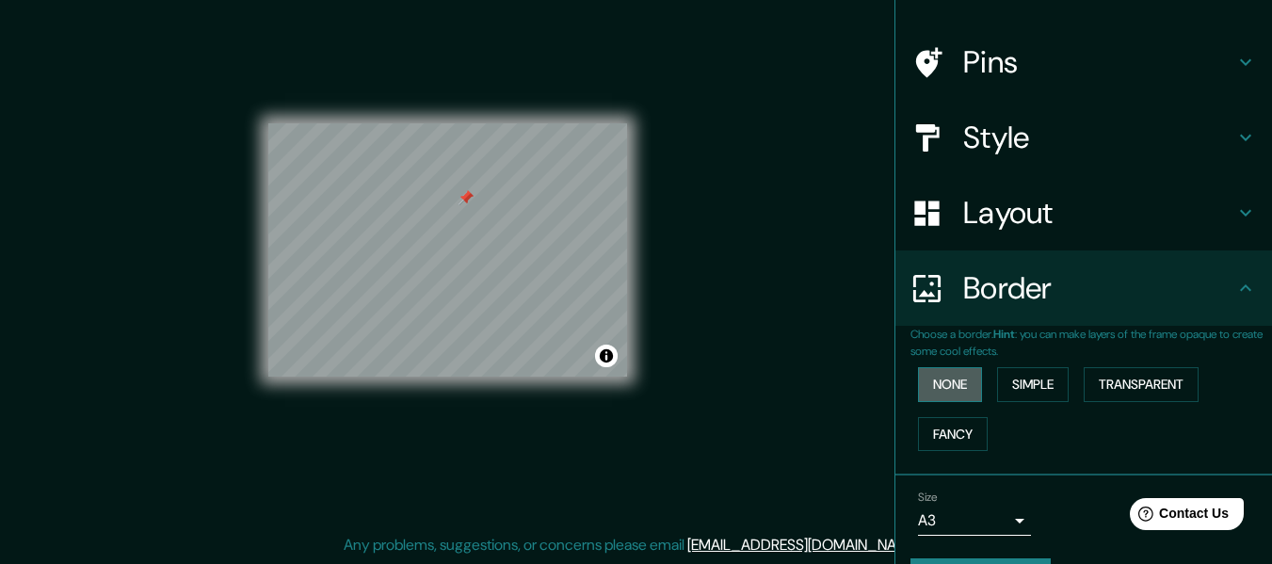
click at [947, 380] on button "None" at bounding box center [950, 384] width 64 height 35
click at [1026, 385] on button "Simple" at bounding box center [1033, 384] width 72 height 35
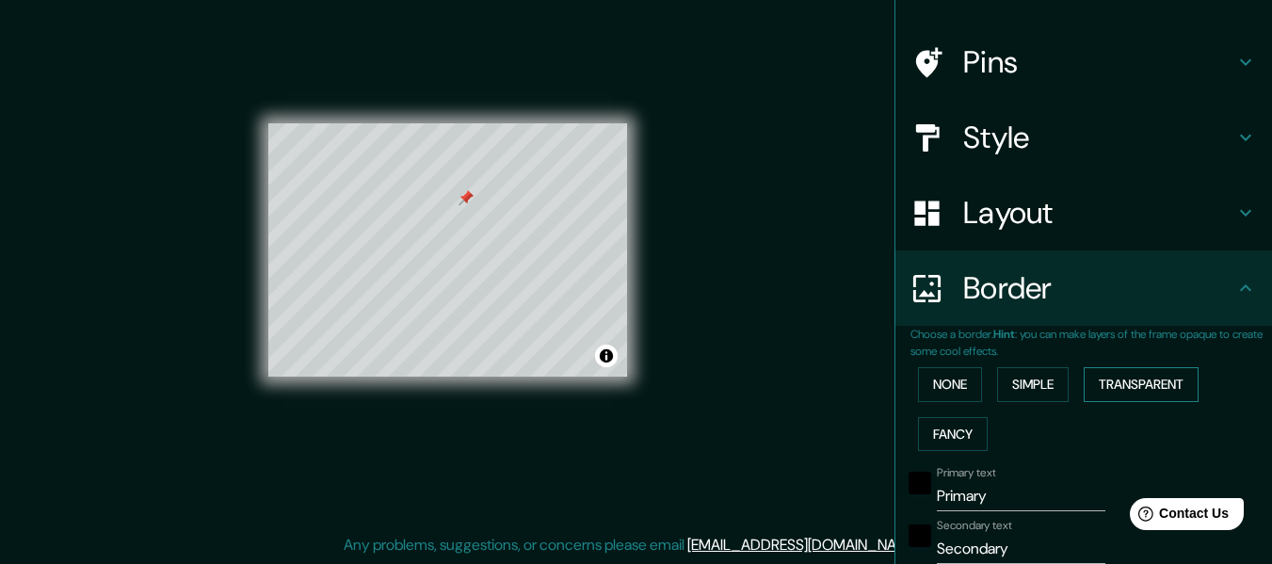
click at [1127, 389] on button "Transparent" at bounding box center [1141, 384] width 115 height 35
click at [965, 429] on button "Fancy" at bounding box center [953, 434] width 70 height 35
click at [944, 392] on button "None" at bounding box center [950, 384] width 64 height 35
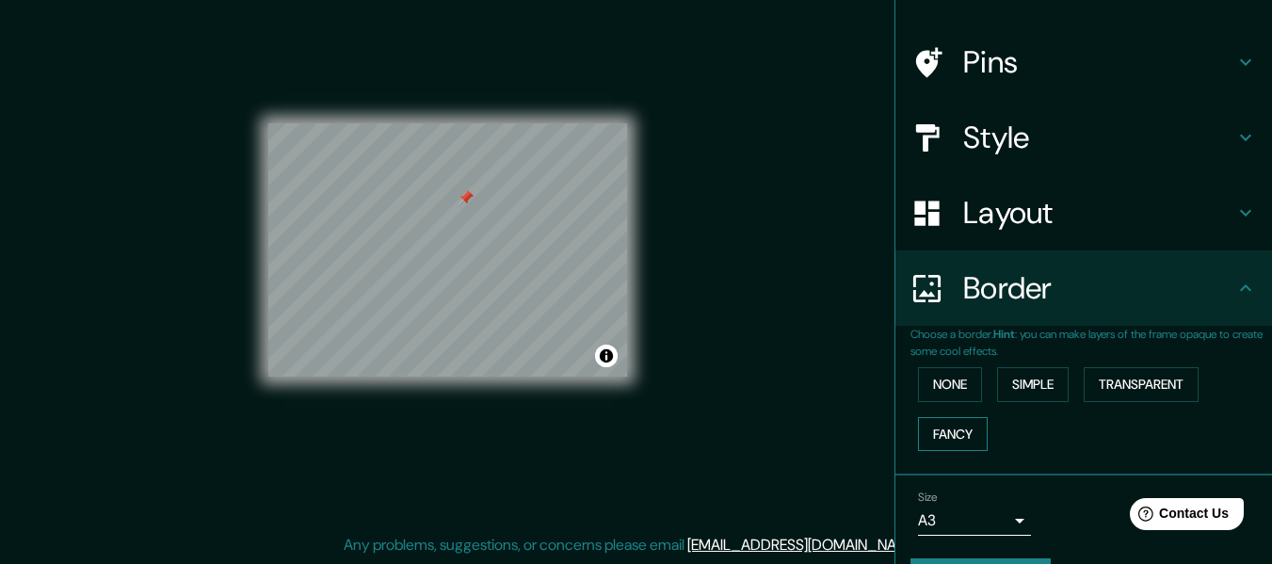
click at [965, 425] on button "Fancy" at bounding box center [953, 434] width 70 height 35
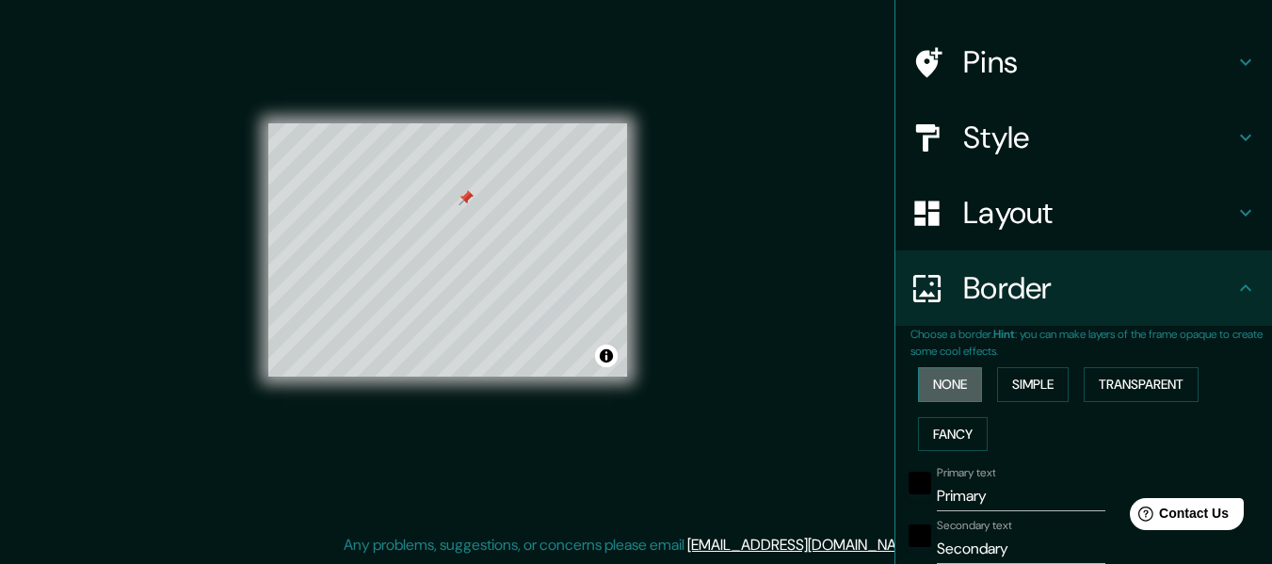
click at [945, 383] on button "None" at bounding box center [950, 384] width 64 height 35
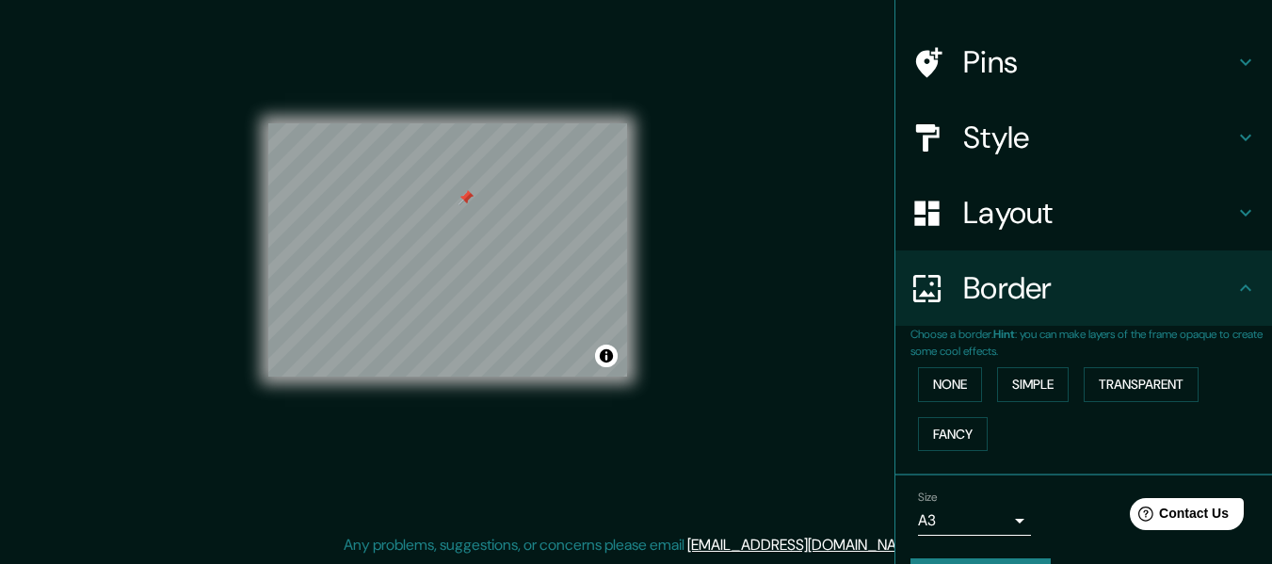
click at [1194, 308] on div "Border" at bounding box center [1084, 288] width 377 height 75
click at [1125, 215] on h4 "Layout" at bounding box center [1098, 213] width 271 height 38
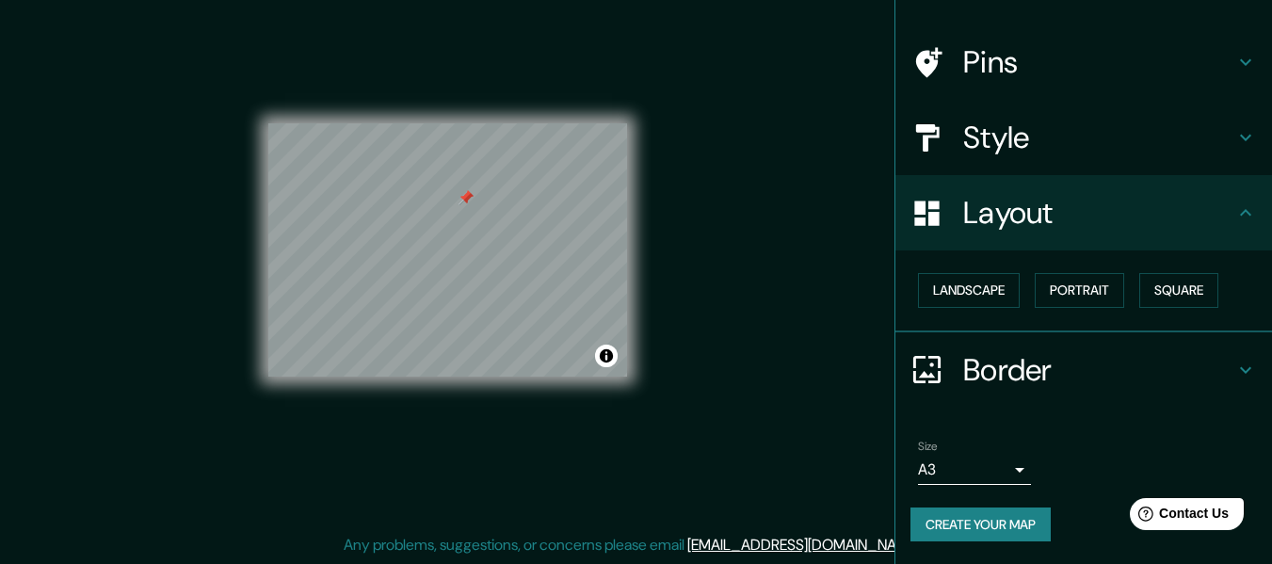
click at [1170, 164] on div "Style" at bounding box center [1084, 137] width 377 height 75
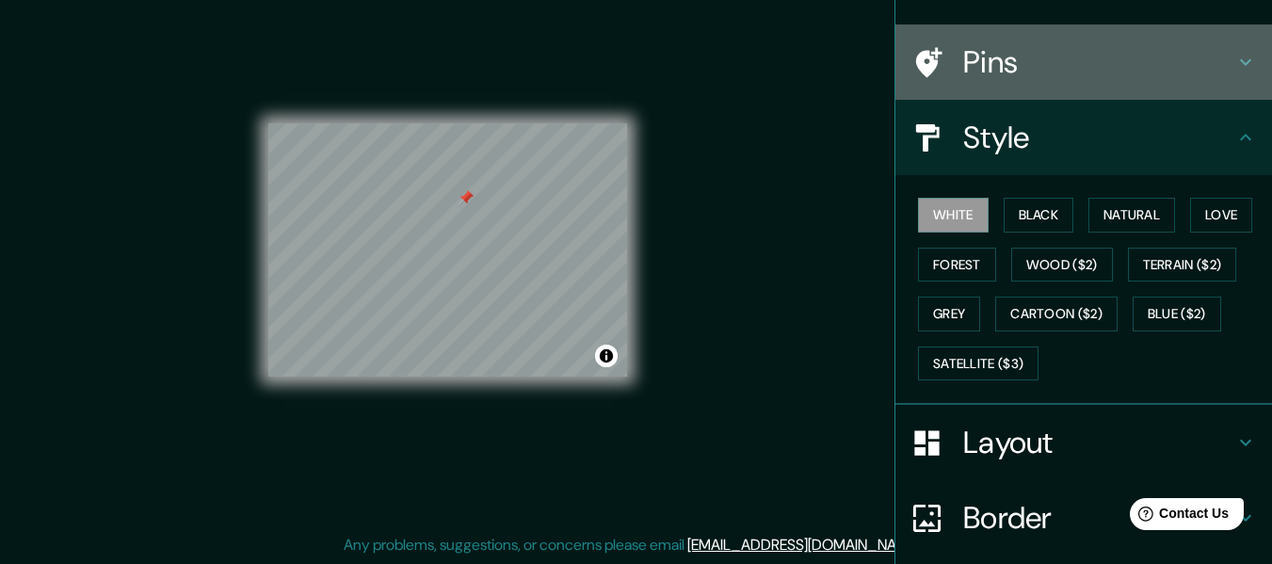
click at [1155, 88] on div "Pins" at bounding box center [1084, 61] width 377 height 75
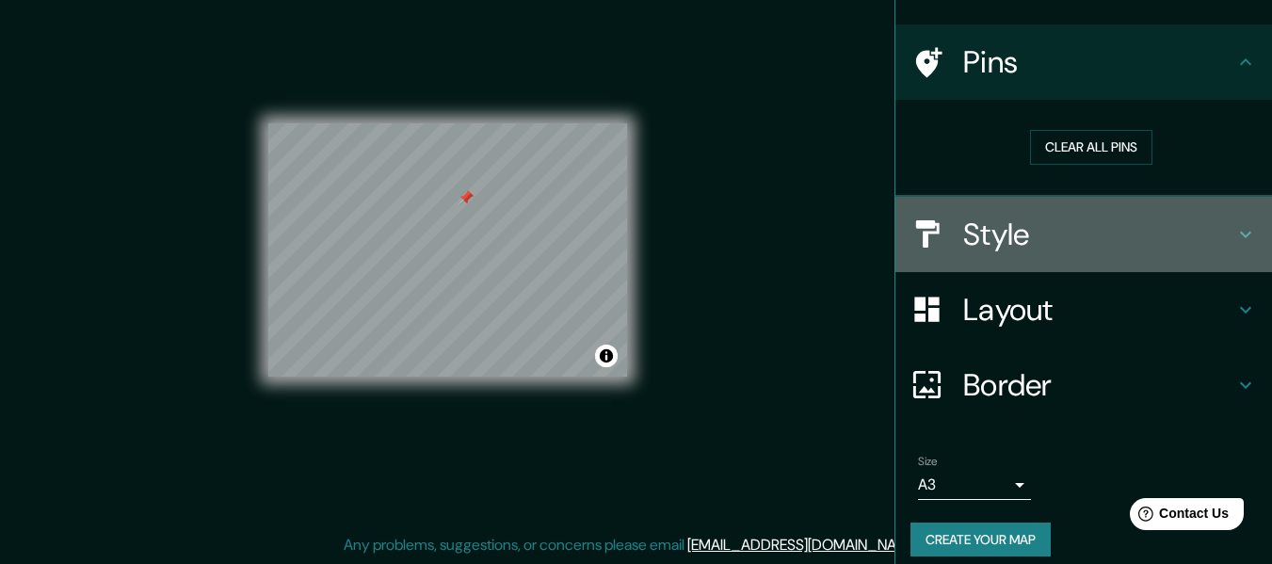
drag, startPoint x: 1208, startPoint y: 234, endPoint x: 1187, endPoint y: 230, distance: 22.0
click at [1204, 228] on h4 "Style" at bounding box center [1098, 235] width 271 height 38
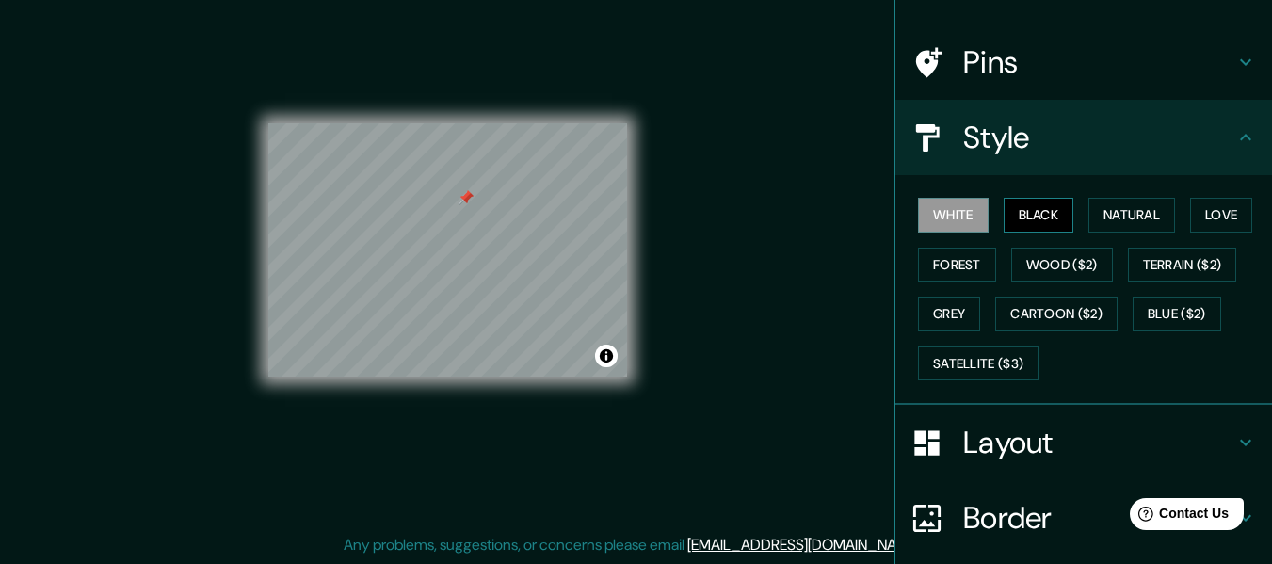
click at [1045, 210] on button "Black" at bounding box center [1039, 215] width 71 height 35
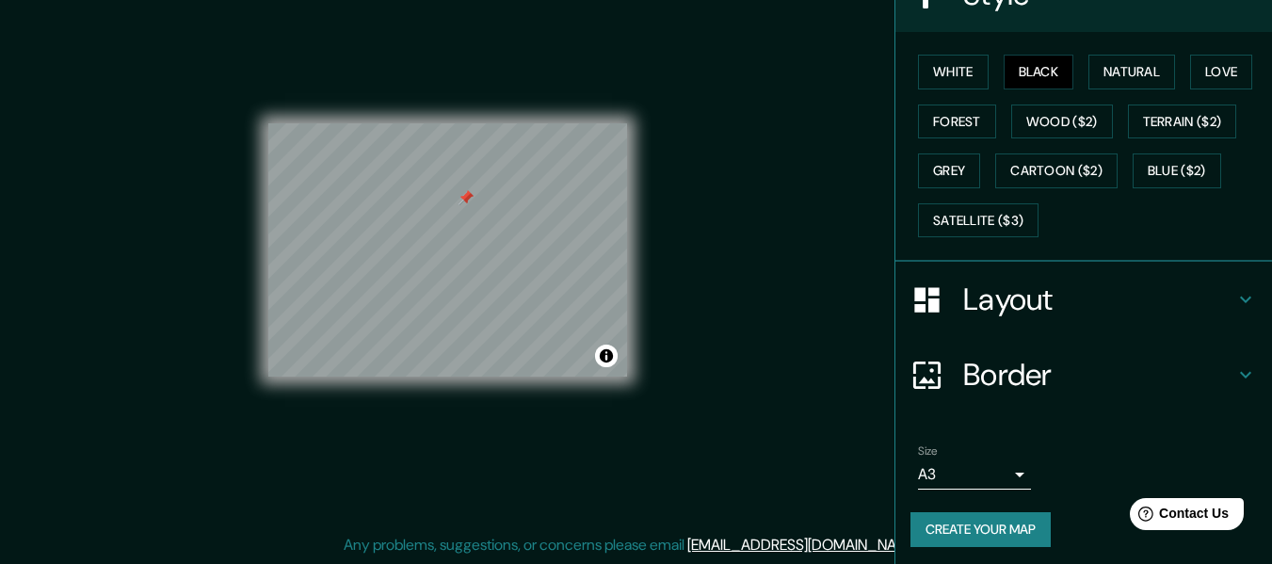
scroll to position [262, 0]
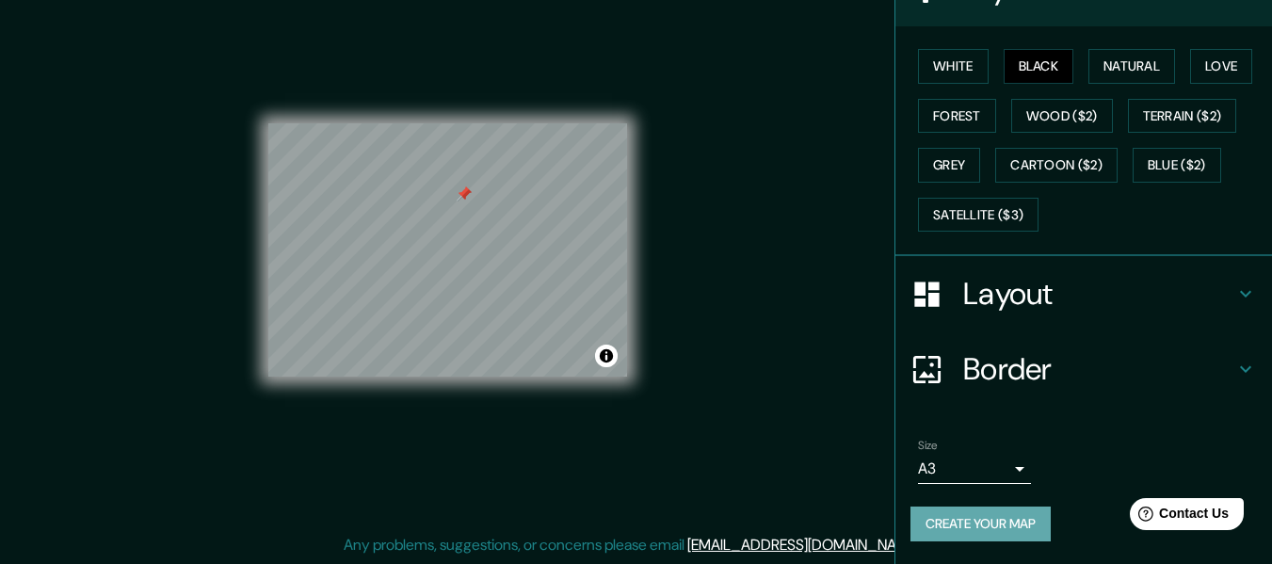
click at [1029, 523] on button "Create your map" at bounding box center [981, 524] width 140 height 35
drag, startPoint x: 637, startPoint y: 294, endPoint x: 558, endPoint y: 425, distance: 153.0
click at [558, 425] on div "© Mapbox © OpenStreetMap Improve this map" at bounding box center [447, 250] width 359 height 508
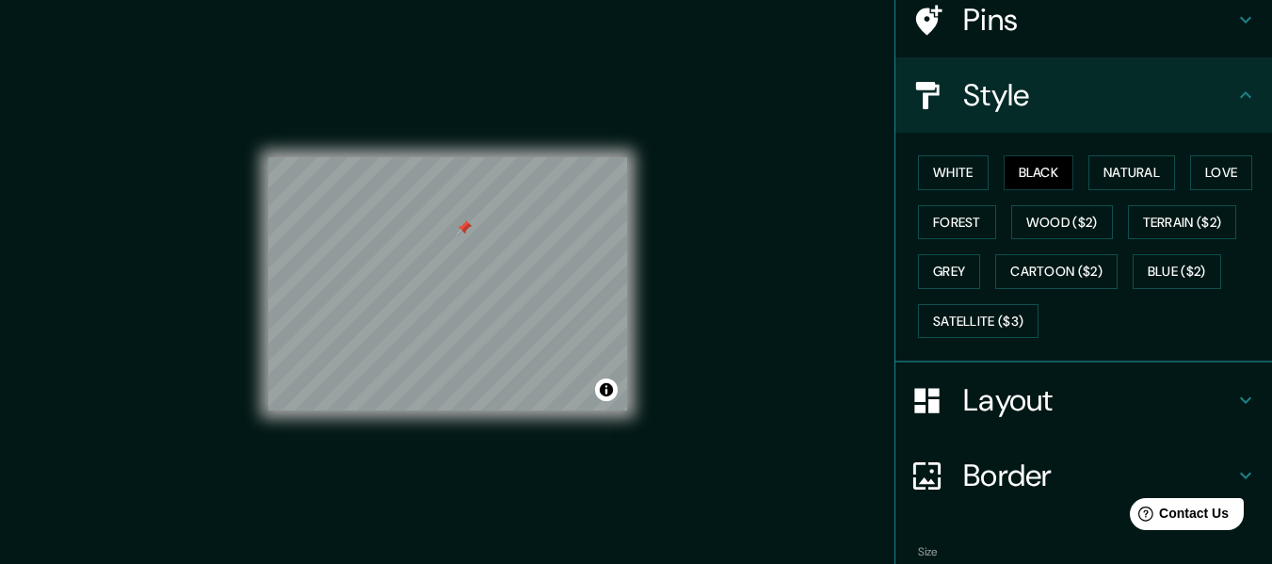
scroll to position [0, 0]
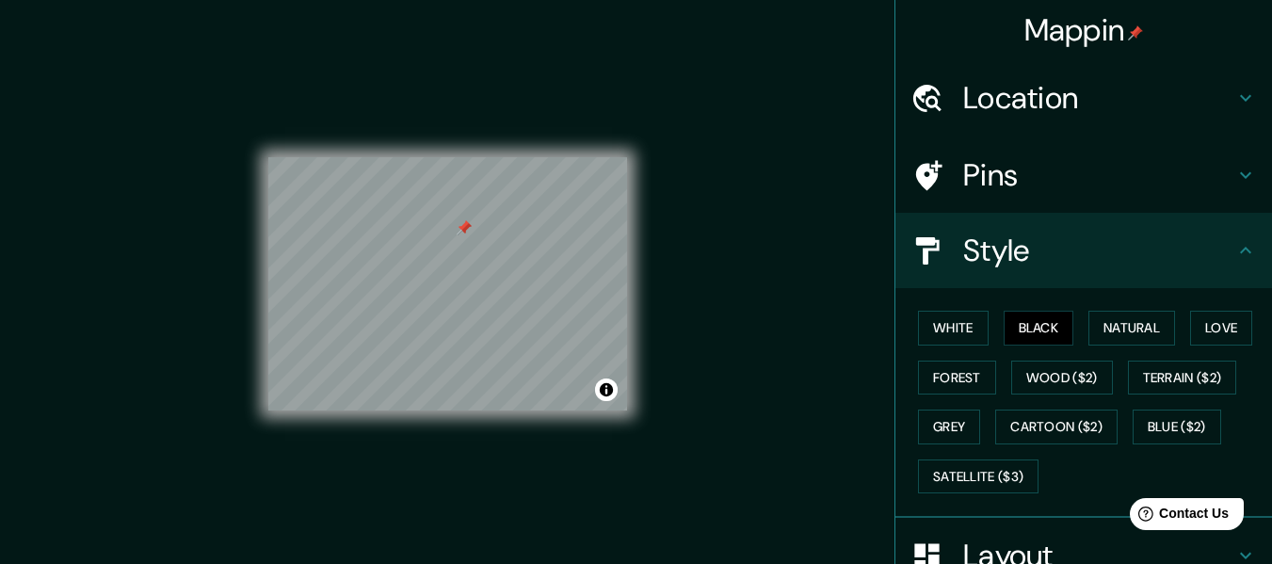
drag, startPoint x: 1250, startPoint y: 254, endPoint x: 1238, endPoint y: 256, distance: 12.4
click at [1249, 254] on div "Style" at bounding box center [1084, 250] width 377 height 75
click at [1239, 260] on icon at bounding box center [1246, 250] width 23 height 23
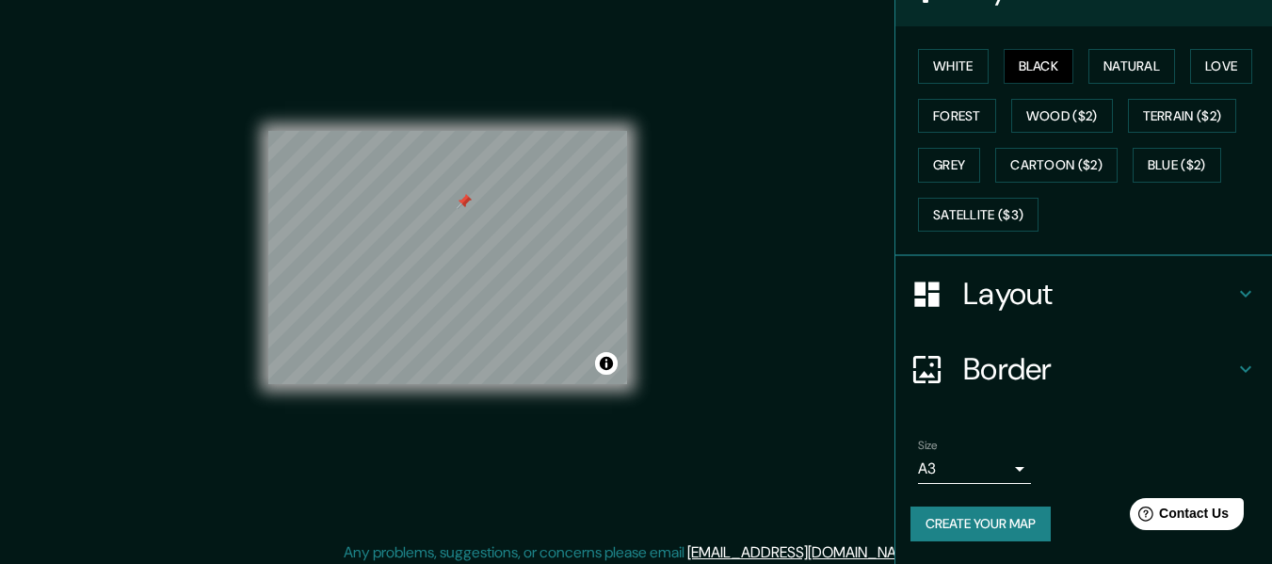
scroll to position [34, 0]
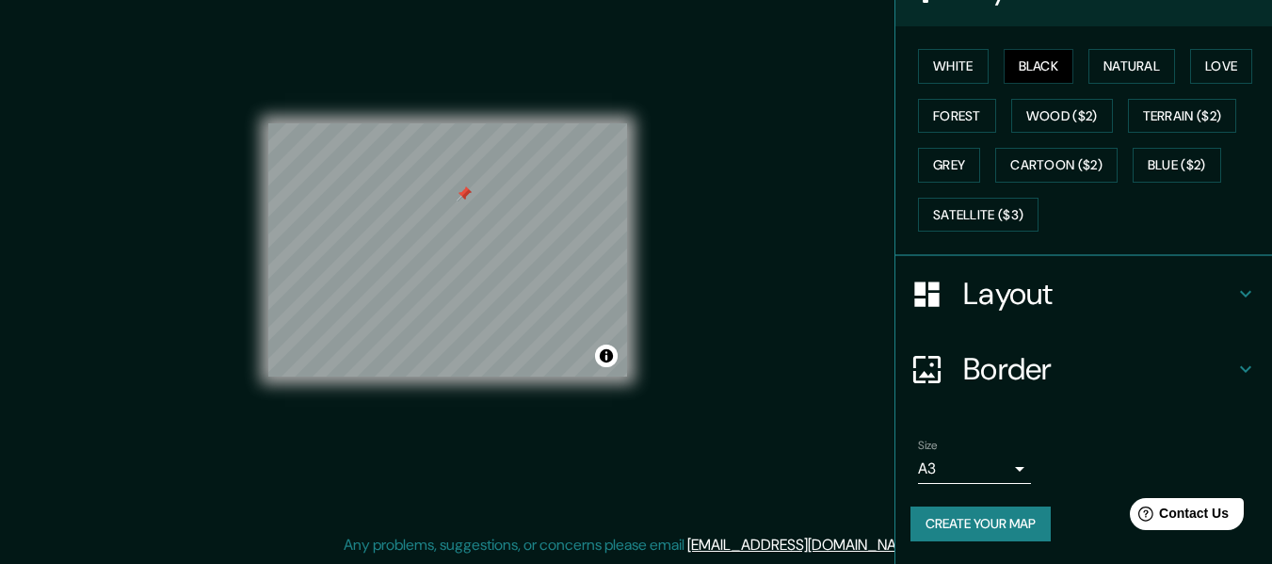
drag, startPoint x: 1003, startPoint y: 512, endPoint x: 1080, endPoint y: 434, distance: 109.9
click at [1080, 434] on div "Size A3 a4" at bounding box center [1084, 461] width 347 height 60
click at [989, 515] on button "Create your map" at bounding box center [981, 524] width 140 height 35
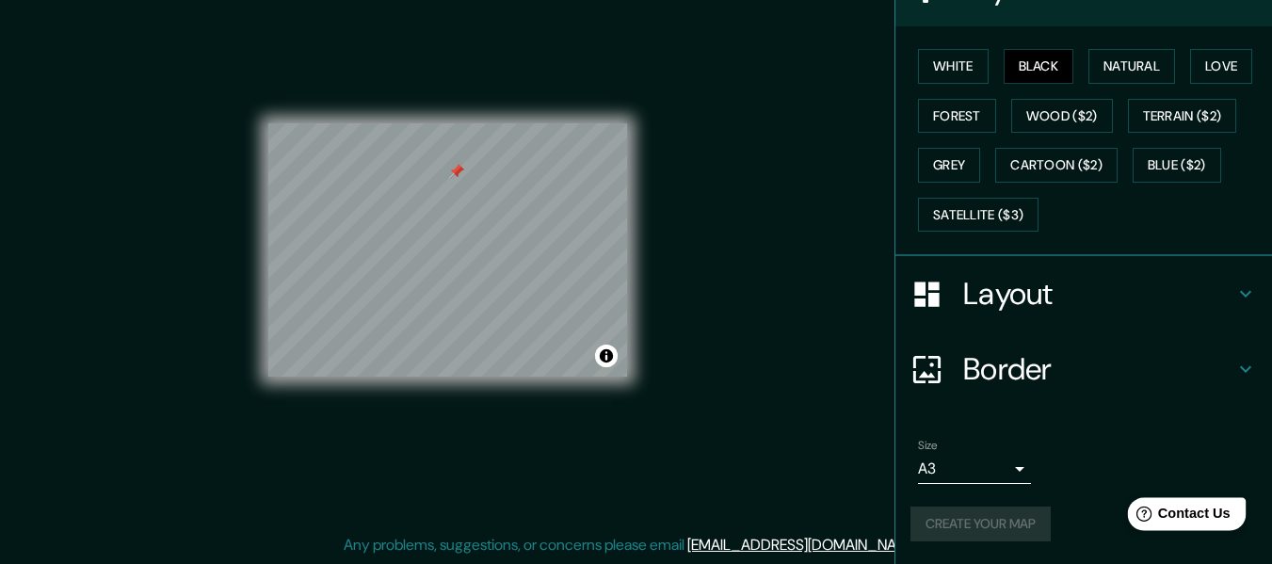
click at [1173, 506] on span "Contact Us" at bounding box center [1194, 514] width 73 height 16
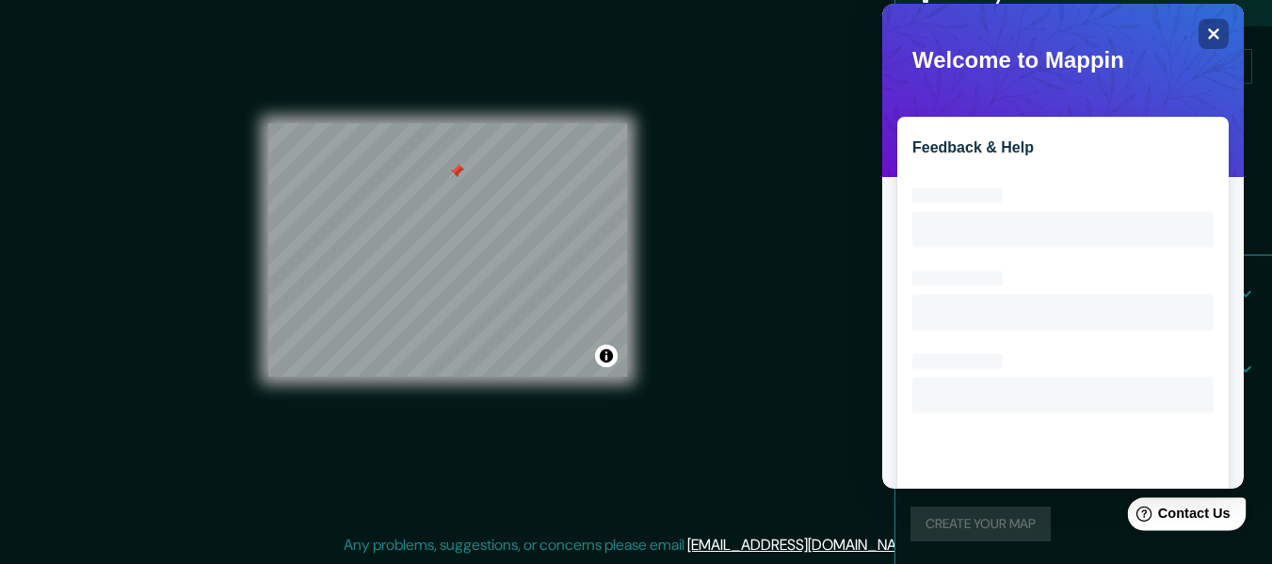
scroll to position [0, 0]
click at [1212, 509] on span "Contact Us" at bounding box center [1194, 514] width 73 height 16
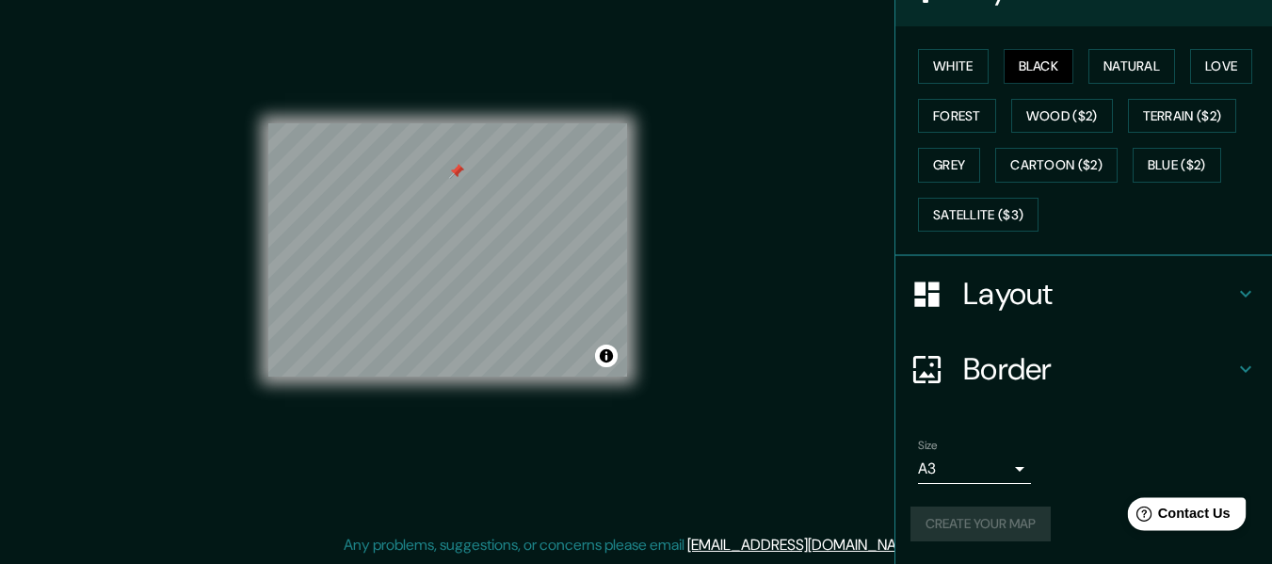
click at [1213, 509] on span "Contact Us" at bounding box center [1194, 514] width 73 height 16
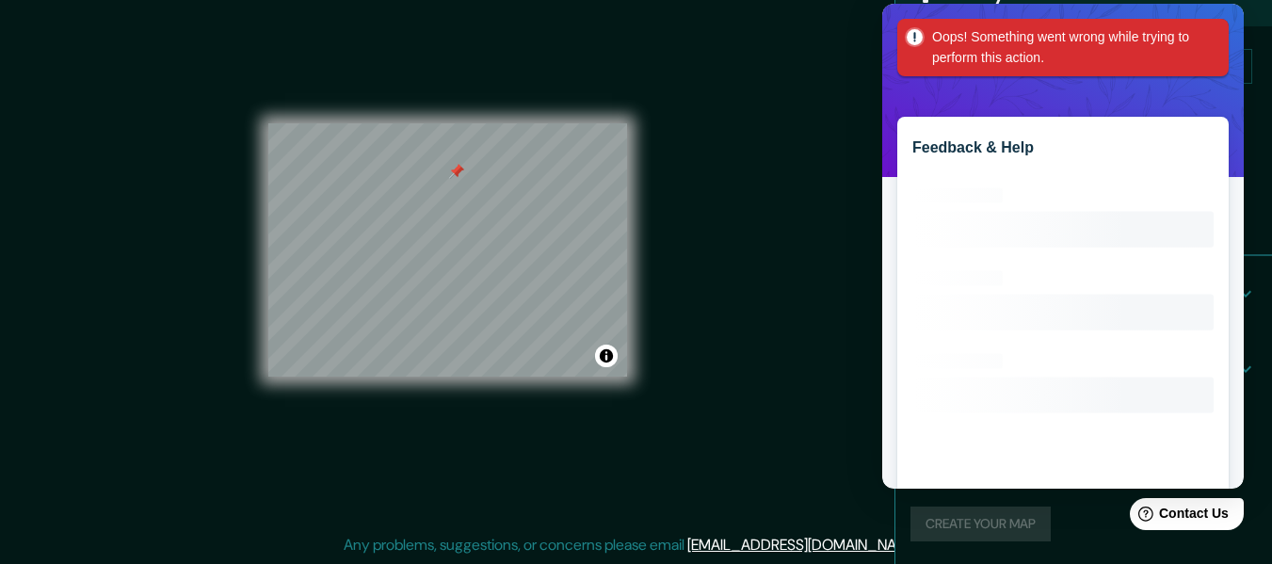
click at [966, 164] on div "Feedback & Help Loading interface..." at bounding box center [1064, 307] width 332 height 380
drag, startPoint x: 971, startPoint y: 157, endPoint x: 990, endPoint y: 163, distance: 19.7
click at [972, 156] on h2 "Feedback & Help" at bounding box center [1063, 147] width 301 height 17
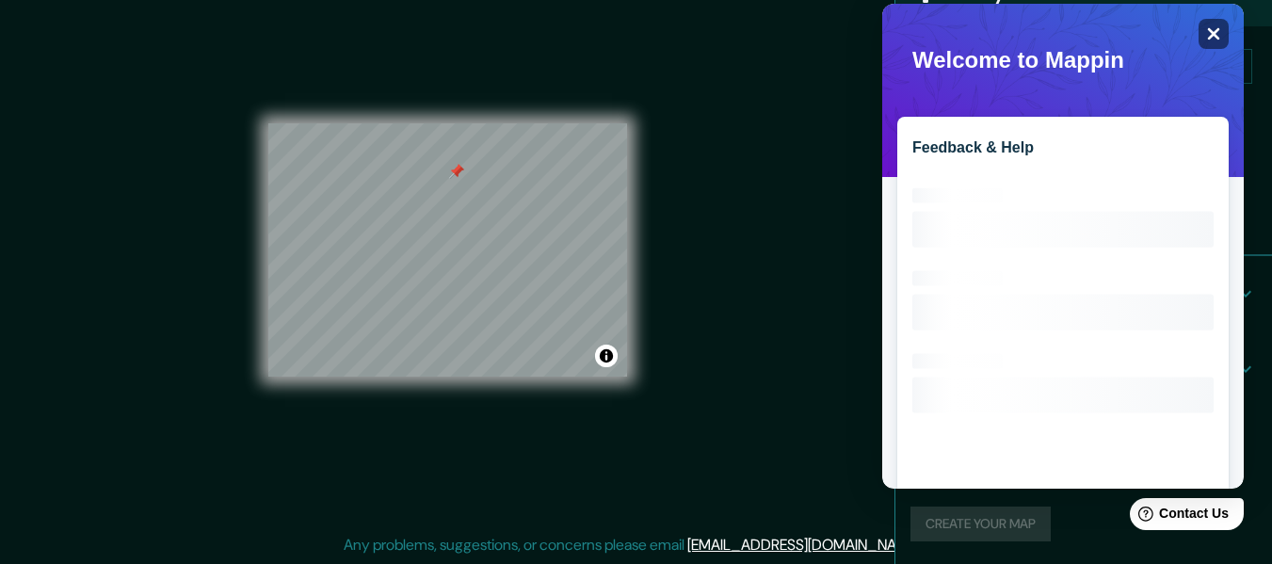
click at [1212, 32] on icon "Close" at bounding box center [1214, 34] width 12 height 12
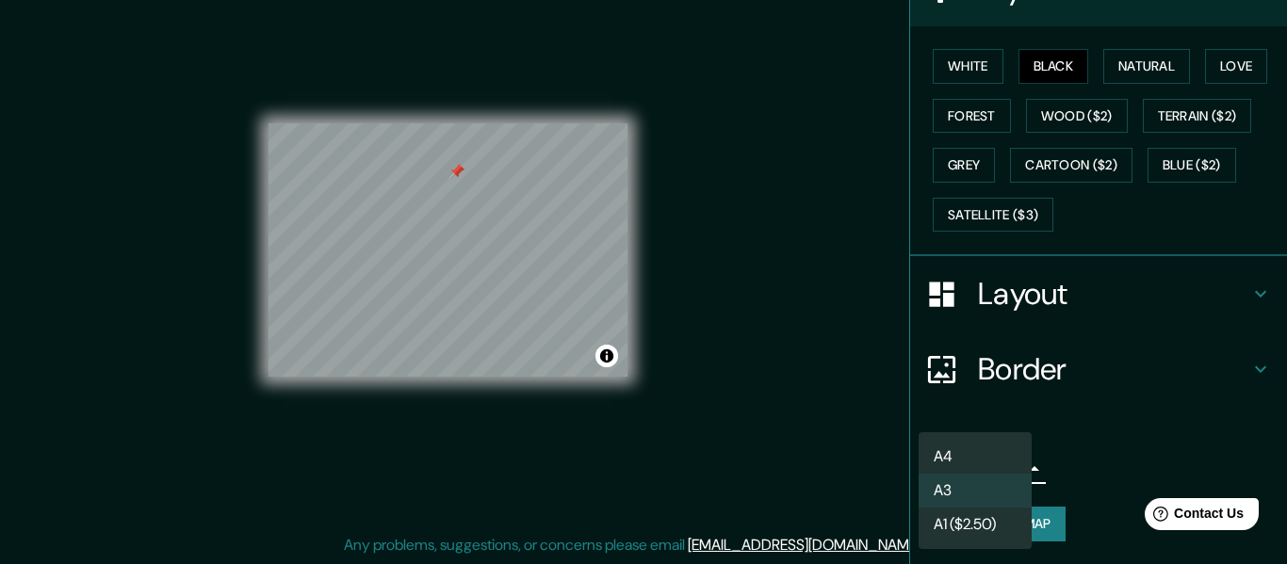
click at [991, 466] on body "Mappin Location Geneva, Geneva, Switzerland Pins Style White Black Natural Love…" at bounding box center [643, 248] width 1287 height 564
click at [1005, 495] on li "A3" at bounding box center [974, 491] width 113 height 34
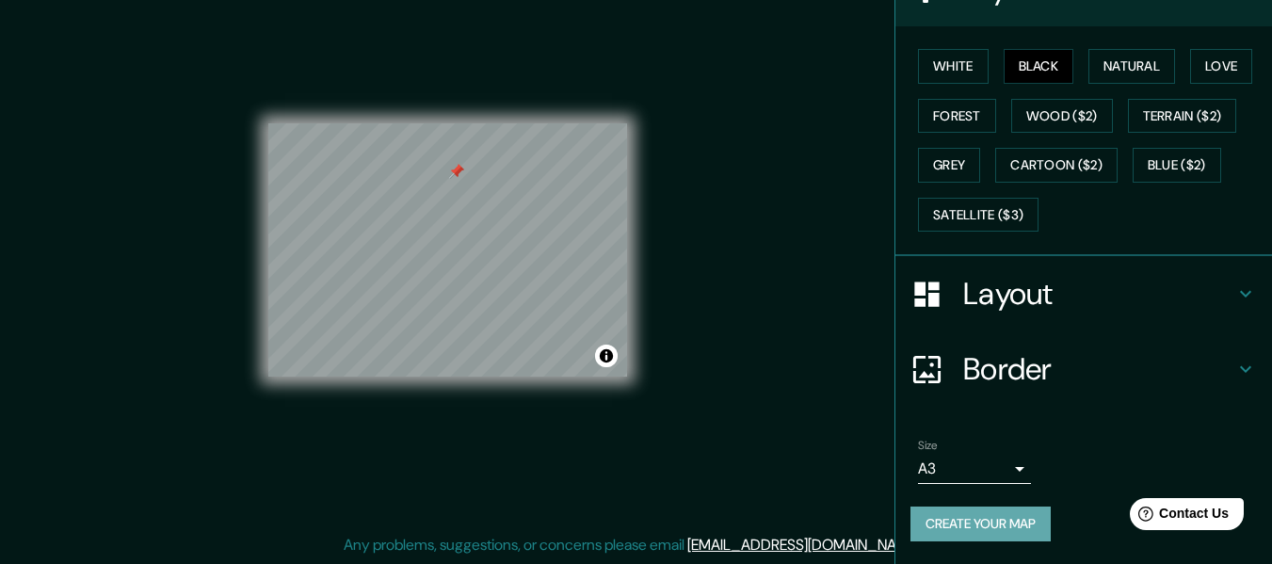
click at [1009, 515] on button "Create your map" at bounding box center [981, 524] width 140 height 35
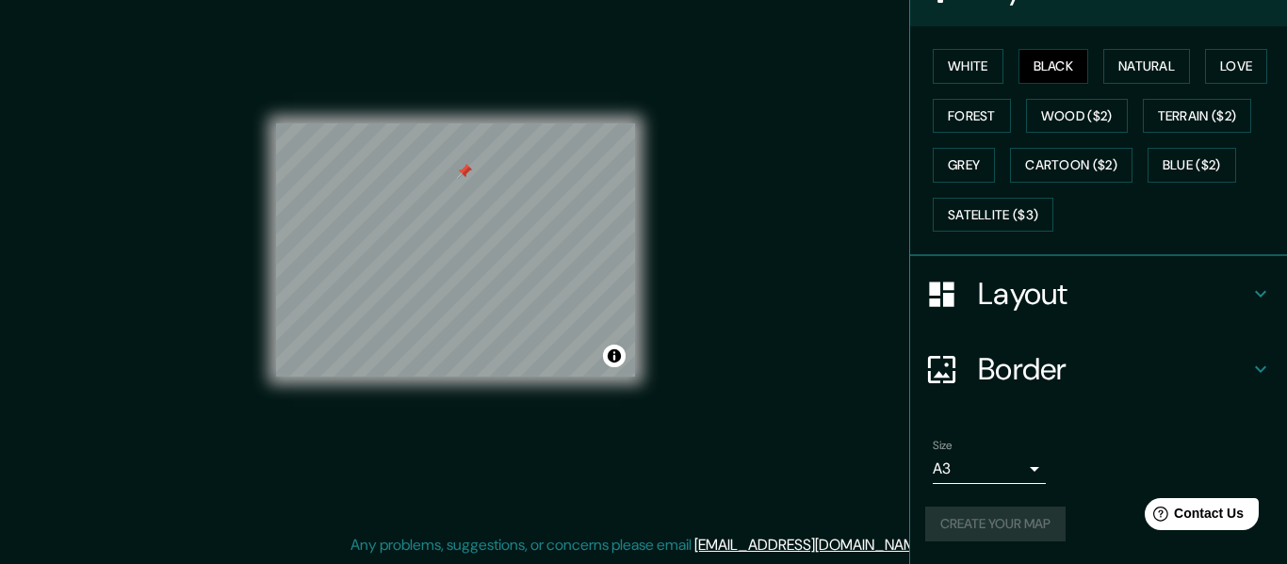
click at [996, 463] on body "Mappin Location Geneva, Geneva, Switzerland Pins Style White Black Natural Love…" at bounding box center [643, 248] width 1287 height 564
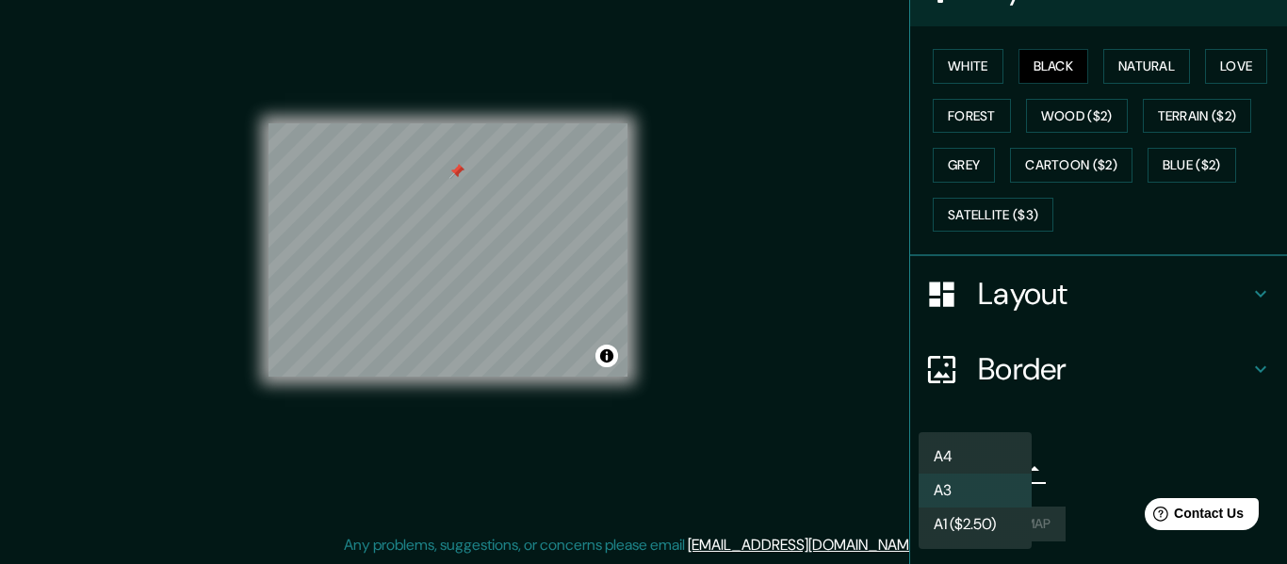
click at [993, 459] on li "A4" at bounding box center [974, 457] width 113 height 34
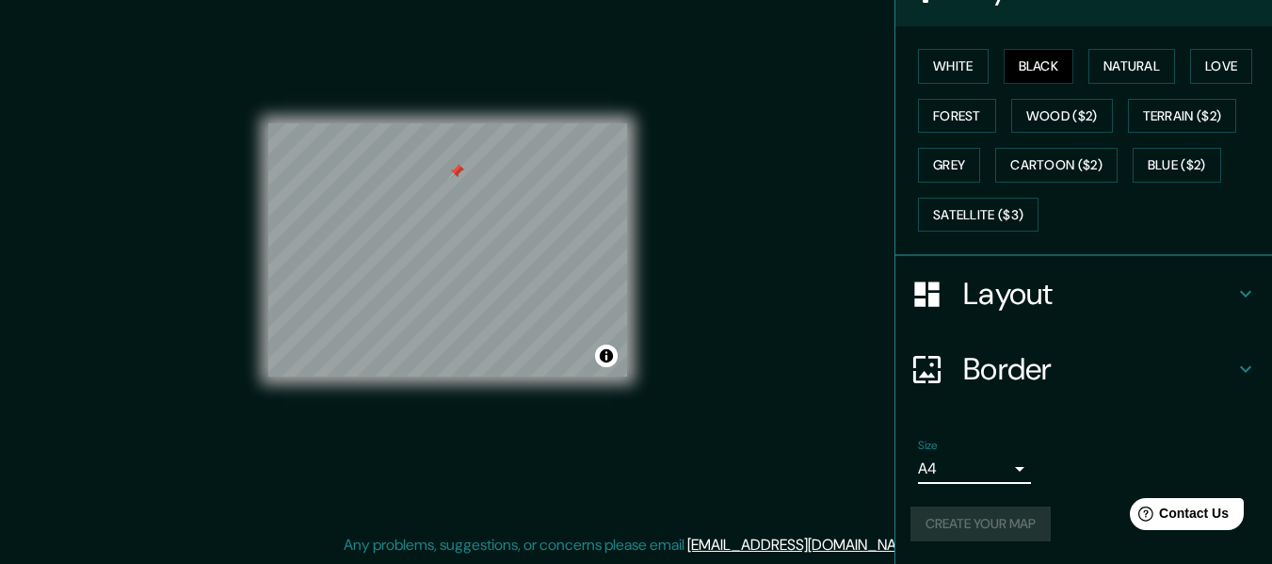
click at [1008, 523] on div "Create your map" at bounding box center [1084, 524] width 347 height 35
click at [1007, 523] on div "Create your map" at bounding box center [1084, 524] width 347 height 35
click at [1006, 523] on div "Create your map" at bounding box center [1084, 524] width 347 height 35
click at [1005, 523] on div "Create your map" at bounding box center [1084, 524] width 347 height 35
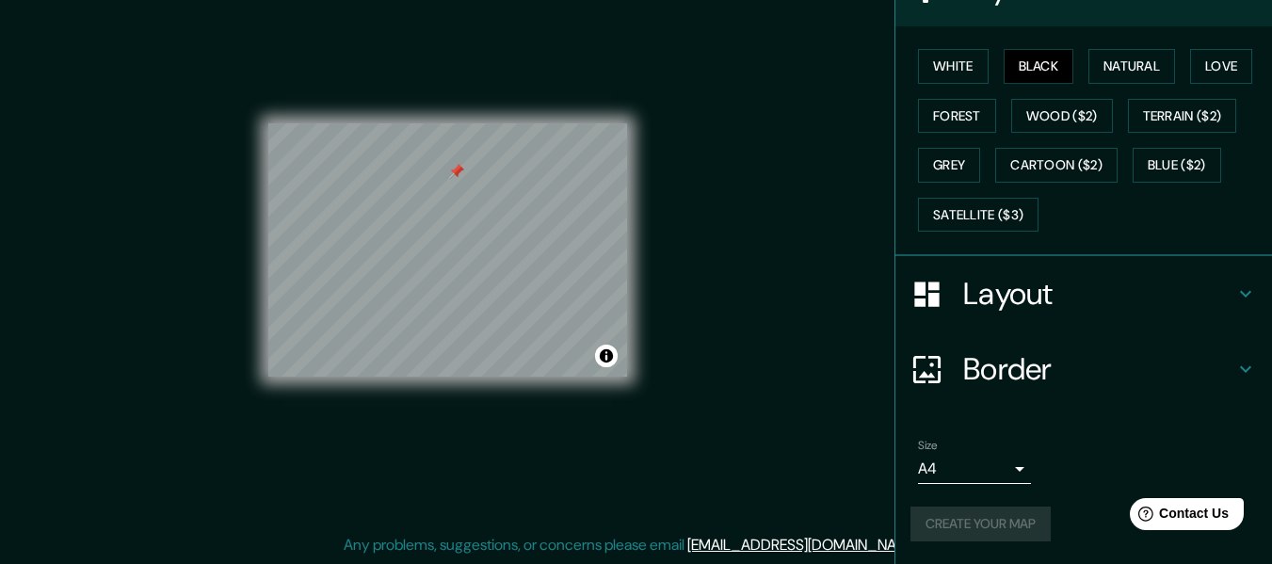
drag, startPoint x: 1000, startPoint y: 516, endPoint x: 1044, endPoint y: 535, distance: 48.1
drag, startPoint x: 1043, startPoint y: 539, endPoint x: 1061, endPoint y: 521, distance: 26.0
drag, startPoint x: 1061, startPoint y: 521, endPoint x: 1065, endPoint y: 478, distance: 42.5
drag, startPoint x: 1065, startPoint y: 478, endPoint x: 1250, endPoint y: 373, distance: 212.6
click at [1250, 373] on div "Border" at bounding box center [1084, 369] width 377 height 75
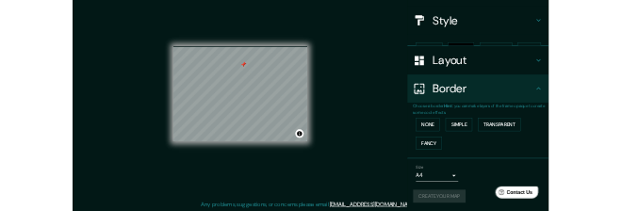
scroll to position [165, 0]
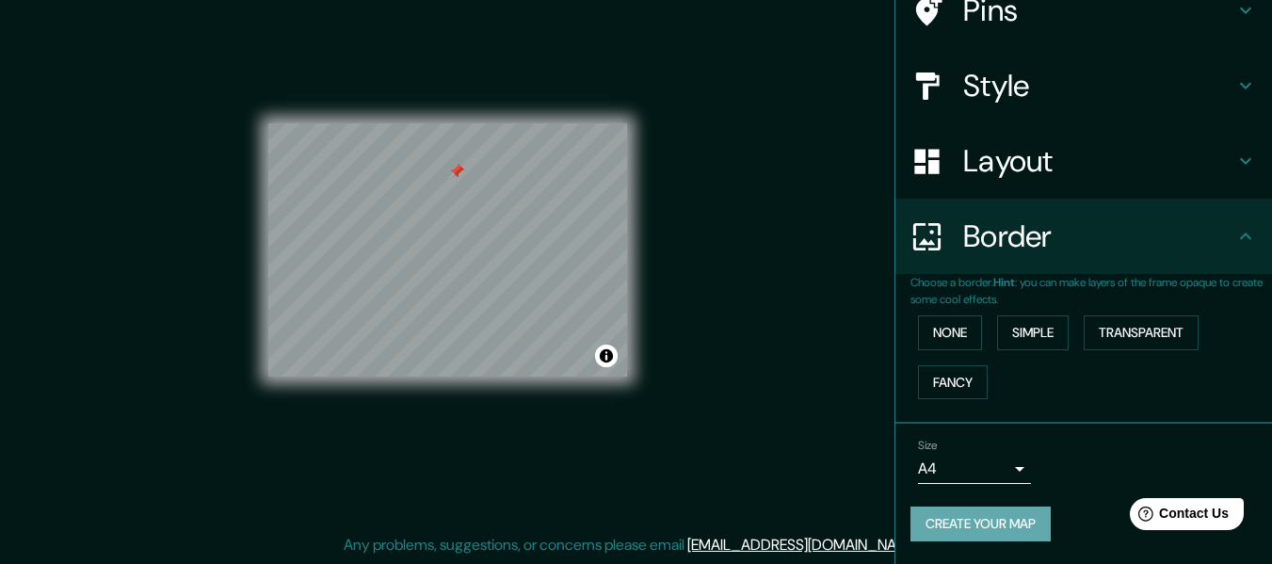
click at [1010, 535] on button "Create your map" at bounding box center [981, 524] width 140 height 35
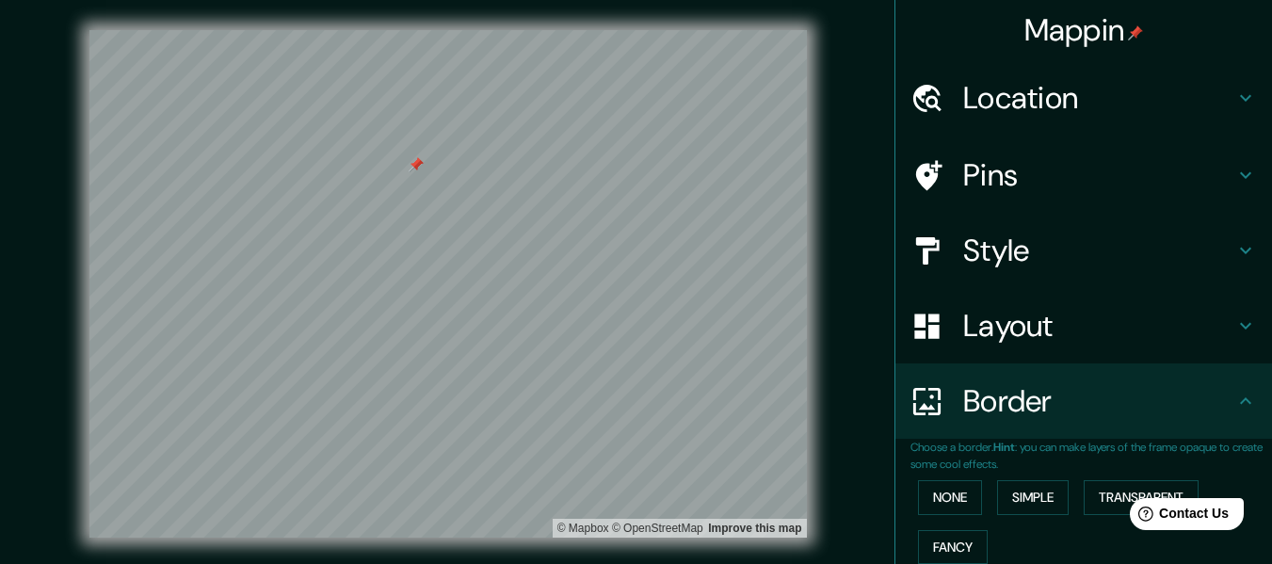
scroll to position [94, 0]
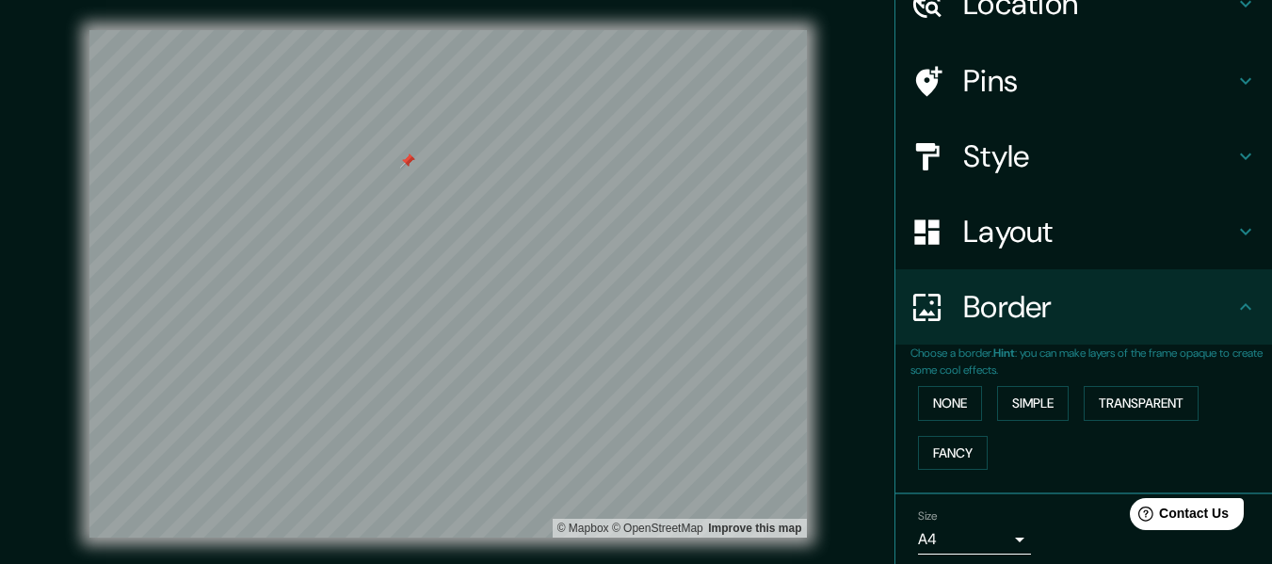
click at [969, 545] on body "Mappin Location [GEOGRAPHIC_DATA], [GEOGRAPHIC_DATA], [GEOGRAPHIC_DATA] Pins St…" at bounding box center [636, 282] width 1272 height 564
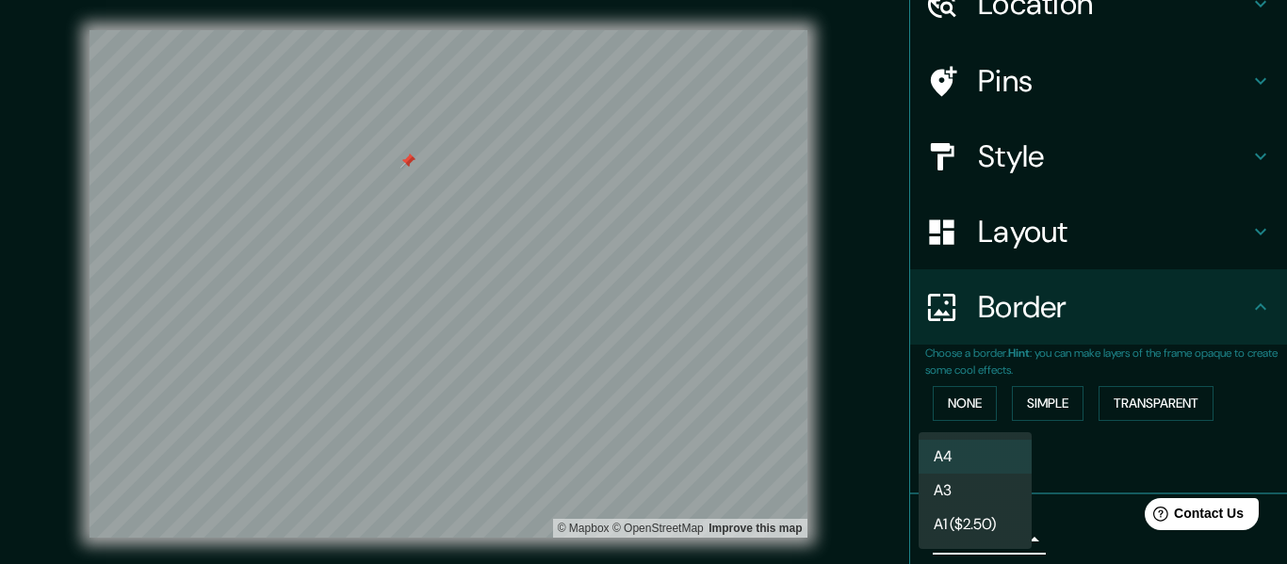
click at [983, 495] on li "A3" at bounding box center [974, 491] width 113 height 34
type input "a4"
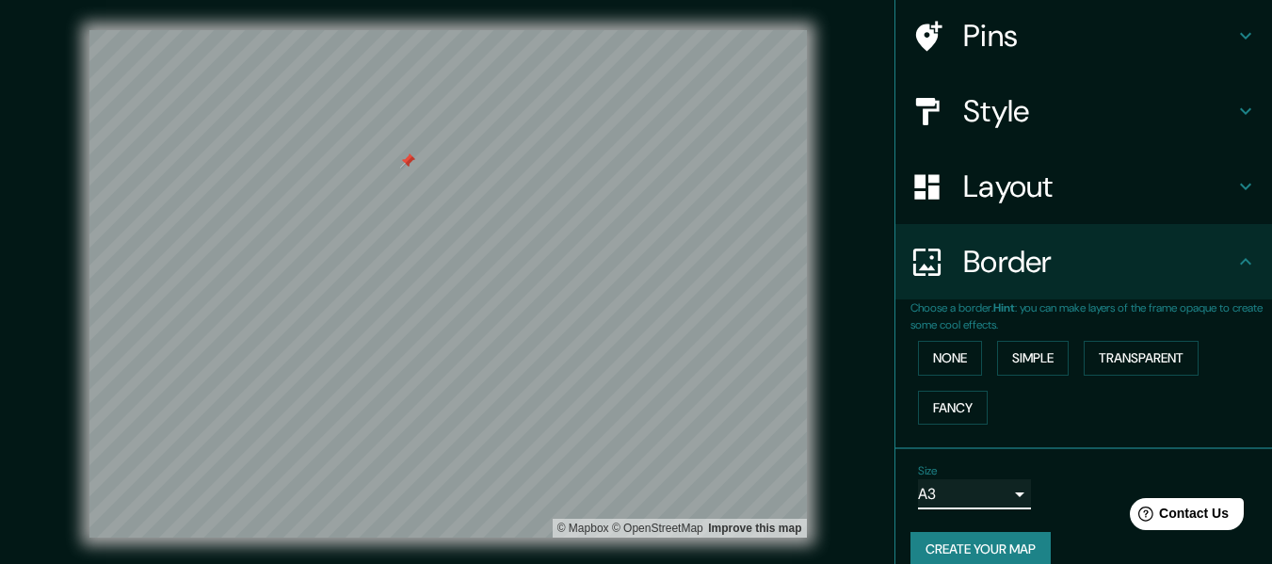
scroll to position [165, 0]
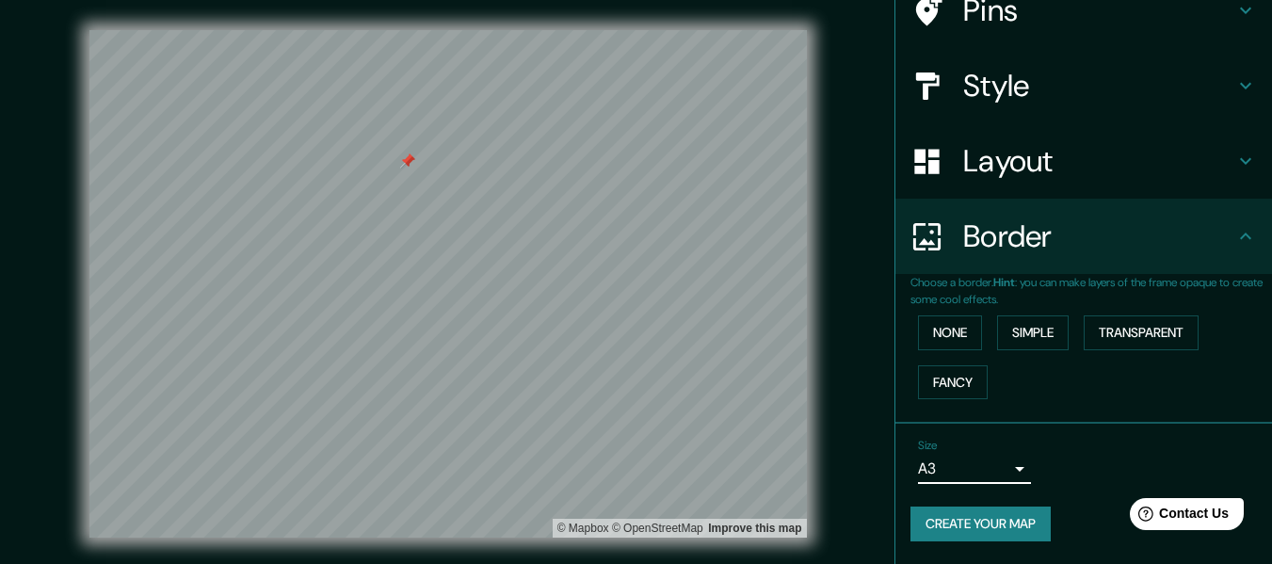
click at [995, 518] on button "Create your map" at bounding box center [981, 524] width 140 height 35
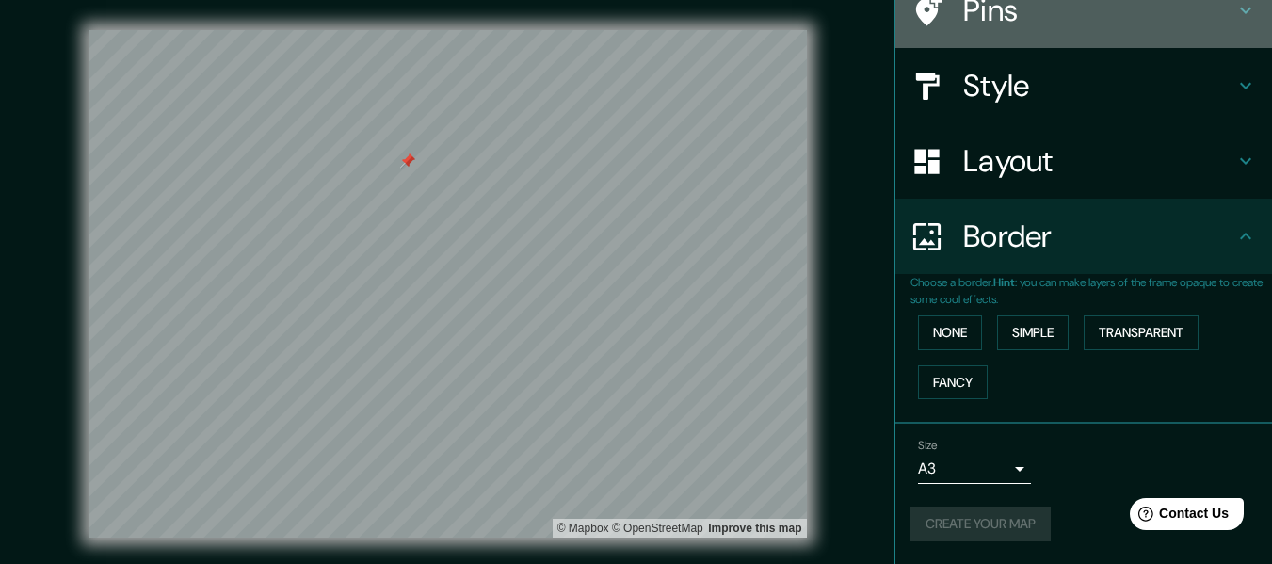
click at [1109, 32] on div "Pins" at bounding box center [1084, 10] width 377 height 75
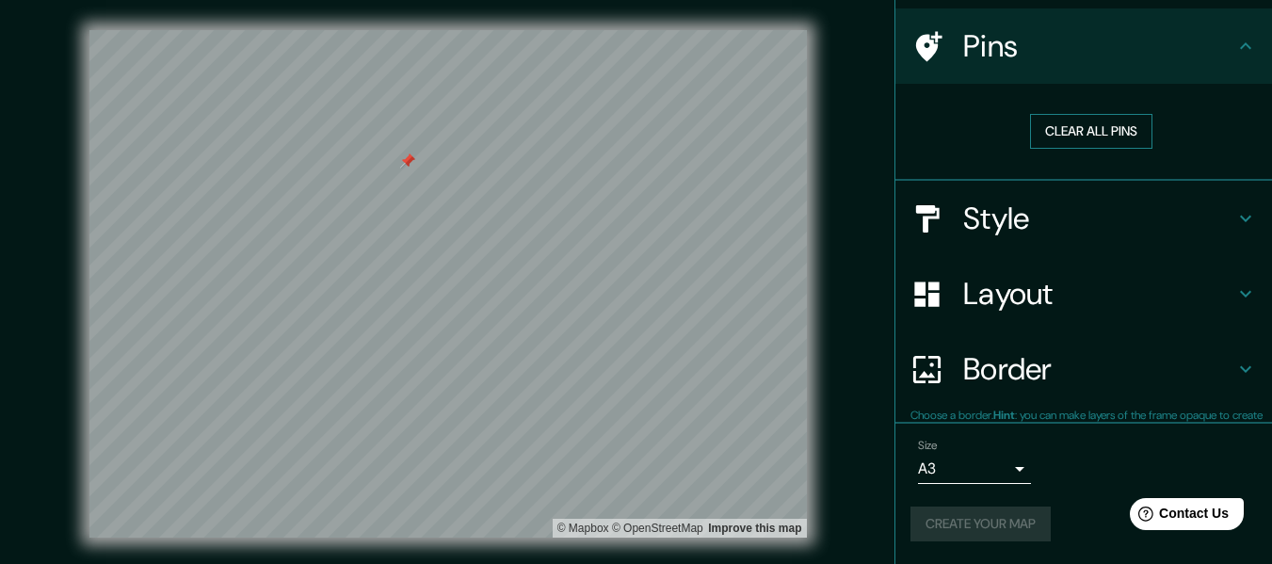
scroll to position [128, 0]
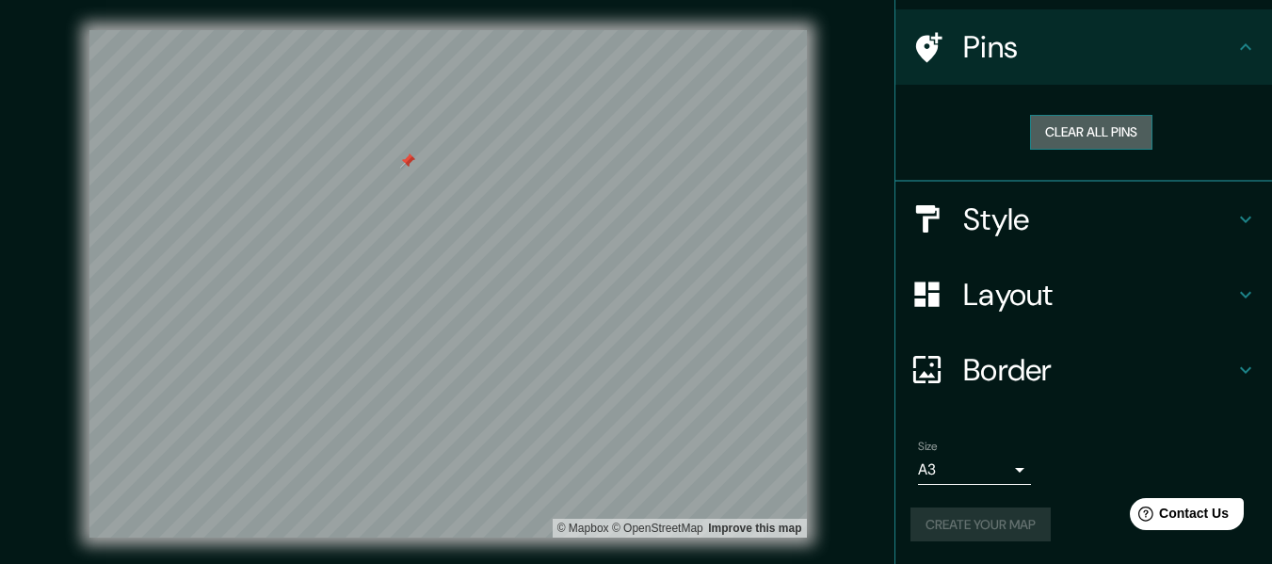
click at [1073, 123] on button "Clear all pins" at bounding box center [1091, 132] width 122 height 35
click at [1086, 128] on button "Clear all pins" at bounding box center [1091, 132] width 122 height 35
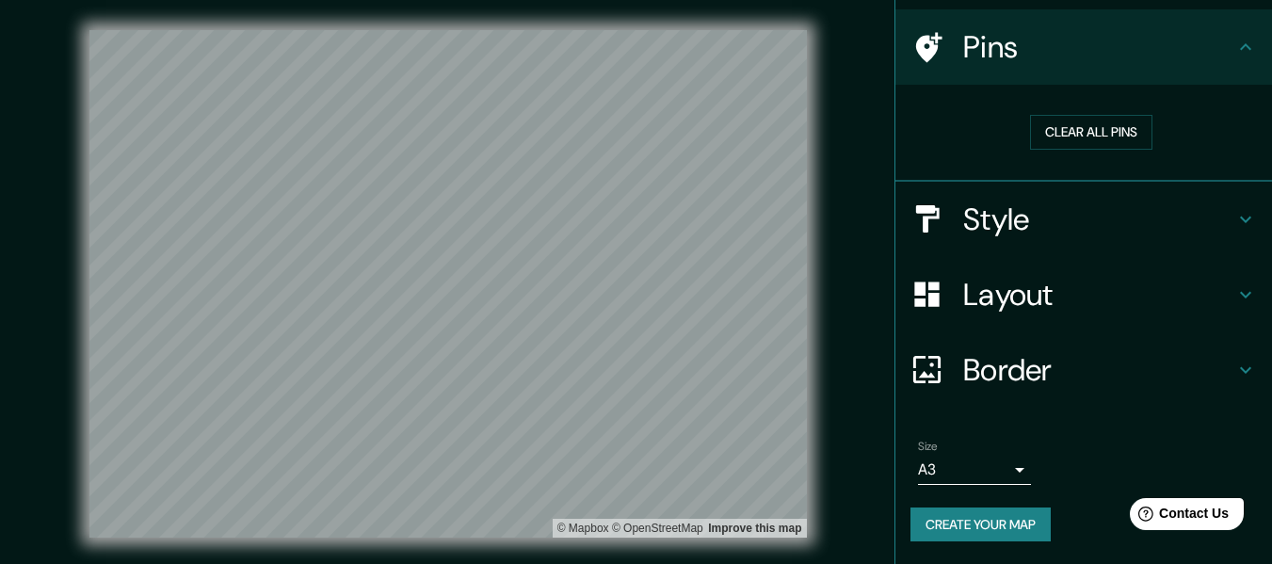
click at [1121, 62] on h4 "Pins" at bounding box center [1098, 47] width 271 height 38
click at [1008, 533] on button "Create your map" at bounding box center [981, 525] width 140 height 35
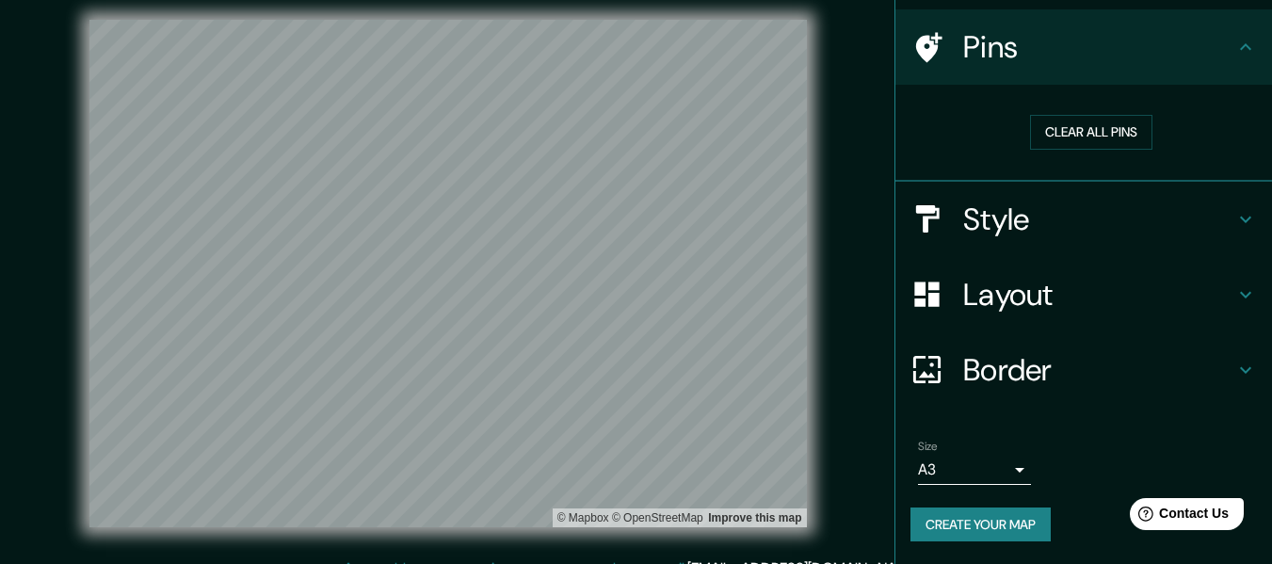
scroll to position [0, 0]
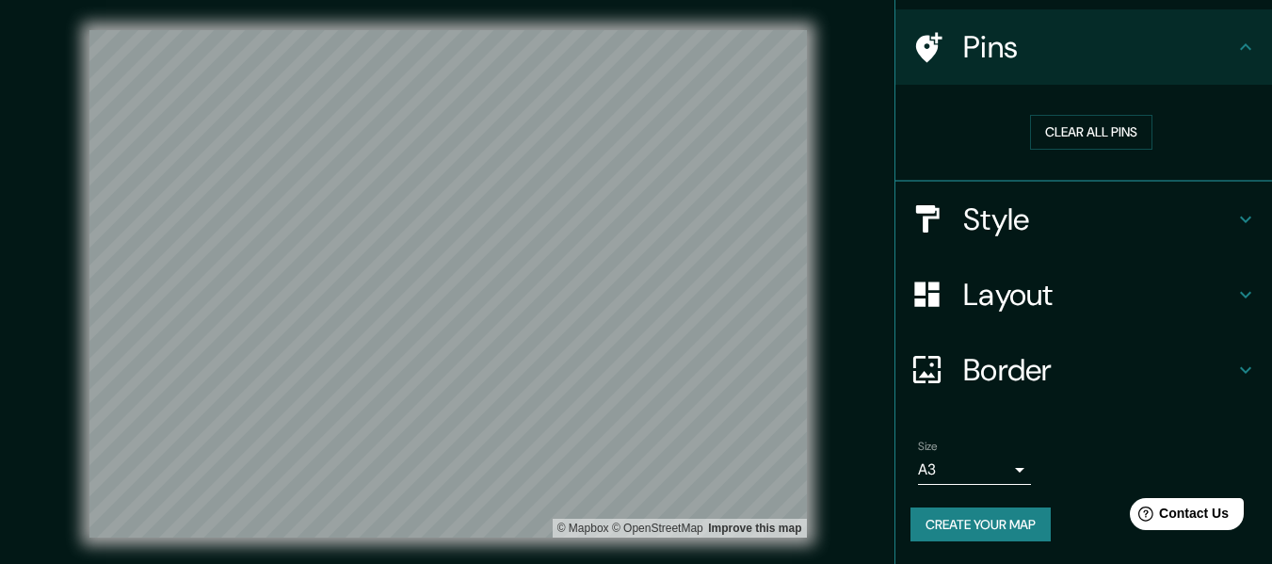
click at [1012, 531] on button "Create your map" at bounding box center [981, 525] width 140 height 35
click at [1012, 530] on div "Create your map" at bounding box center [1084, 525] width 347 height 35
click at [1012, 529] on div "Create your map" at bounding box center [1084, 525] width 347 height 35
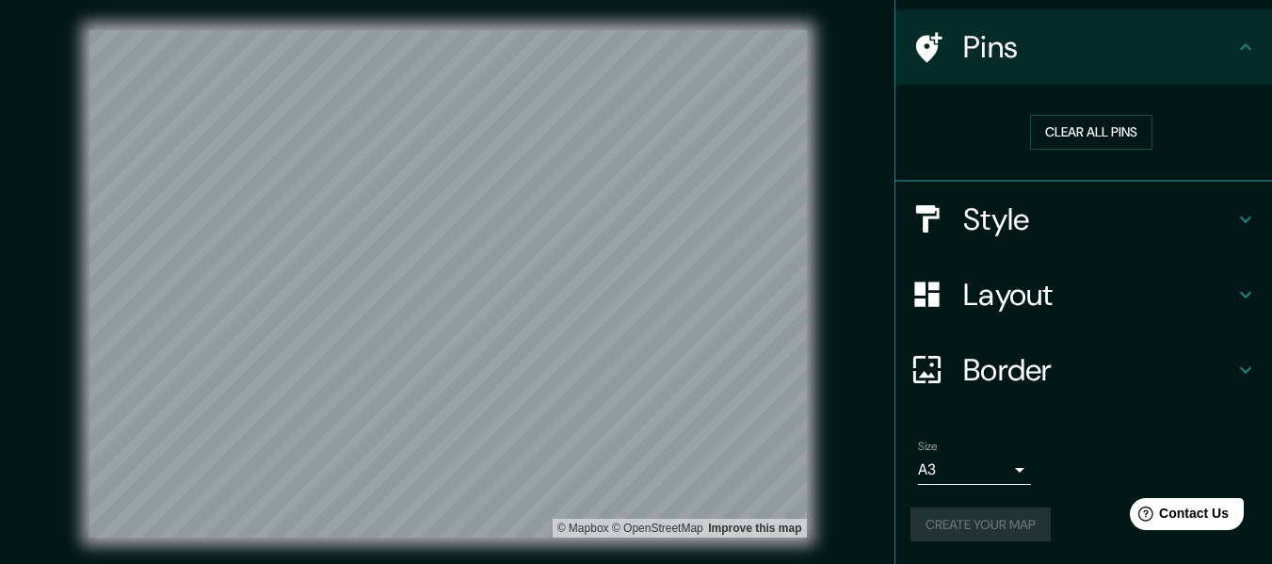
click at [1011, 529] on div "Create your map" at bounding box center [1084, 525] width 347 height 35
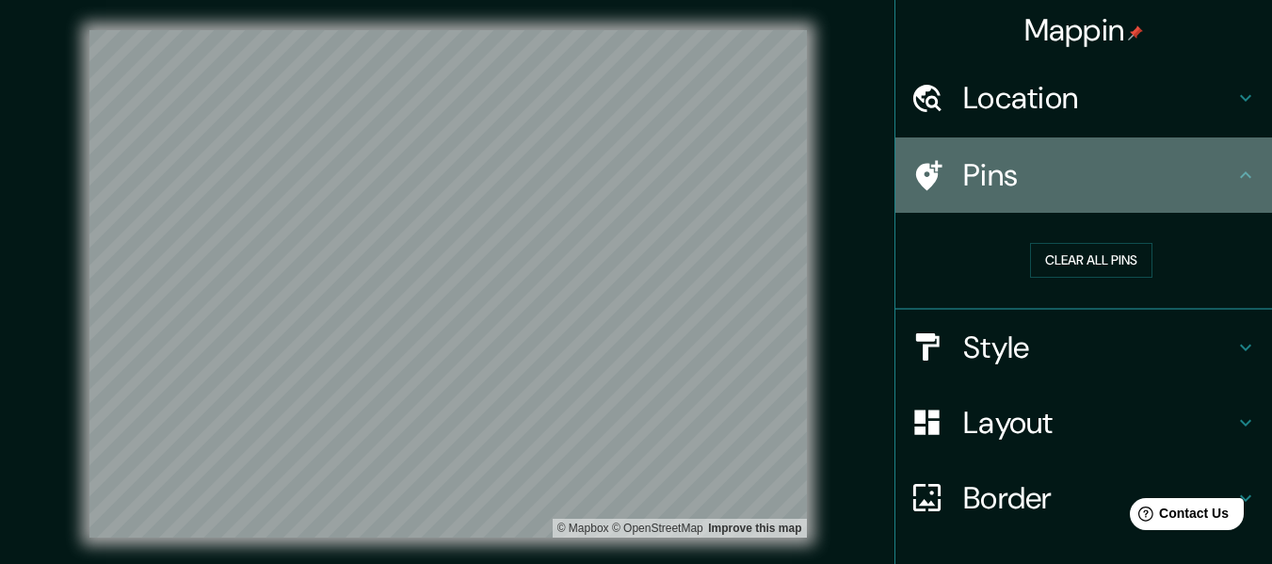
click at [1145, 194] on div "Pins" at bounding box center [1084, 175] width 377 height 75
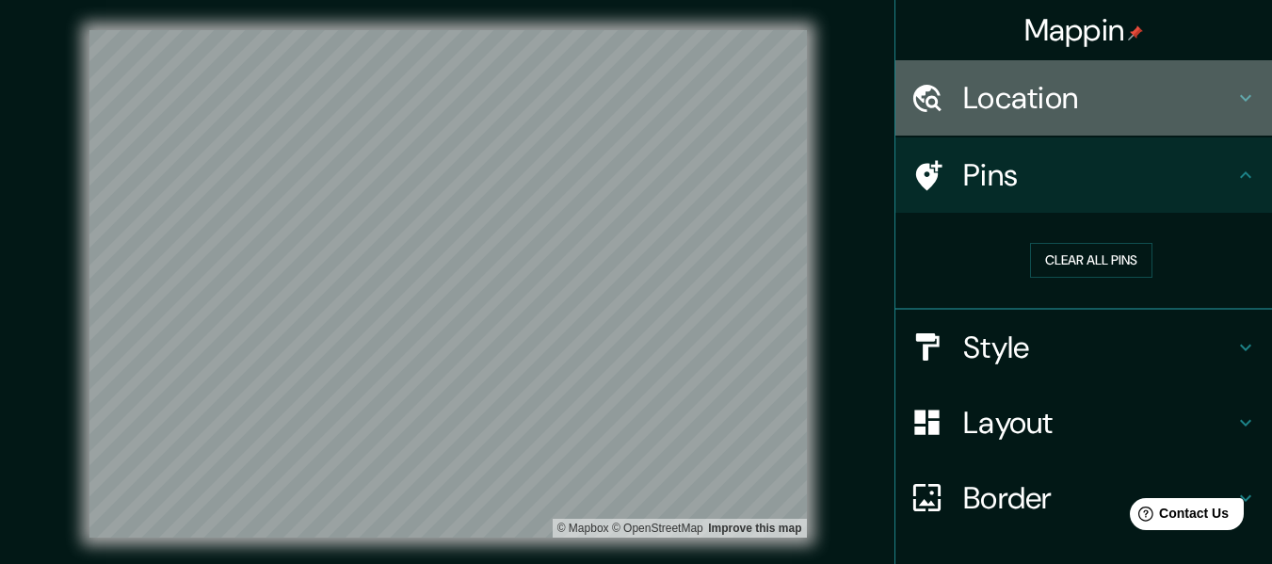
click at [1191, 116] on h4 "Location" at bounding box center [1098, 98] width 271 height 38
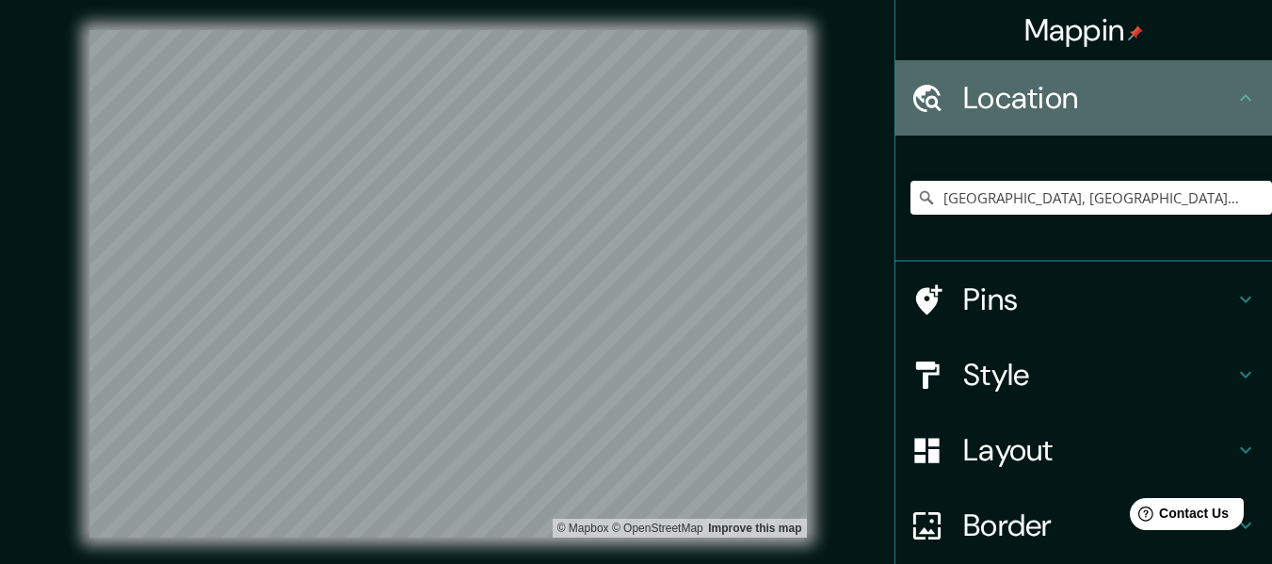
click at [1201, 104] on h4 "Location" at bounding box center [1098, 98] width 271 height 38
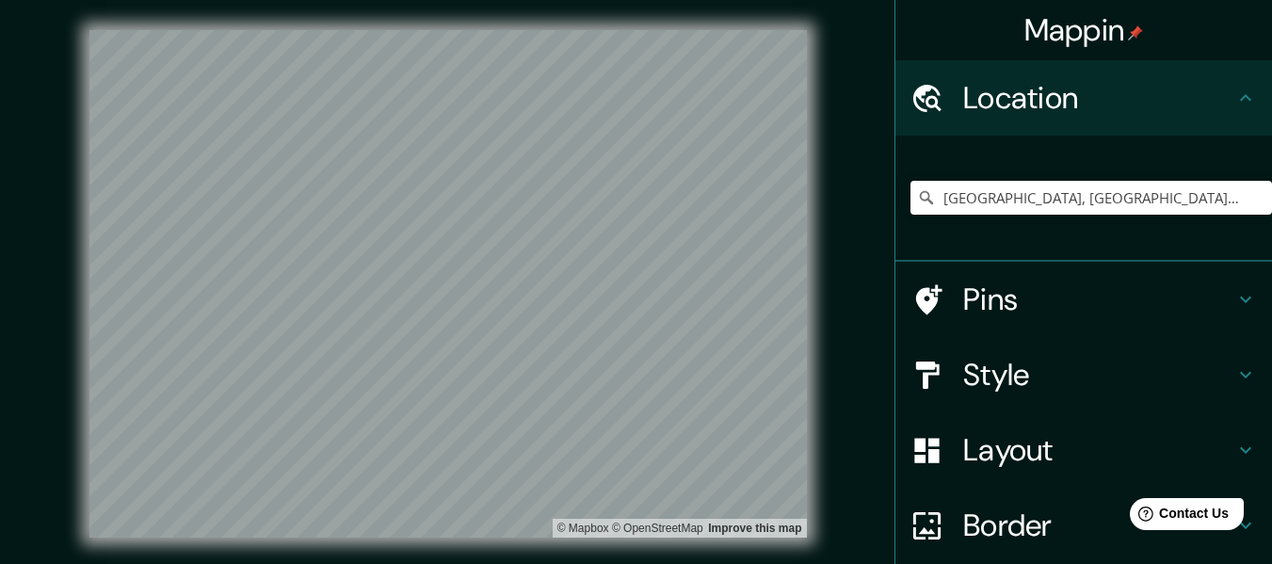
click at [1235, 94] on icon at bounding box center [1246, 98] width 23 height 23
click at [1235, 99] on icon at bounding box center [1246, 98] width 23 height 23
click at [1239, 99] on icon at bounding box center [1246, 98] width 23 height 23
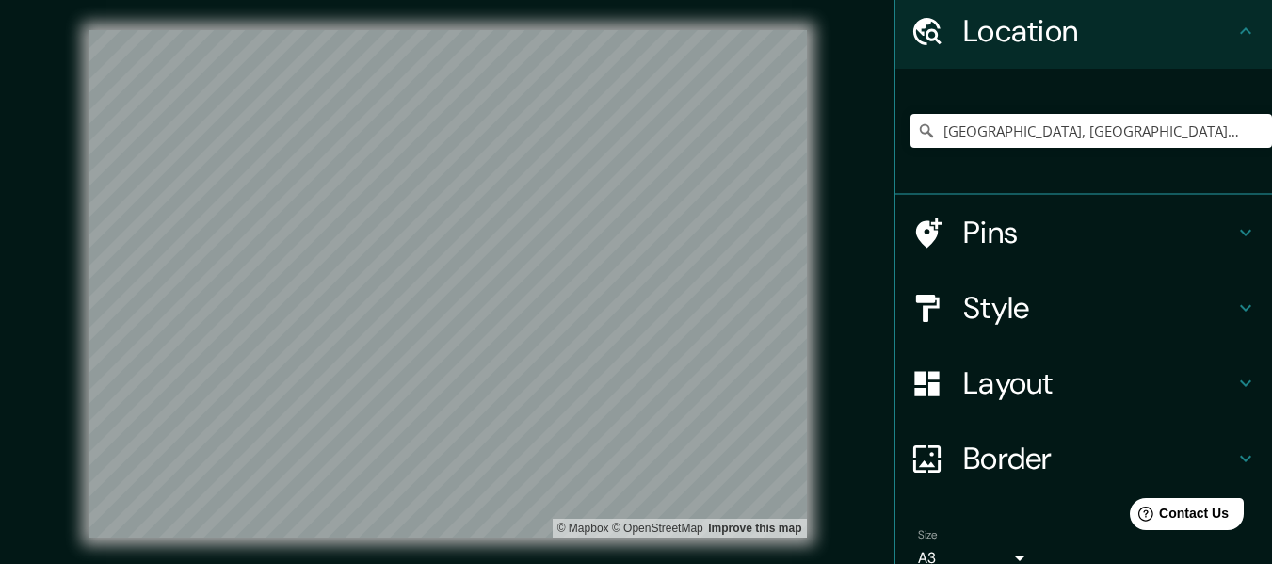
scroll to position [156, 0]
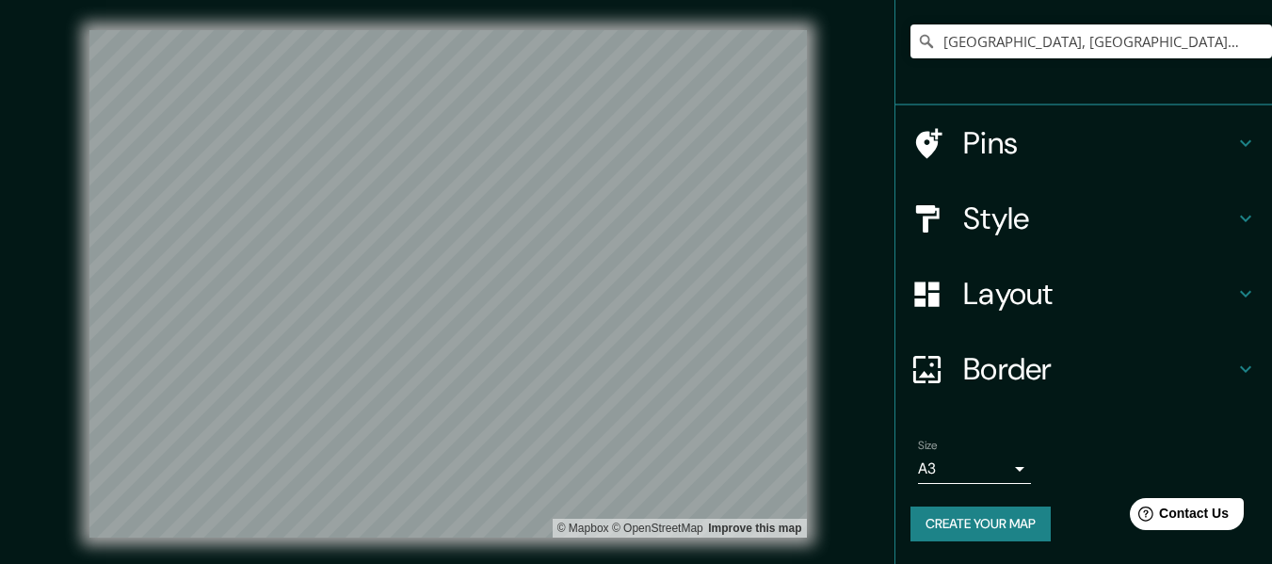
click at [996, 515] on button "Create your map" at bounding box center [981, 524] width 140 height 35
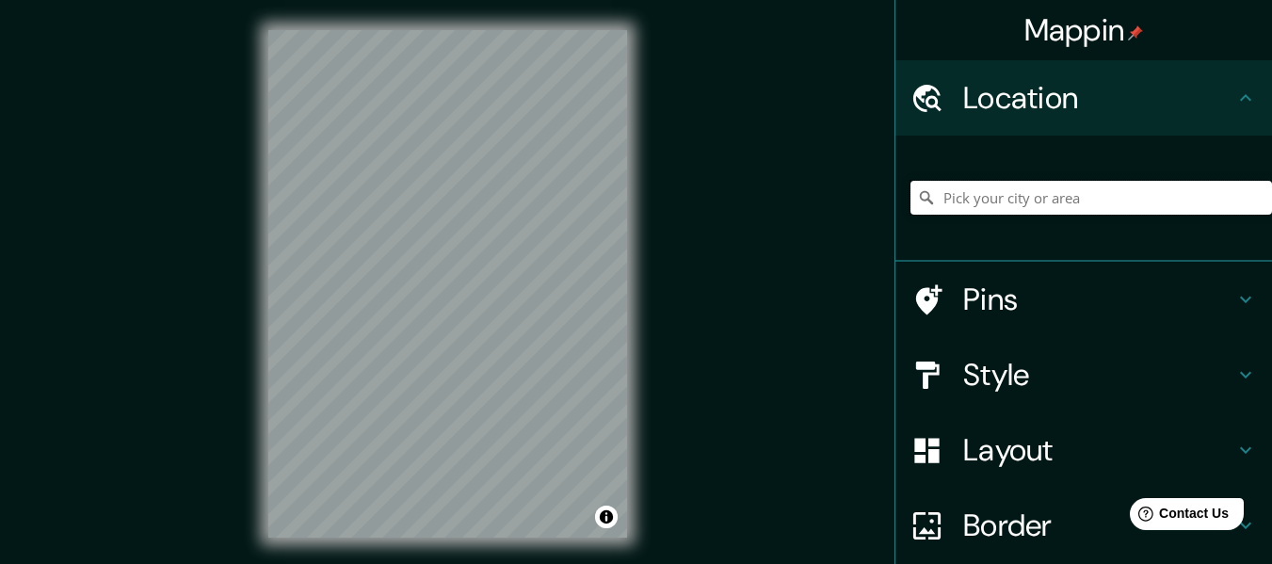
click at [998, 196] on input "Pick your city or area" at bounding box center [1092, 198] width 362 height 34
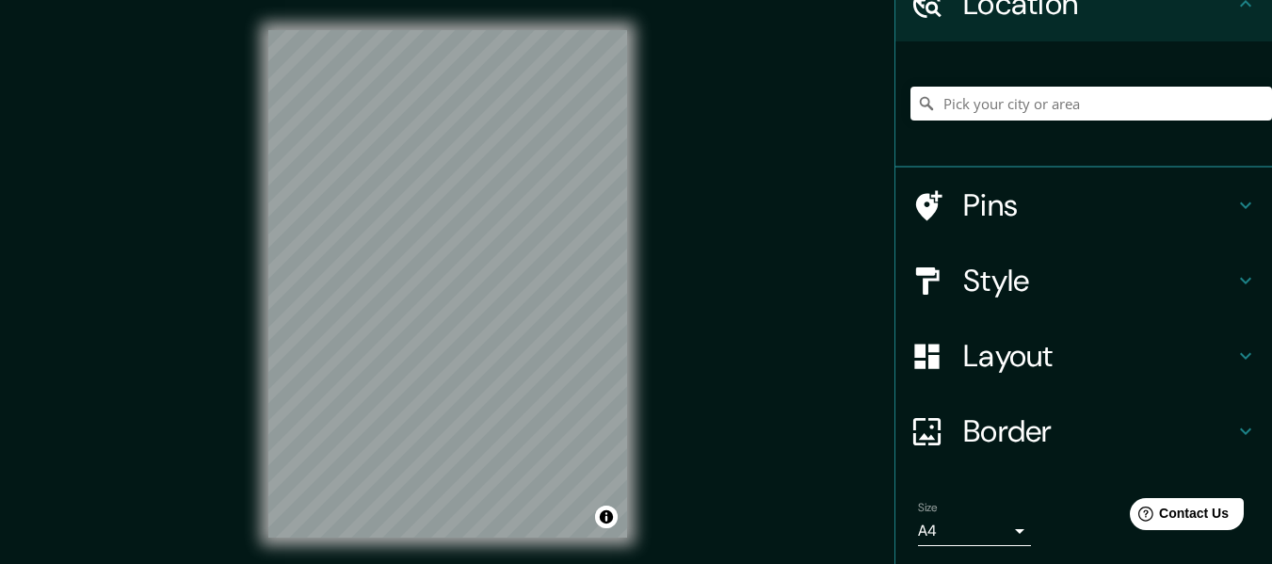
scroll to position [156, 0]
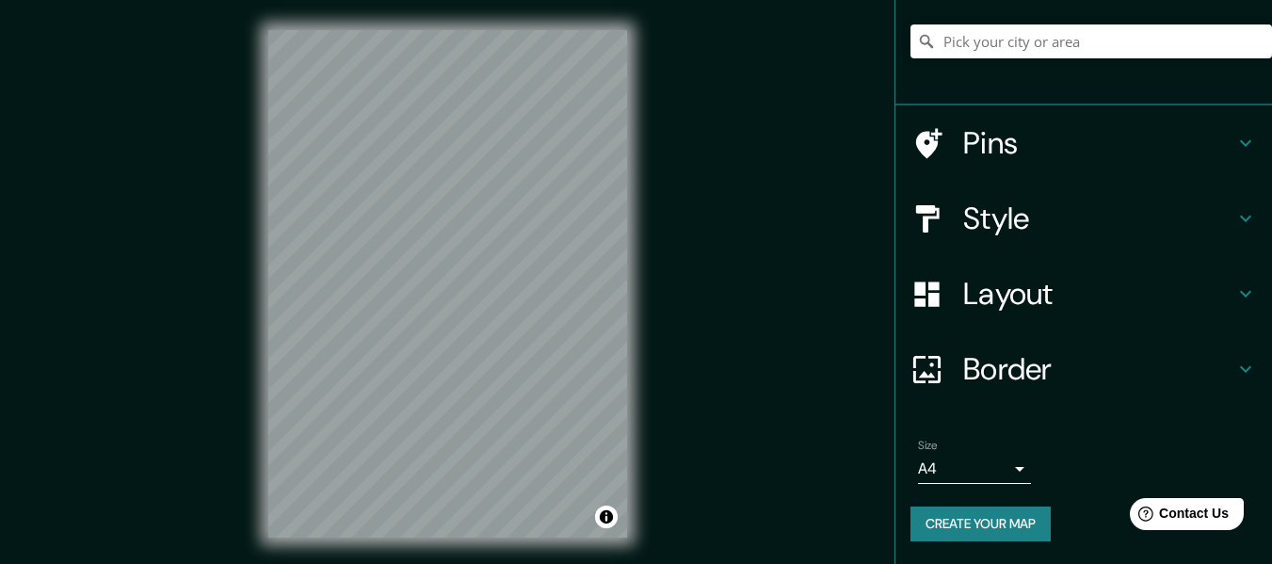
click at [985, 533] on button "Create your map" at bounding box center [981, 524] width 140 height 35
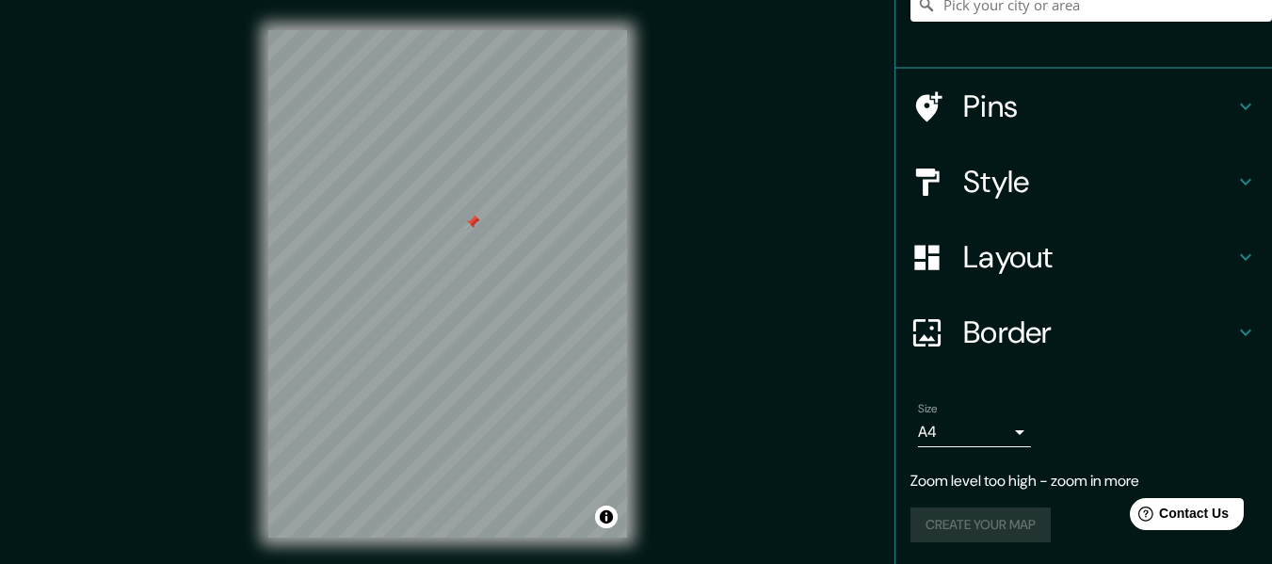
scroll to position [194, 0]
drag, startPoint x: 998, startPoint y: 513, endPoint x: 987, endPoint y: 466, distance: 48.4
click at [997, 512] on div "Create your map" at bounding box center [1084, 524] width 347 height 35
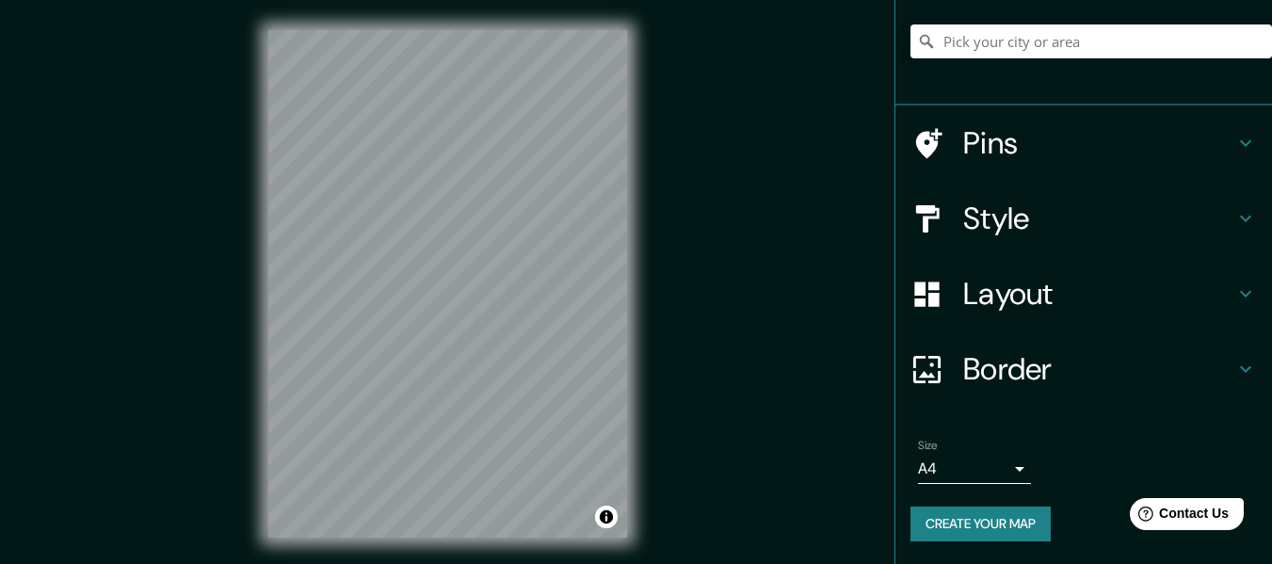
click at [1022, 527] on button "Create your map" at bounding box center [981, 524] width 140 height 35
